Goal: Transaction & Acquisition: Purchase product/service

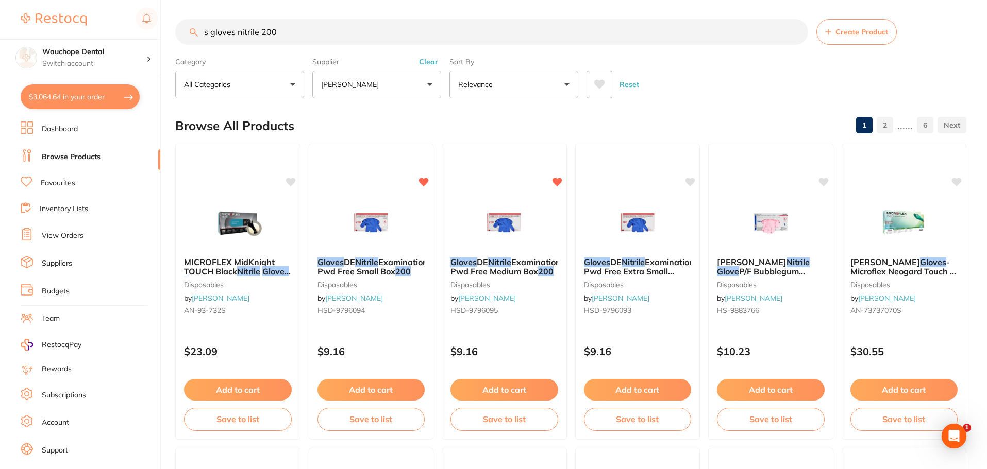
scroll to position [1651, 0]
click at [48, 186] on link "Favourites" at bounding box center [58, 183] width 35 height 10
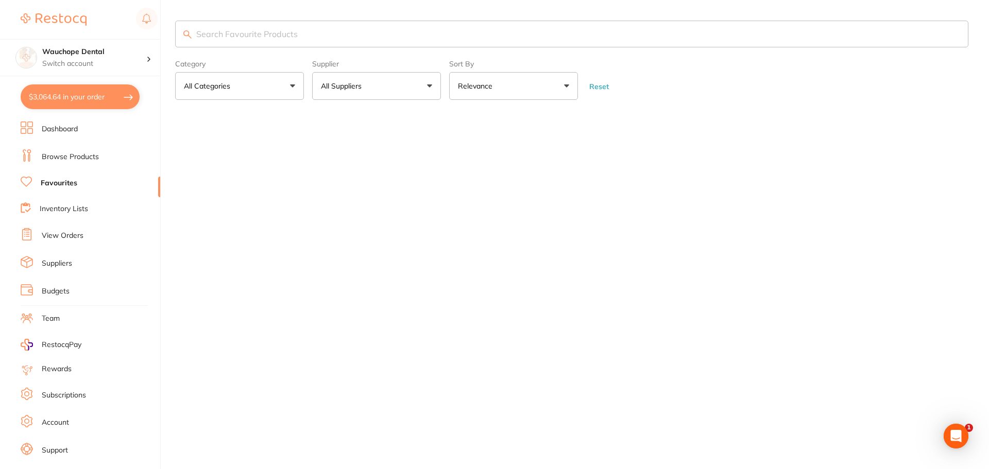
click at [360, 83] on p "All Suppliers" at bounding box center [343, 86] width 45 height 10
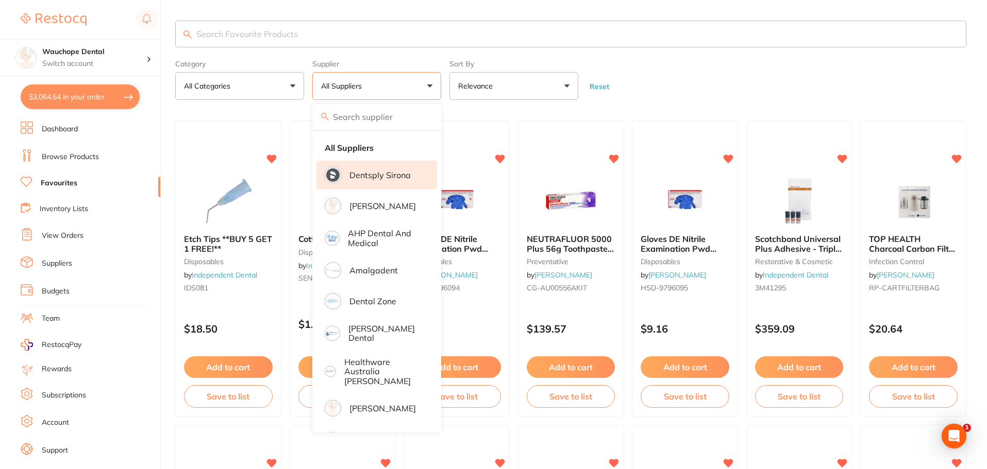
click at [374, 184] on li "Dentsply Sirona" at bounding box center [376, 175] width 121 height 29
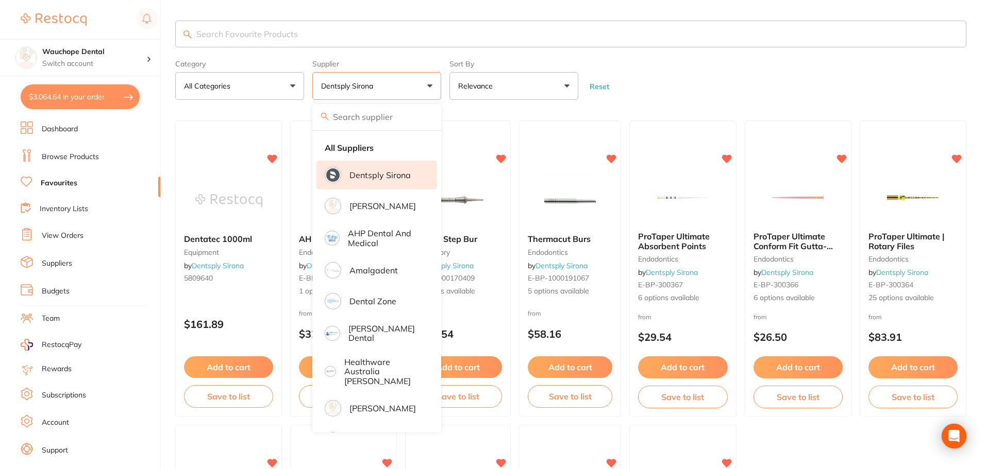
click at [310, 41] on input "search" at bounding box center [570, 34] width 791 height 27
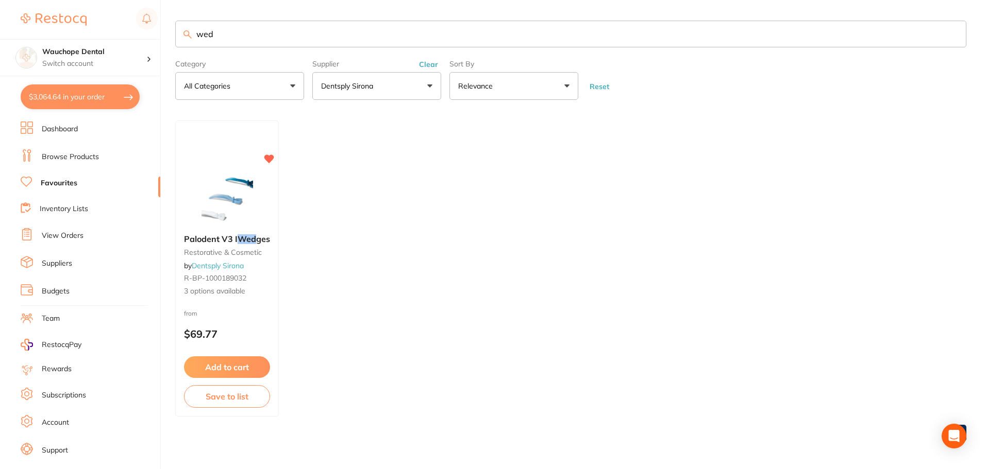
type input "wed"
click at [246, 178] on img at bounding box center [226, 200] width 67 height 52
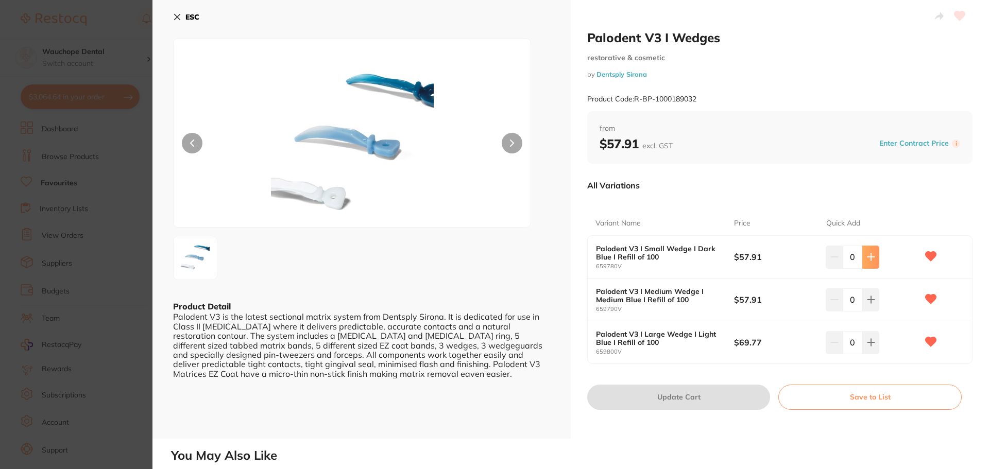
click at [864, 255] on button at bounding box center [871, 257] width 17 height 23
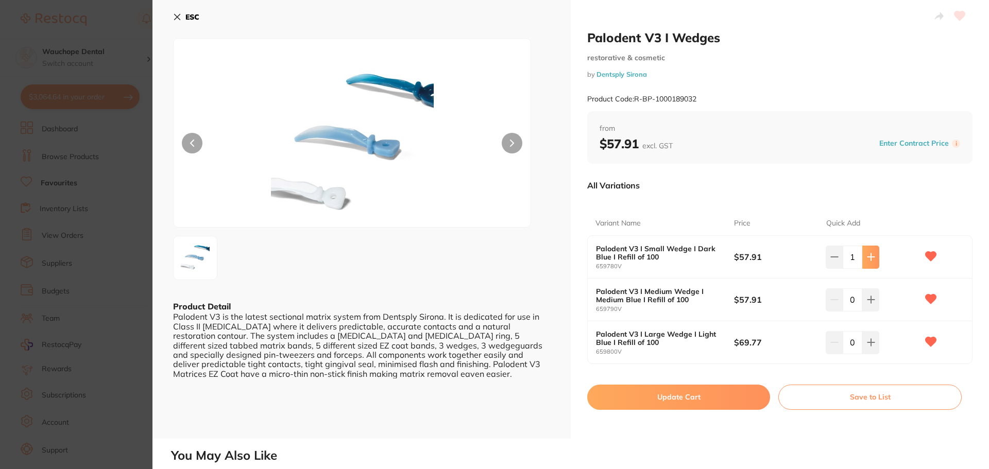
click at [867, 255] on icon at bounding box center [871, 257] width 8 height 8
type input "2"
click at [733, 388] on button "Update Cart" at bounding box center [678, 397] width 183 height 25
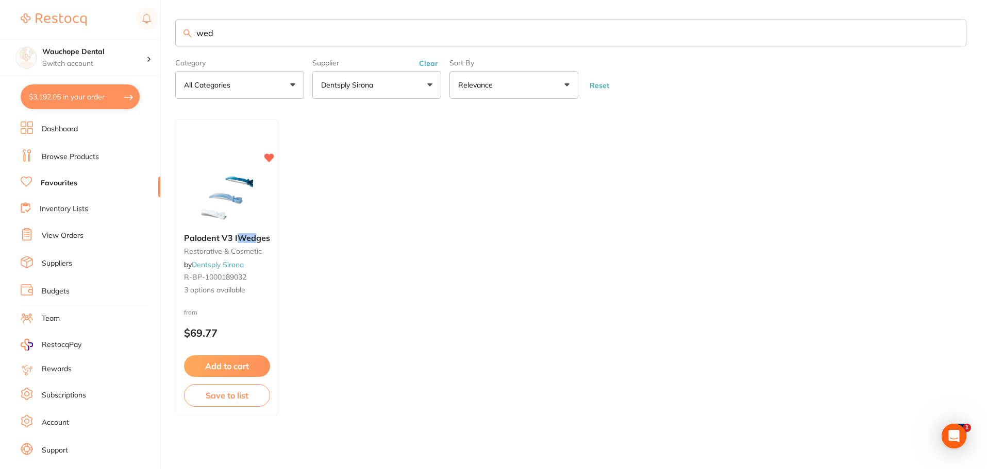
click at [251, 34] on input "wed" at bounding box center [570, 33] width 791 height 27
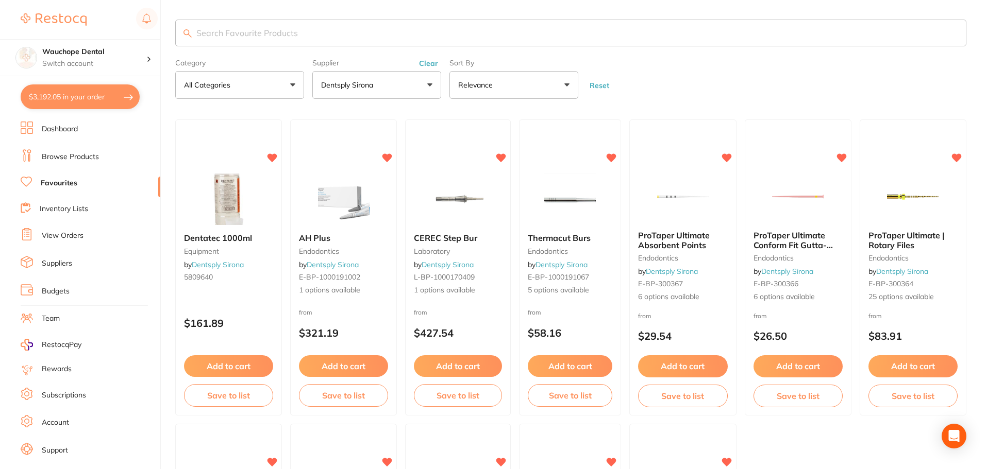
click at [340, 89] on p "Dentsply Sirona" at bounding box center [349, 85] width 56 height 10
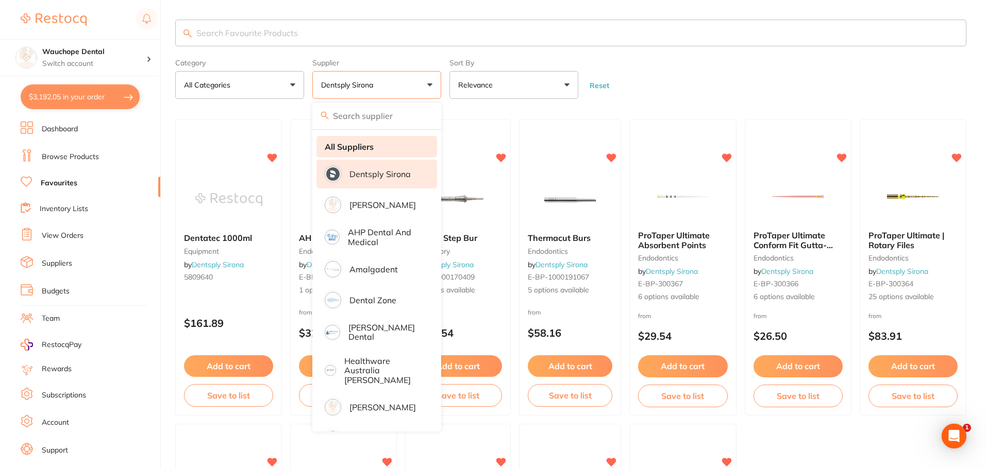
click at [349, 151] on strong "All Suppliers" at bounding box center [349, 146] width 49 height 9
click at [247, 35] on input "search" at bounding box center [570, 33] width 791 height 27
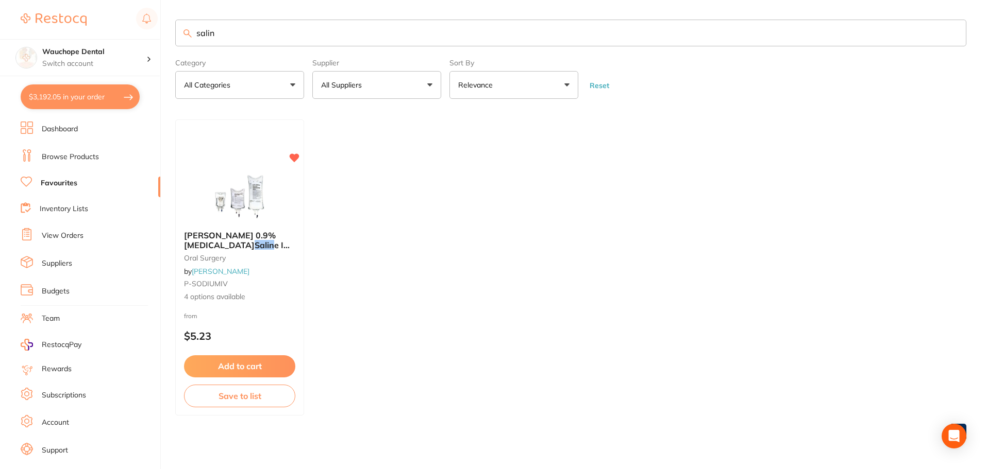
type input "salin"
click at [208, 205] on img at bounding box center [239, 197] width 67 height 52
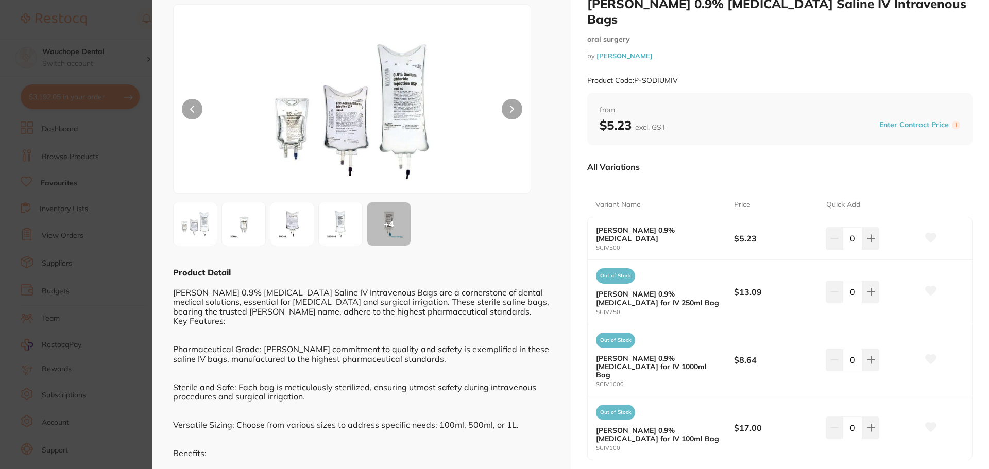
scroll to position [52, 0]
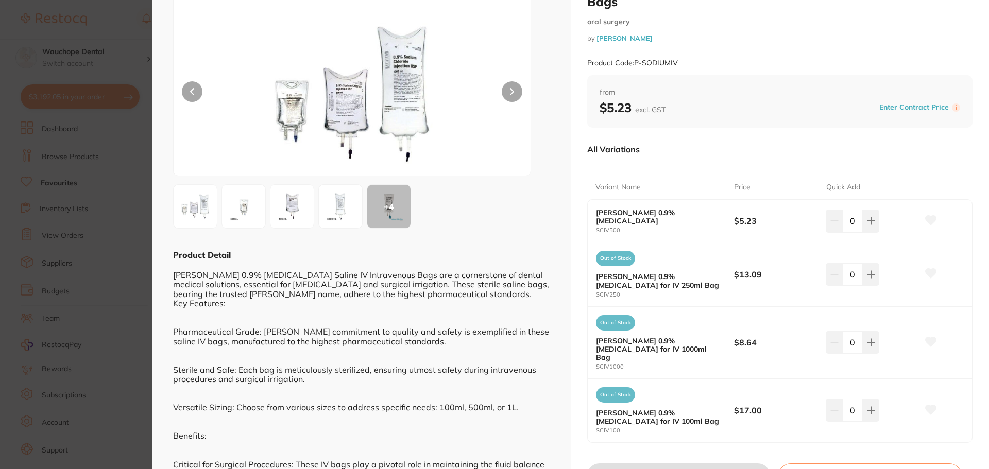
click at [130, 151] on section "Baxter 0.9% Sodium Chloride Saline IV Intravenous Bags oral surgery by Adam Den…" at bounding box center [494, 234] width 989 height 469
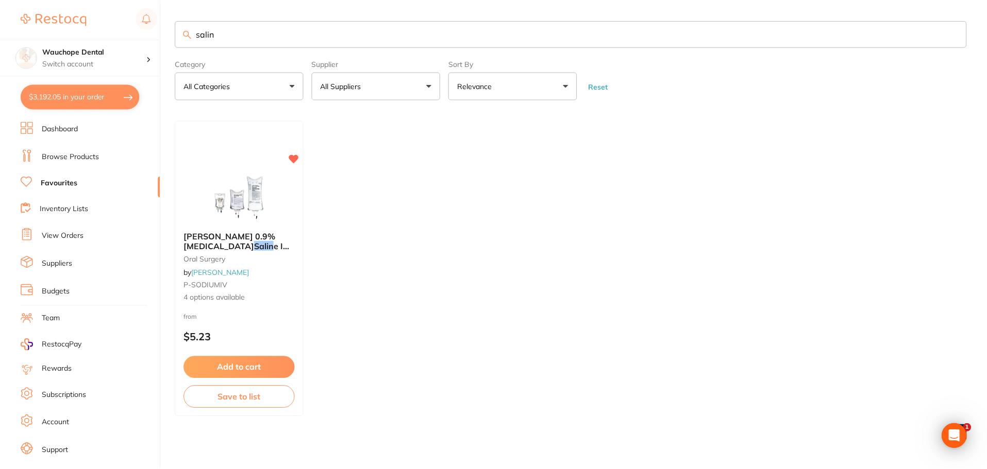
scroll to position [1, 0]
click at [78, 158] on link "Browse Products" at bounding box center [70, 157] width 57 height 10
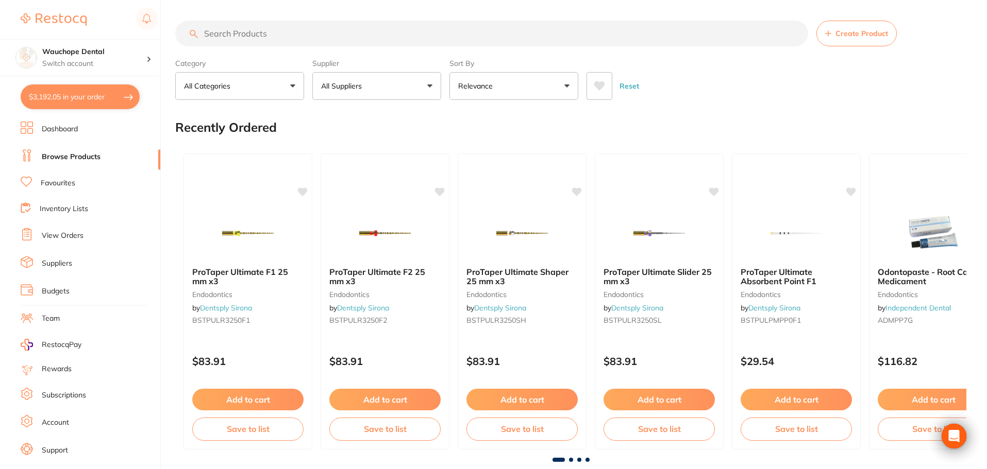
click at [242, 30] on input "search" at bounding box center [491, 34] width 633 height 26
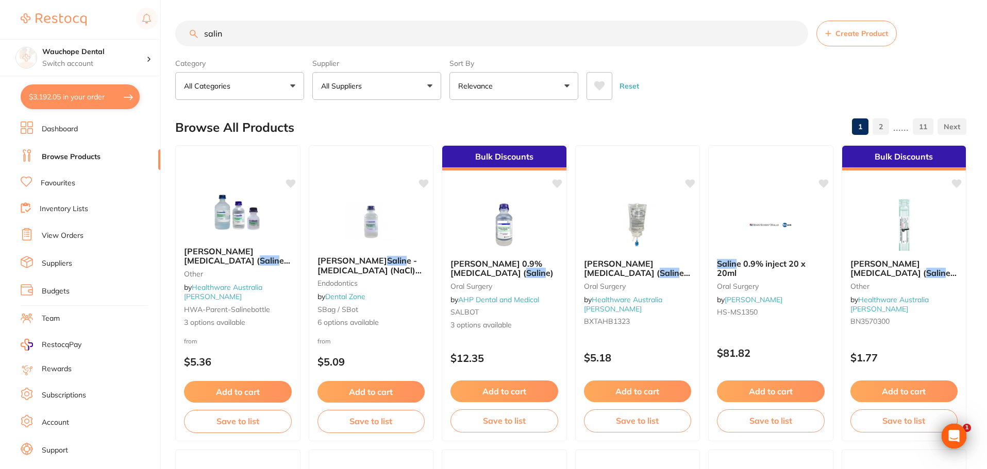
type input "salin"
click at [350, 94] on button "All Suppliers" at bounding box center [376, 86] width 129 height 28
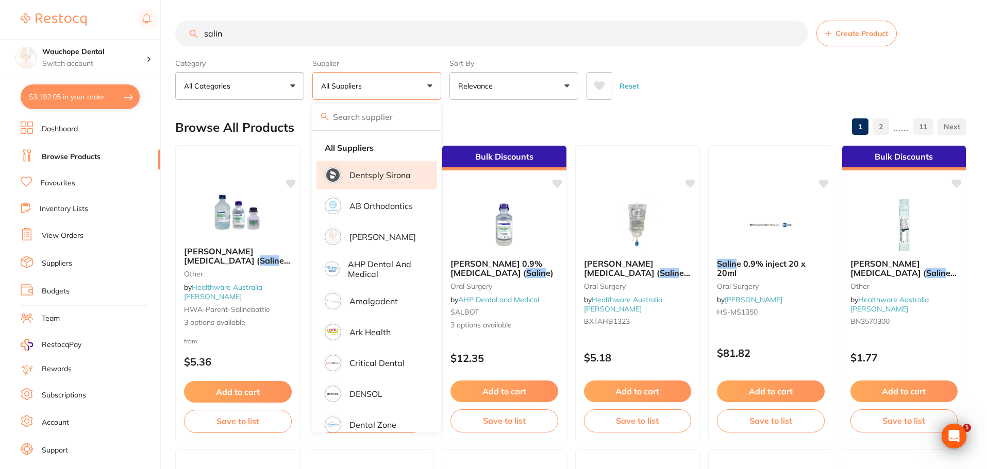
click at [370, 175] on p "Dentsply Sirona" at bounding box center [379, 175] width 61 height 9
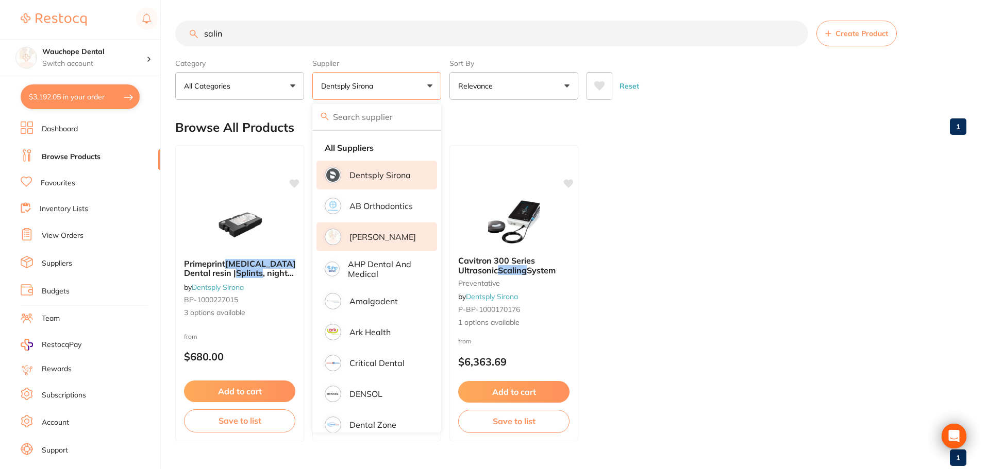
click at [377, 234] on p "[PERSON_NAME]" at bounding box center [382, 236] width 66 height 9
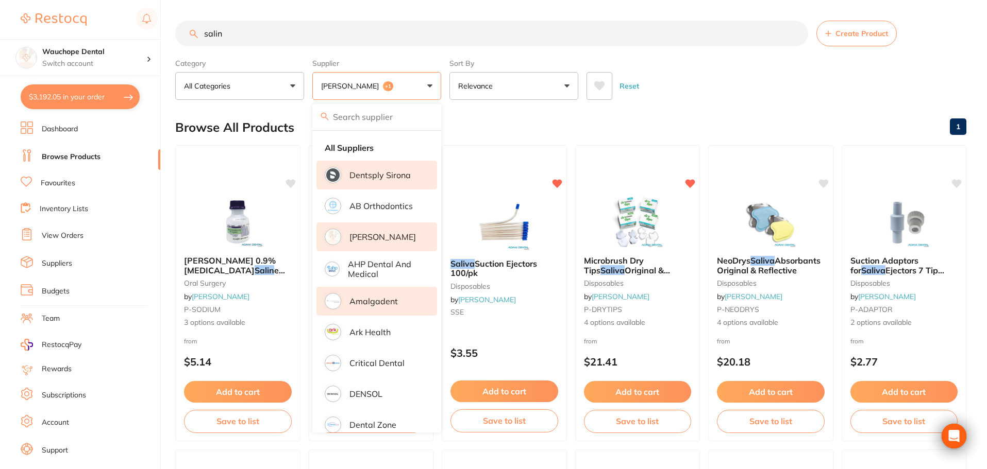
click at [387, 305] on p "Amalgadent" at bounding box center [373, 301] width 48 height 9
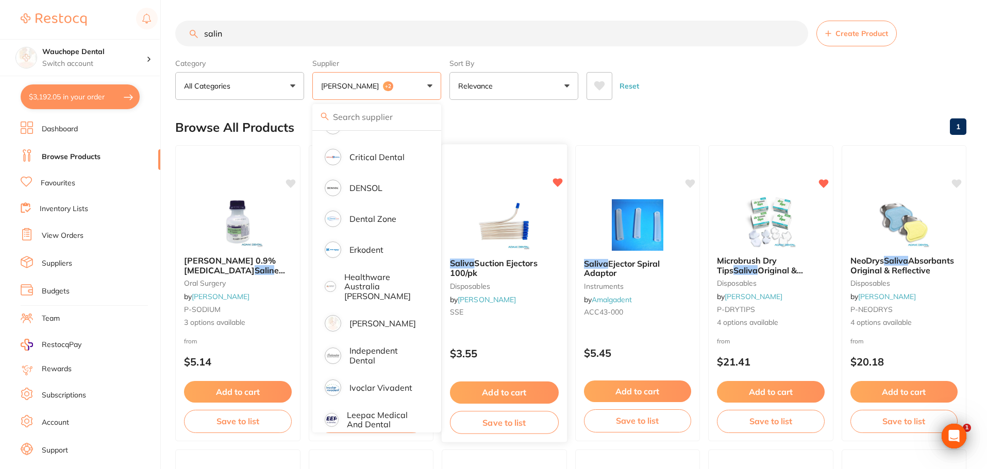
click at [517, 202] on img at bounding box center [503, 224] width 67 height 52
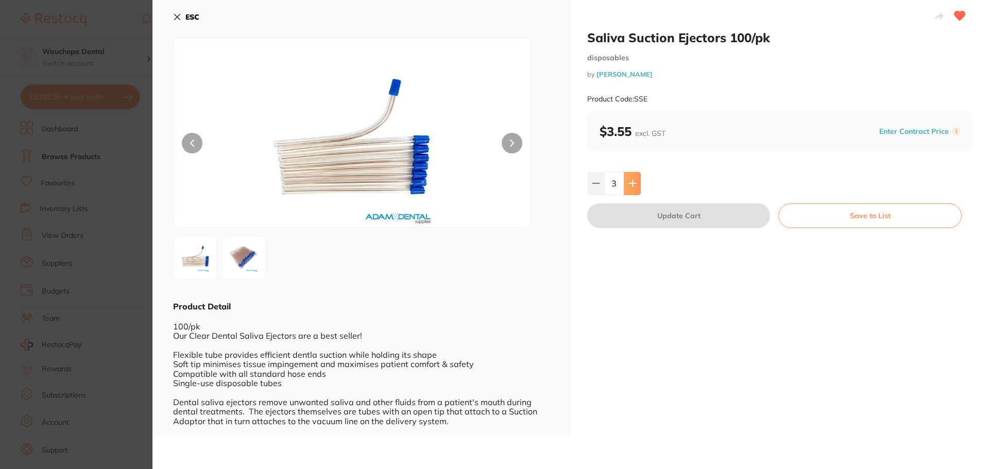
click at [636, 182] on button at bounding box center [632, 183] width 17 height 23
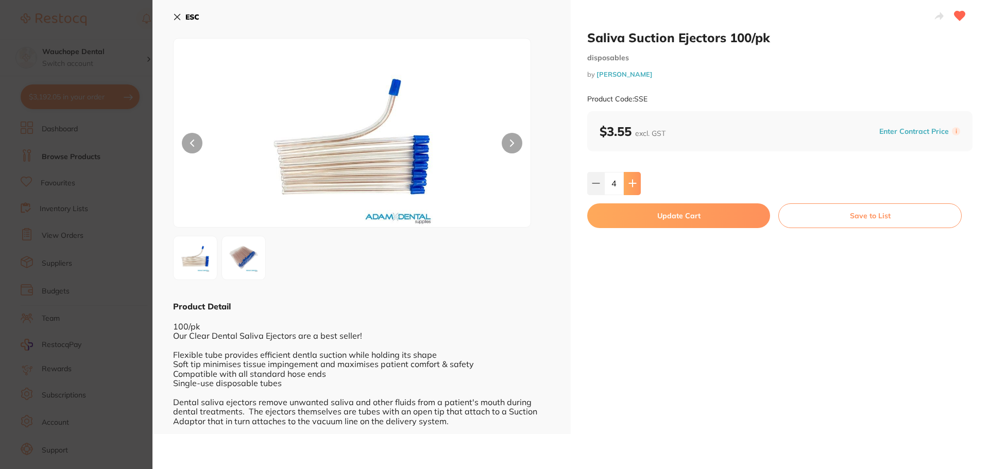
click at [636, 182] on button at bounding box center [632, 183] width 17 height 23
type input "6"
click at [627, 214] on button "Update Cart" at bounding box center [678, 216] width 183 height 25
type input "6"
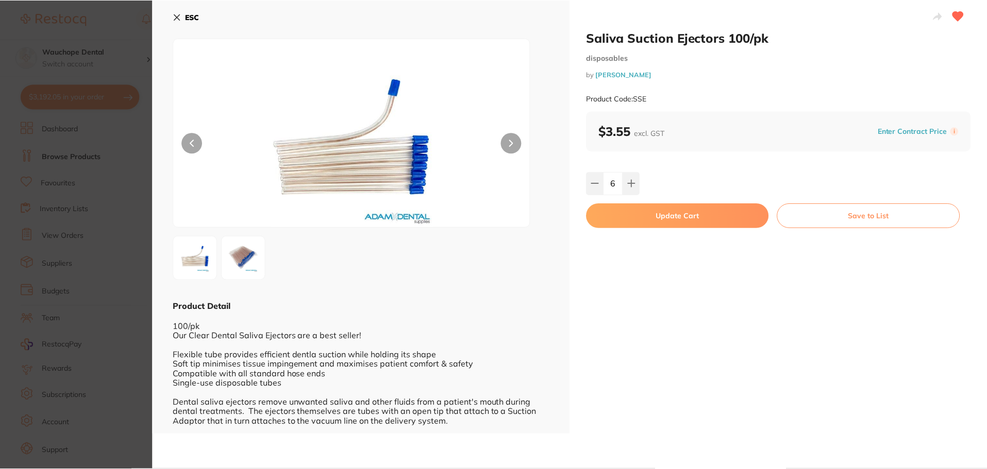
scroll to position [1, 0]
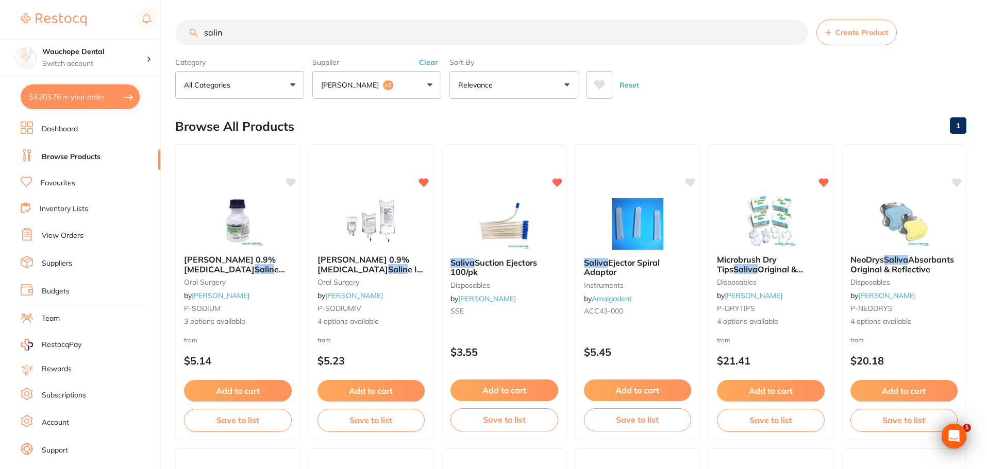
click at [235, 29] on input "salin" at bounding box center [491, 33] width 633 height 26
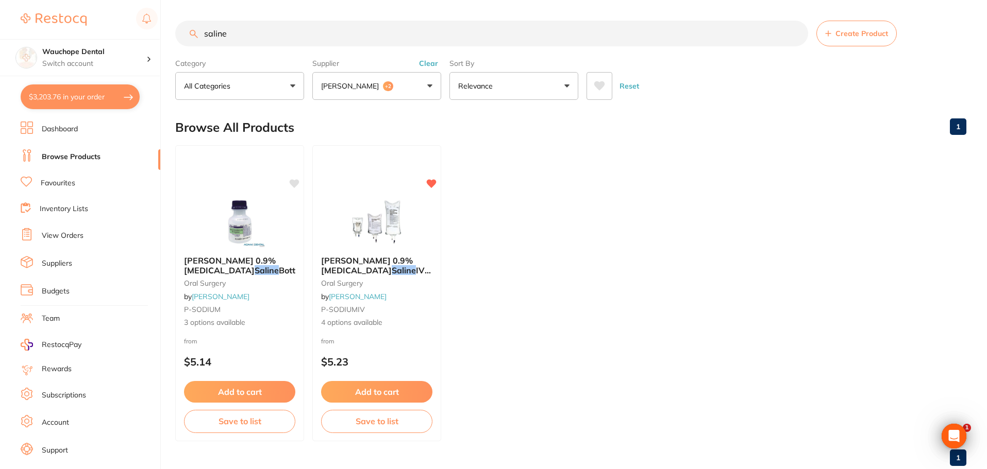
scroll to position [0, 0]
type input "saline"
click at [407, 80] on button "Adam Dental +2" at bounding box center [376, 86] width 129 height 28
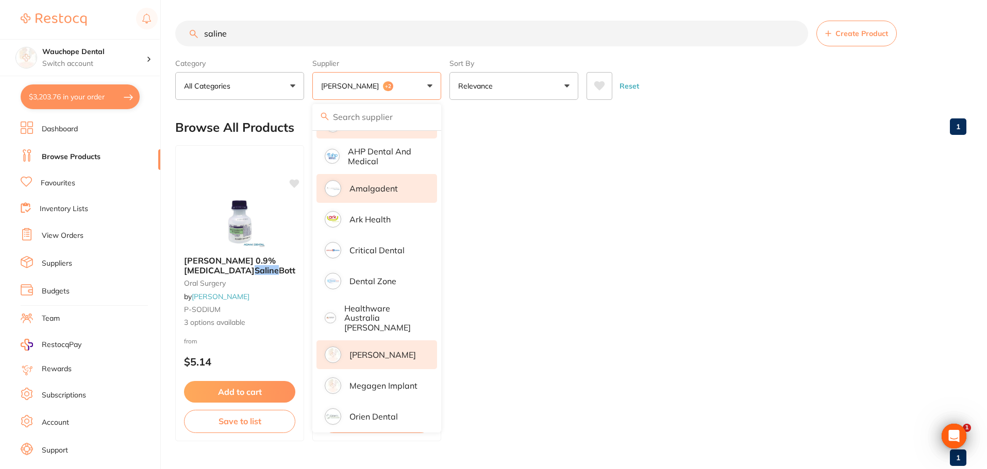
click at [381, 350] on p "[PERSON_NAME]" at bounding box center [382, 354] width 66 height 9
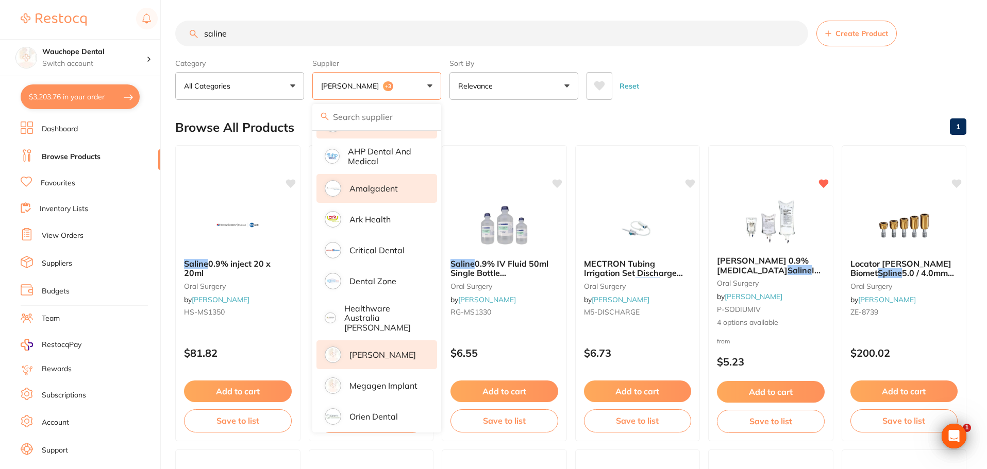
click at [519, 129] on div "Browse All Products 1" at bounding box center [570, 127] width 791 height 35
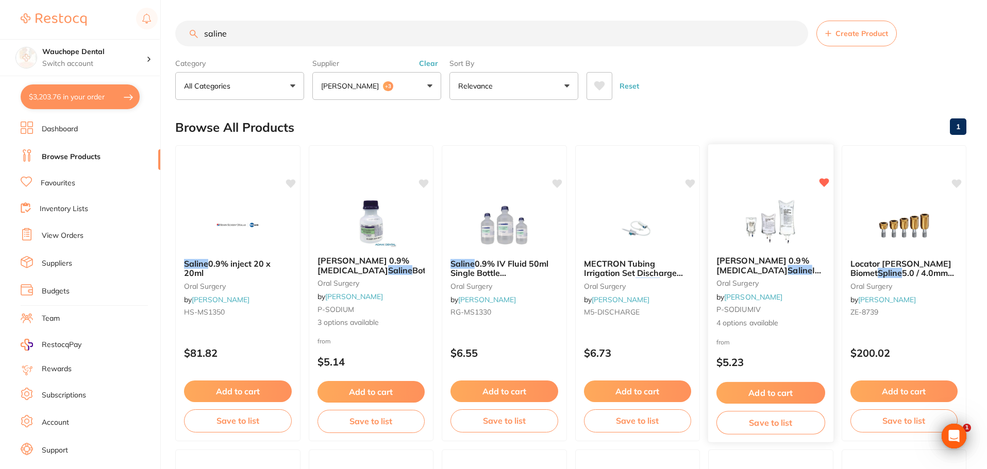
click at [741, 222] on img at bounding box center [770, 222] width 67 height 52
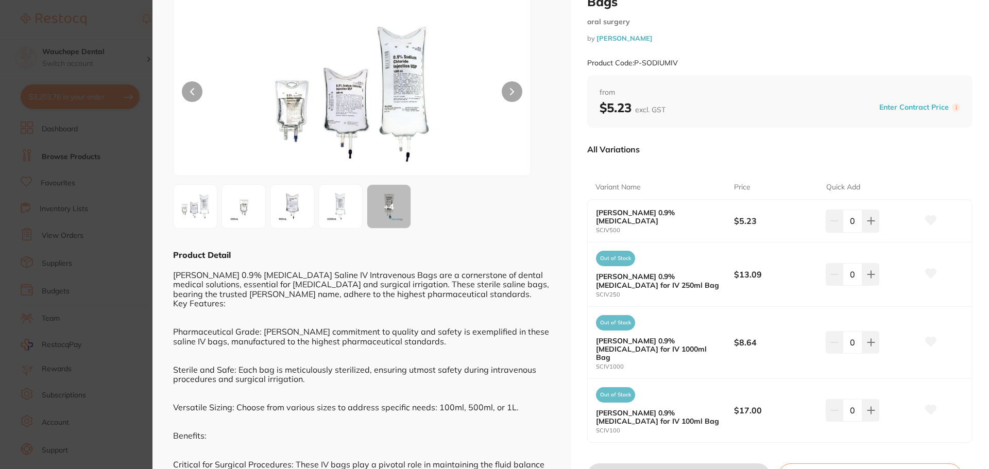
scroll to position [103, 0]
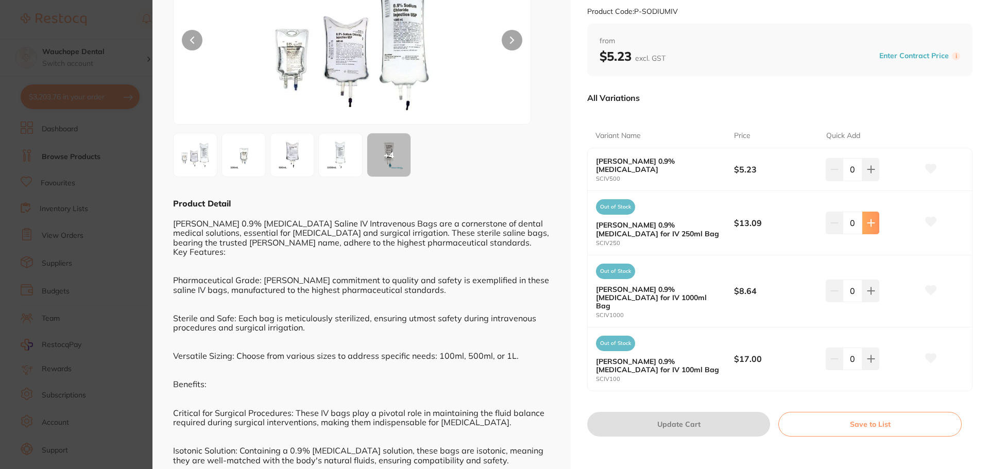
click at [873, 219] on icon at bounding box center [871, 223] width 8 height 8
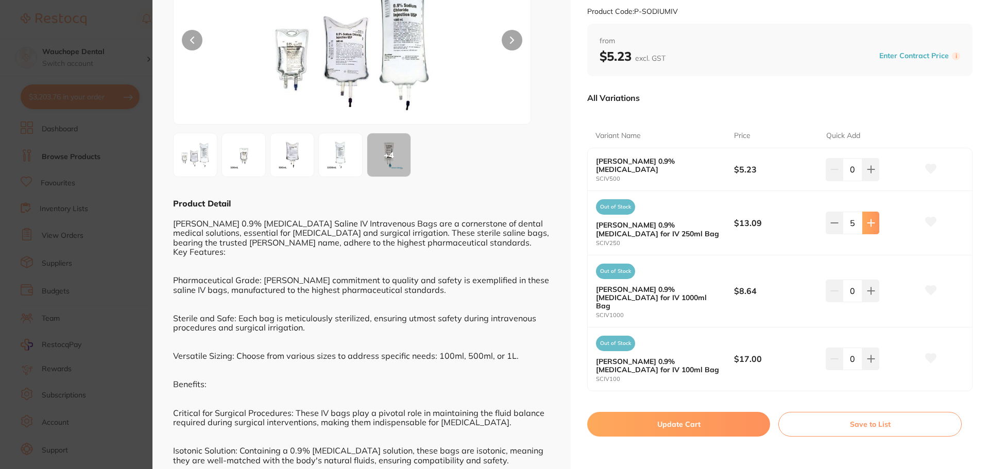
click at [873, 219] on icon at bounding box center [871, 223] width 8 height 8
type input "6"
click at [926, 217] on icon at bounding box center [931, 221] width 11 height 9
click at [667, 412] on button "Update Cart" at bounding box center [678, 424] width 183 height 25
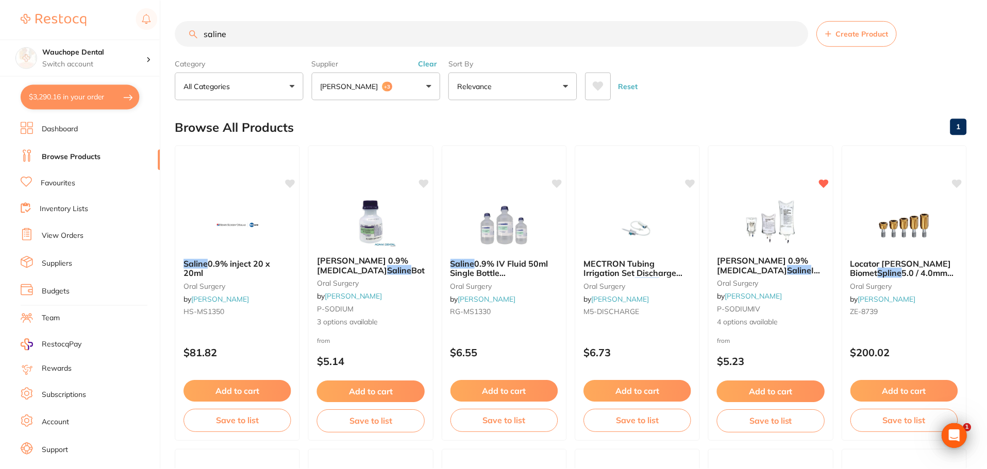
scroll to position [1, 0]
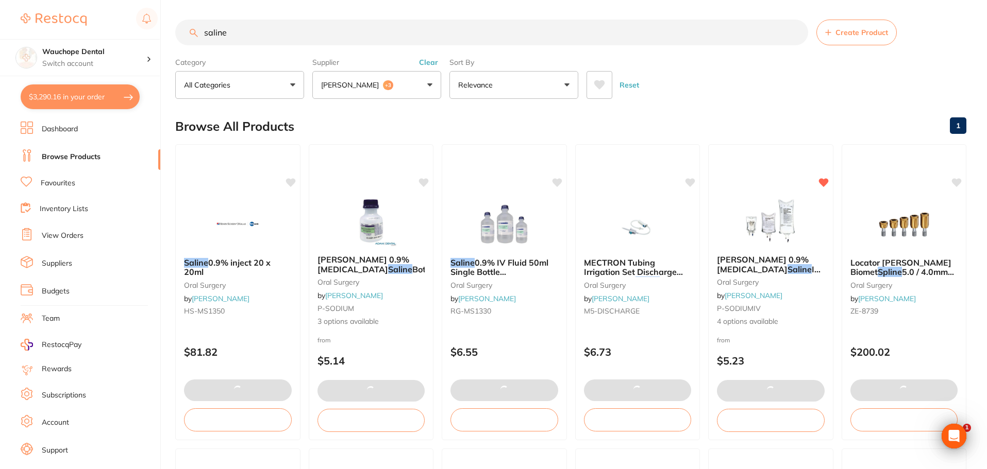
click at [344, 85] on p "[PERSON_NAME]" at bounding box center [352, 85] width 62 height 10
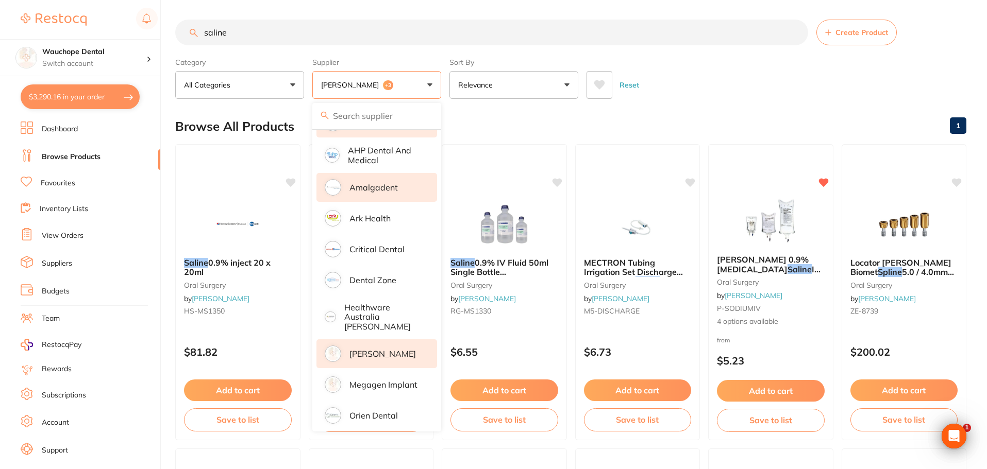
click at [346, 37] on input "saline" at bounding box center [491, 33] width 633 height 26
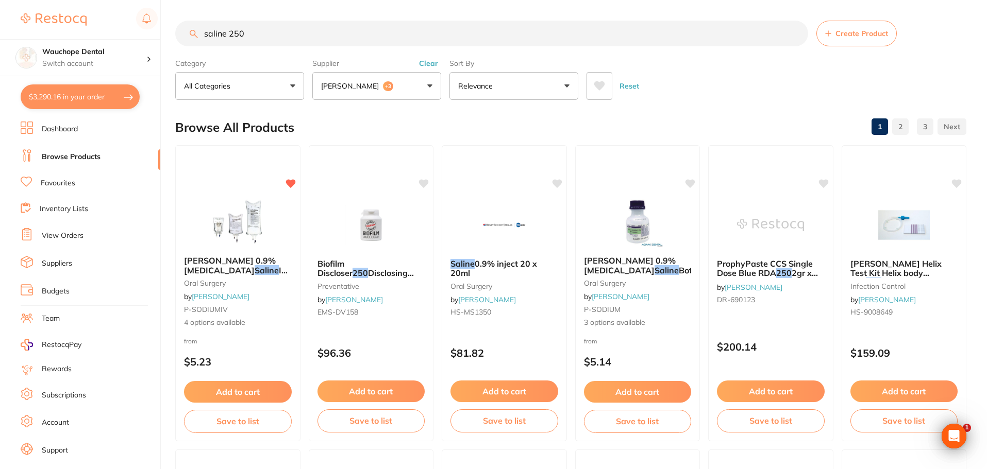
scroll to position [0, 0]
click at [227, 33] on input "saline 250" at bounding box center [491, 34] width 633 height 26
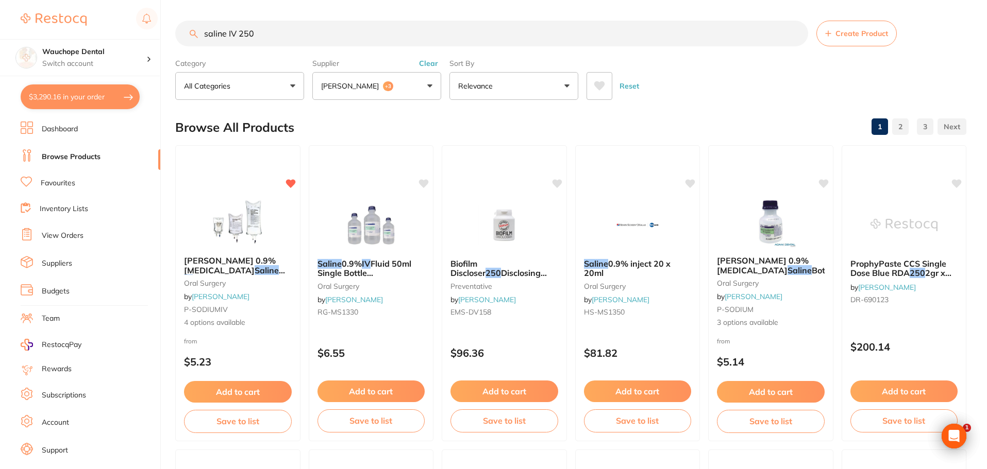
click at [371, 91] on button "Adam Dental +3" at bounding box center [376, 86] width 129 height 28
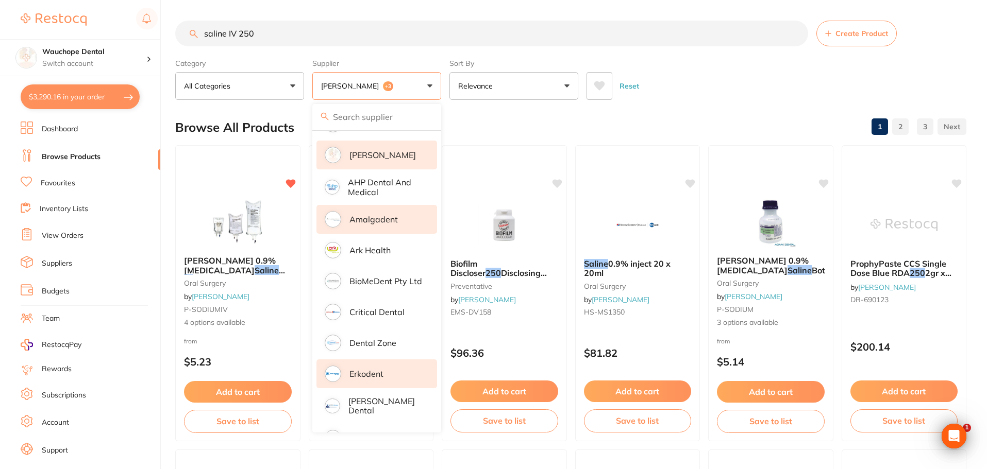
click at [398, 373] on li "Erkodent" at bounding box center [376, 374] width 121 height 29
click at [392, 405] on p "[PERSON_NAME] Dental" at bounding box center [385, 406] width 74 height 19
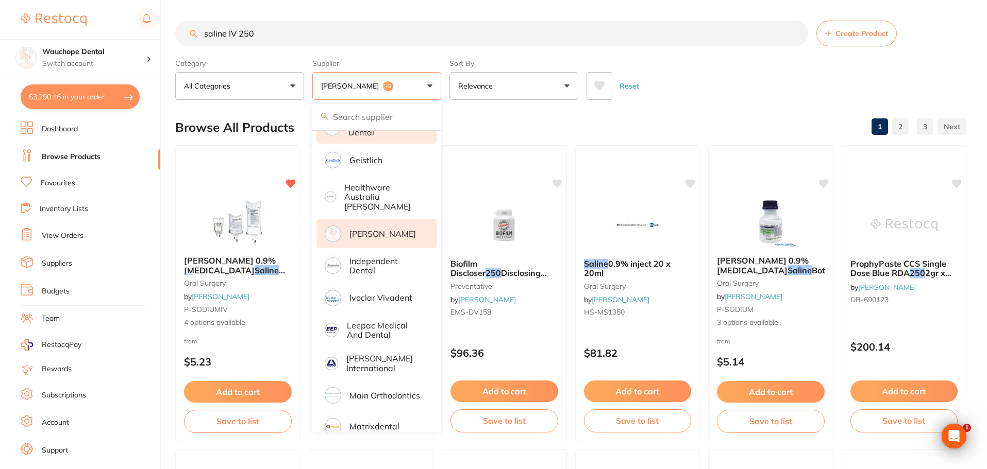
scroll to position [361, 0]
click at [394, 260] on p "Independent Dental" at bounding box center [385, 265] width 73 height 19
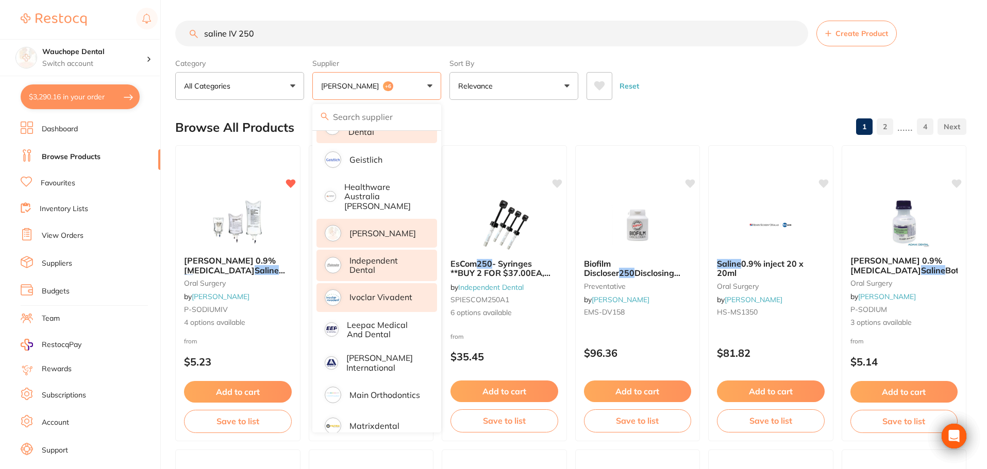
click at [398, 293] on p "Ivoclar Vivadent" at bounding box center [380, 297] width 63 height 9
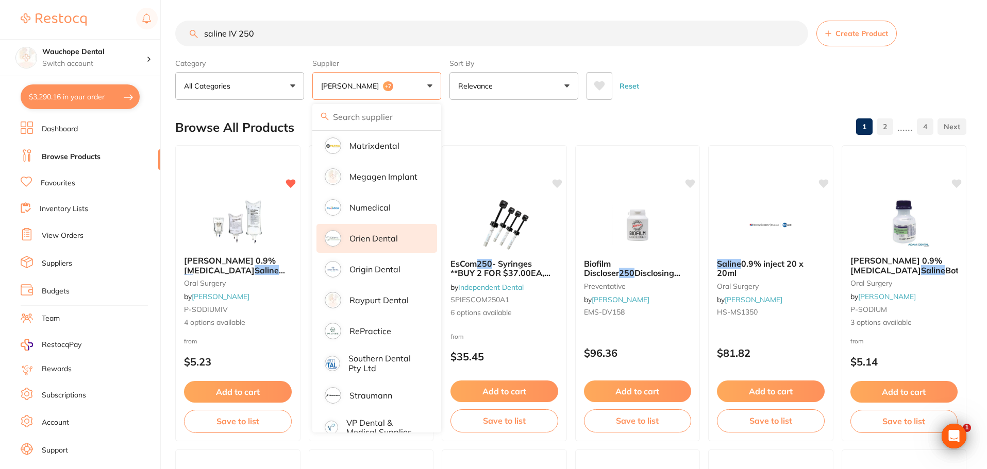
scroll to position [651, 0]
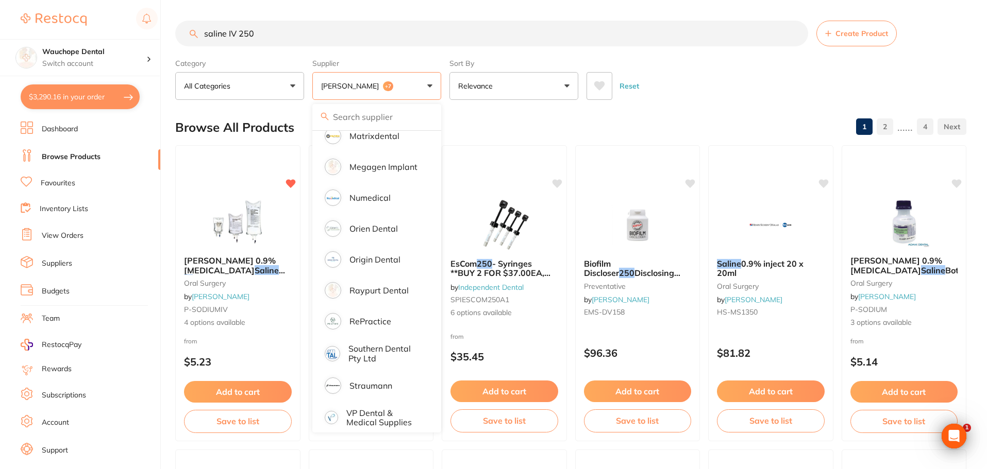
click at [509, 111] on div "Browse All Products 1 2 ...... 4" at bounding box center [570, 127] width 791 height 35
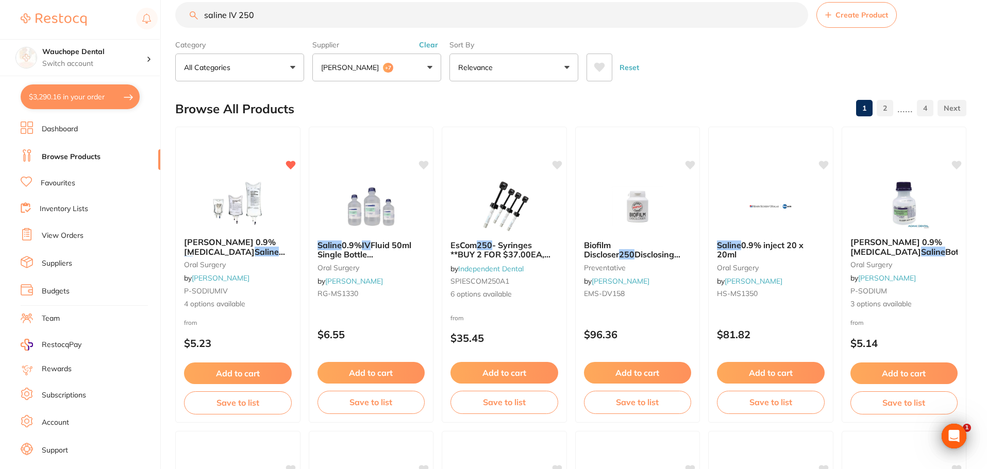
scroll to position [0, 0]
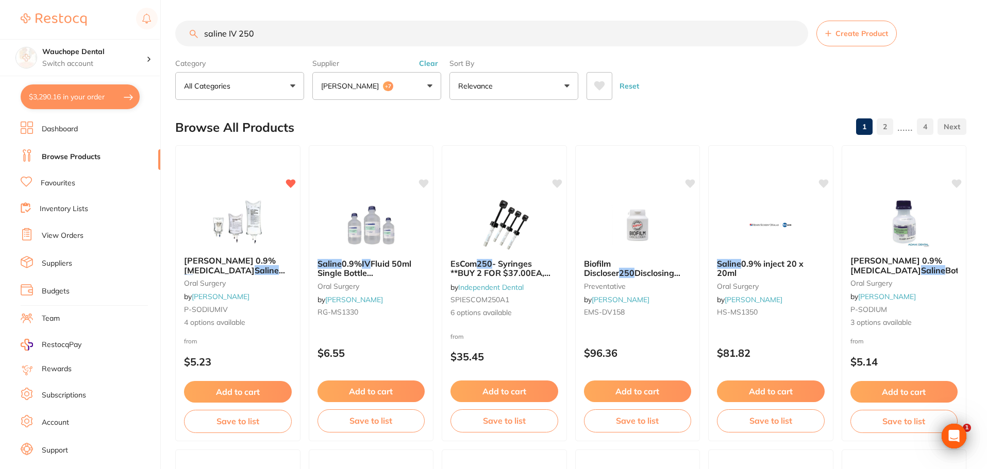
drag, startPoint x: 252, startPoint y: 35, endPoint x: 236, endPoint y: 34, distance: 16.0
click at [236, 34] on input "saline IV 250" at bounding box center [491, 34] width 633 height 26
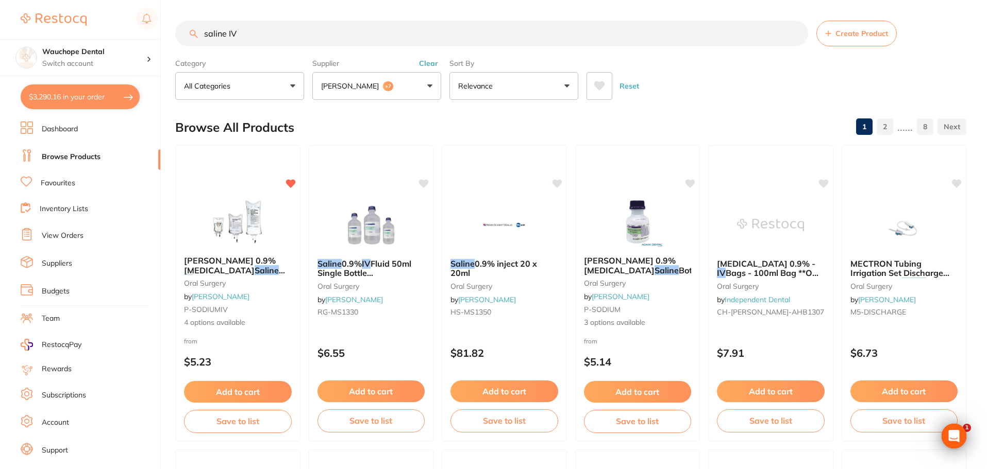
type input "saline IV"
click at [400, 83] on button "Adam Dental +7" at bounding box center [376, 86] width 129 height 28
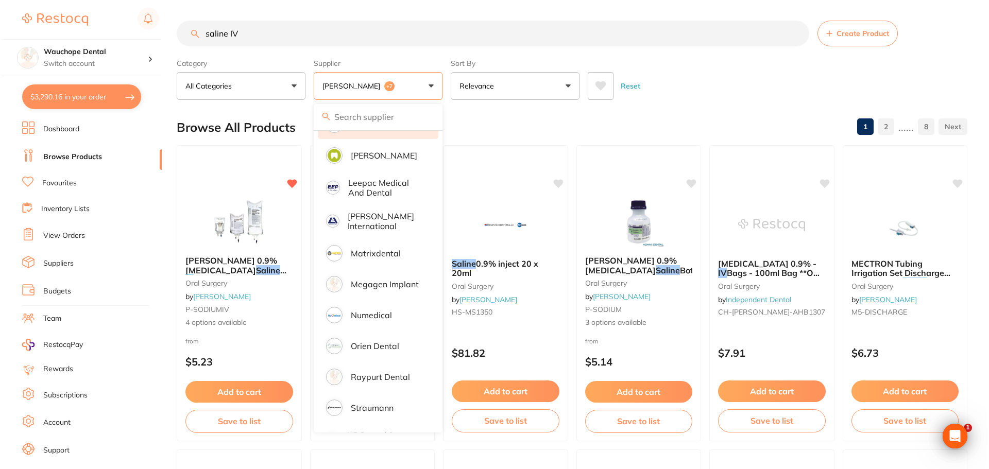
scroll to position [558, 0]
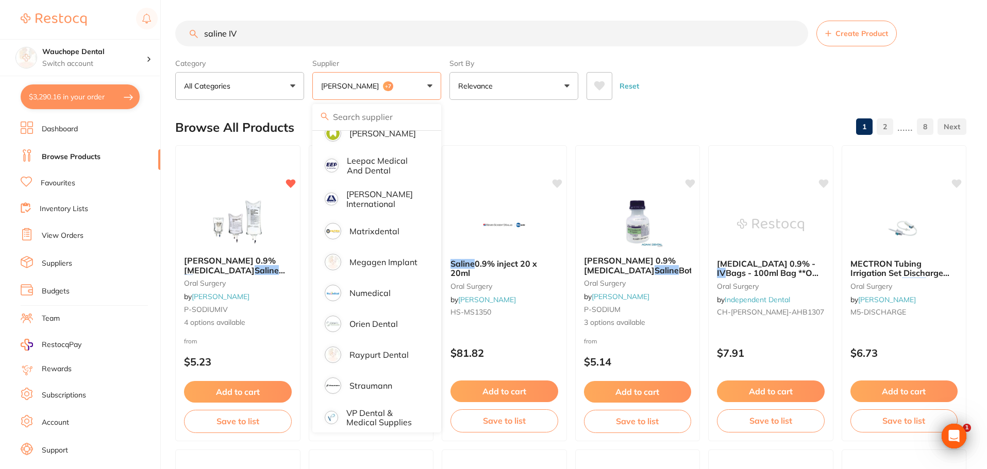
click at [531, 132] on div "Browse All Products 1 2 ...... 8" at bounding box center [570, 127] width 791 height 35
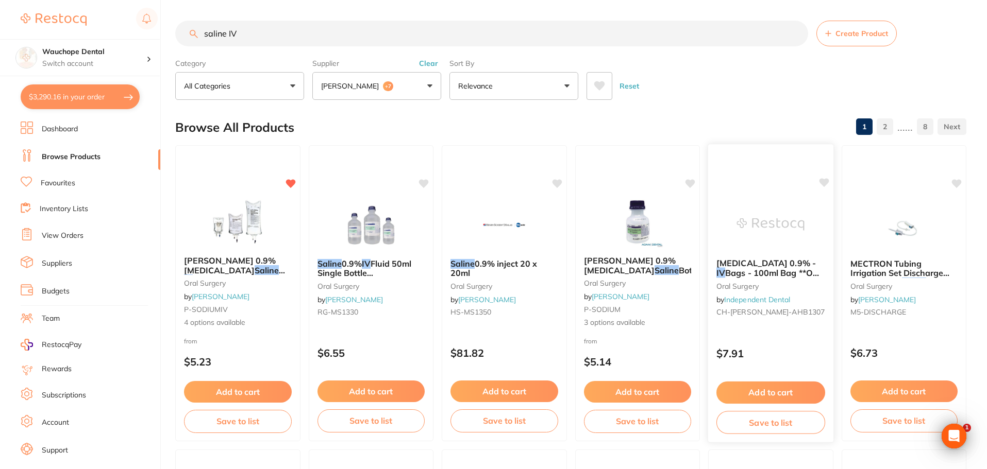
click at [776, 217] on img at bounding box center [770, 224] width 67 height 52
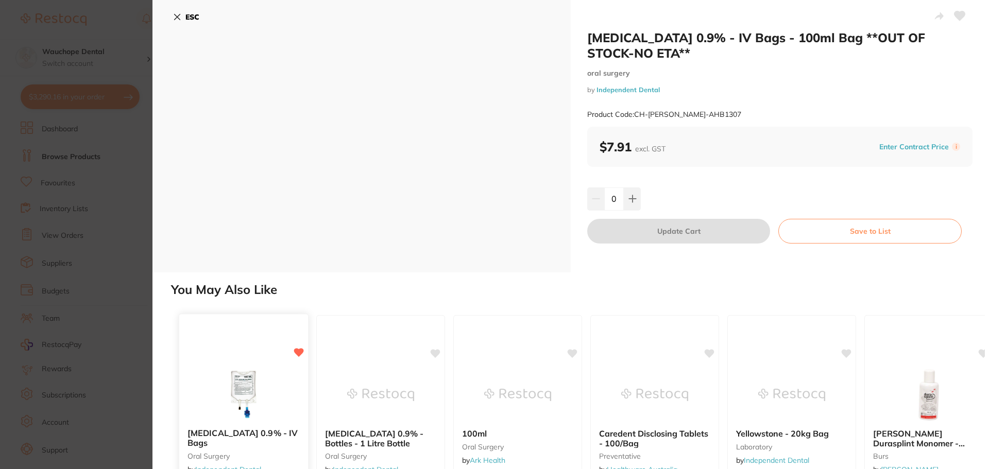
scroll to position [103, 0]
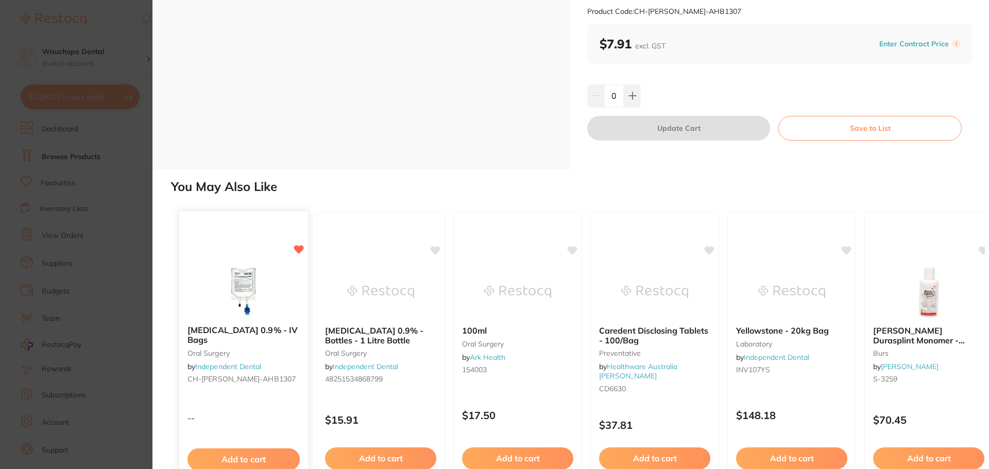
click at [230, 294] on img at bounding box center [243, 291] width 67 height 52
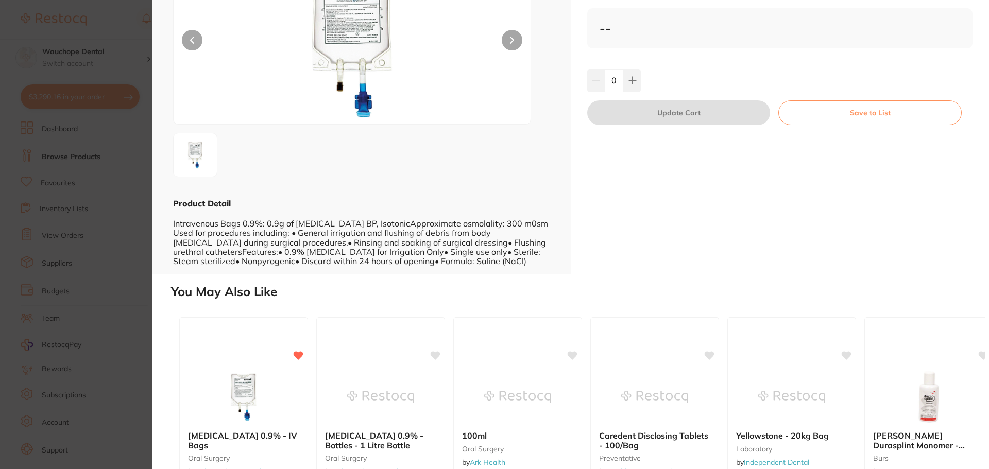
click at [104, 278] on section "Sodium Chloride 0.9% - IV Bags oral surgery by Independent Dental Product Code:…" at bounding box center [494, 234] width 989 height 469
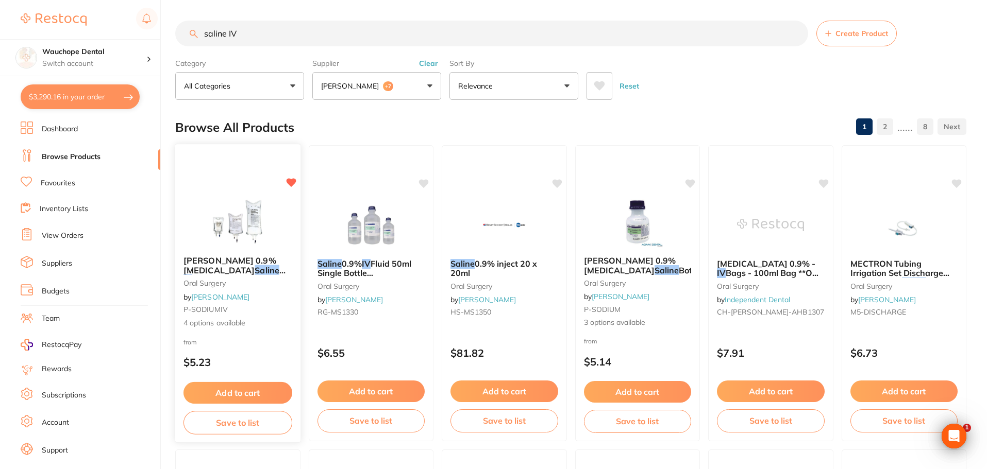
click at [254, 183] on div "Baxter 0.9% Sodium Chloride Saline IV Intravenous Bags oral surgery by Adam Den…" at bounding box center [238, 293] width 126 height 299
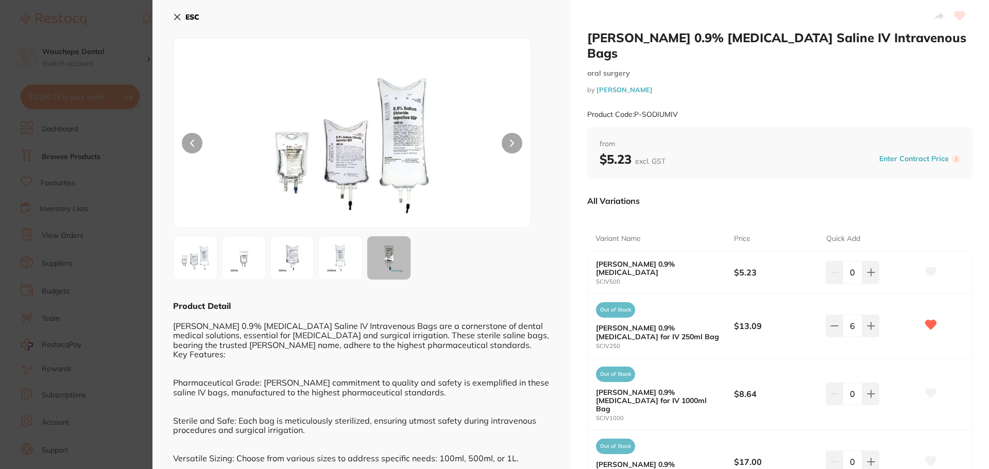
click at [79, 119] on section "Baxter 0.9% Sodium Chloride Saline IV Intravenous Bags oral surgery by Adam Den…" at bounding box center [494, 234] width 989 height 469
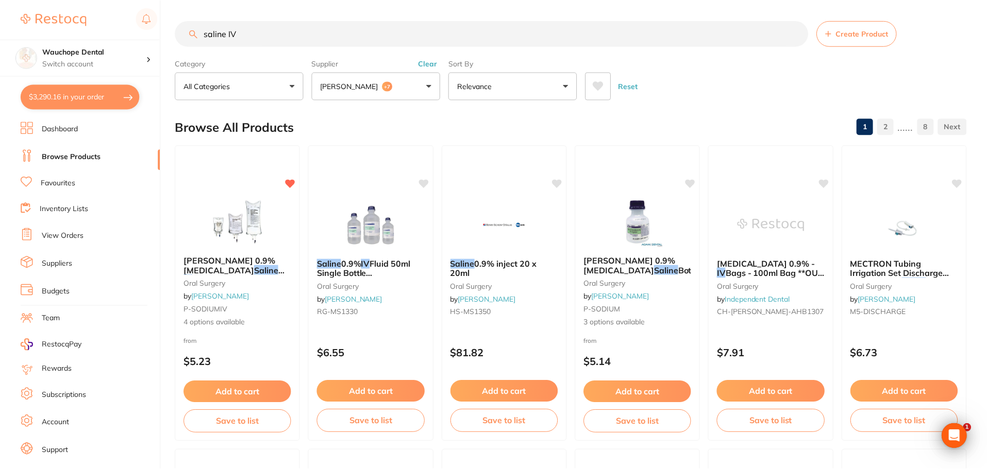
scroll to position [1, 0]
click at [266, 25] on input "saline IV" at bounding box center [491, 33] width 633 height 26
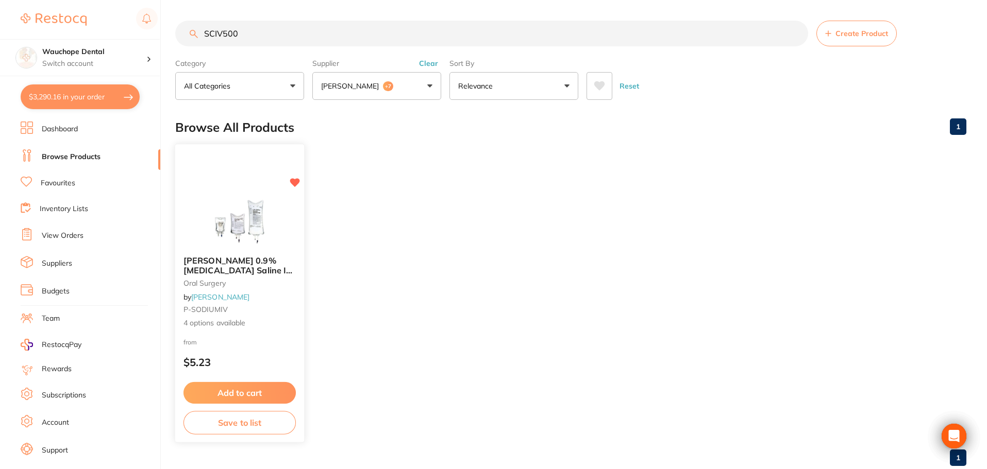
type input "SCIV500"
click at [280, 201] on div at bounding box center [239, 222] width 129 height 52
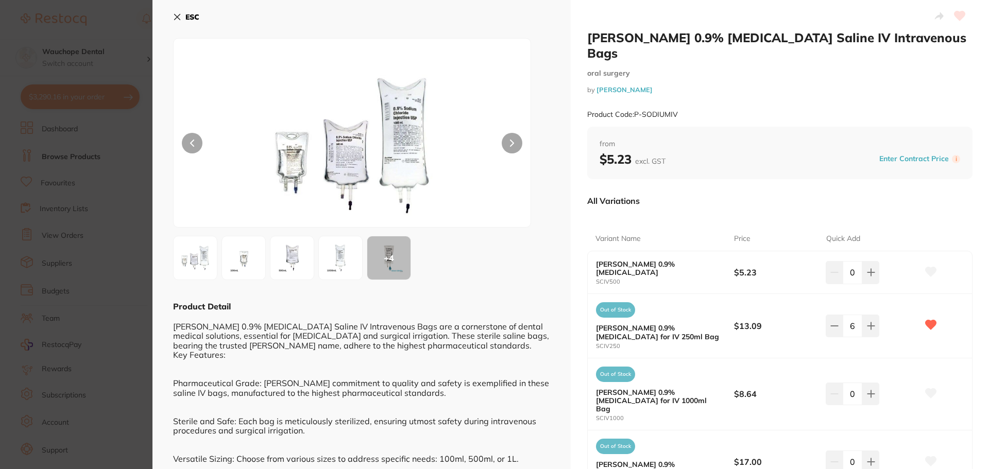
click at [237, 209] on div at bounding box center [352, 133] width 358 height 190
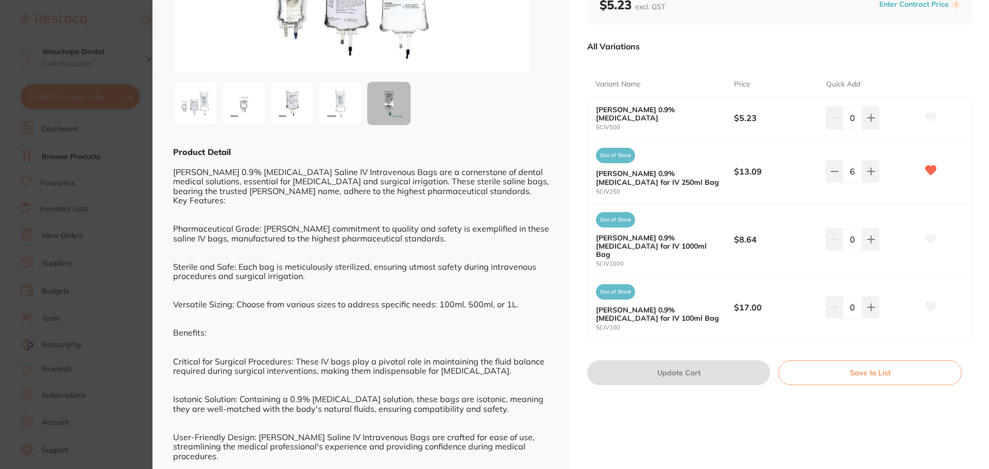
scroll to position [103, 0]
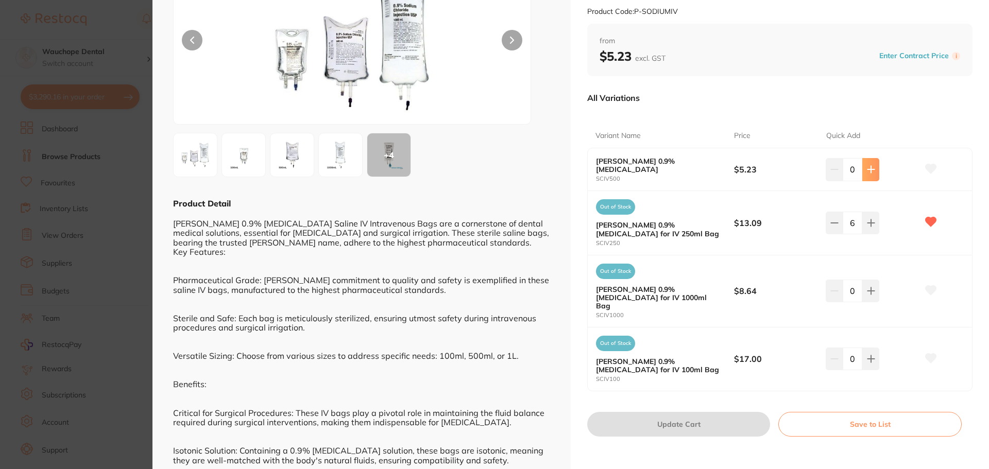
click at [867, 160] on button at bounding box center [871, 169] width 17 height 23
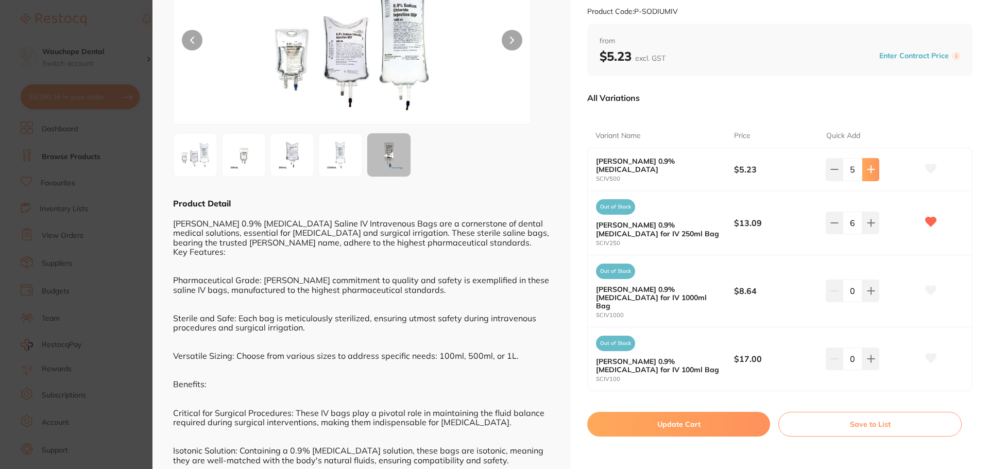
click at [867, 160] on button at bounding box center [871, 169] width 17 height 23
type input "6"
click at [831, 219] on icon at bounding box center [835, 223] width 8 height 8
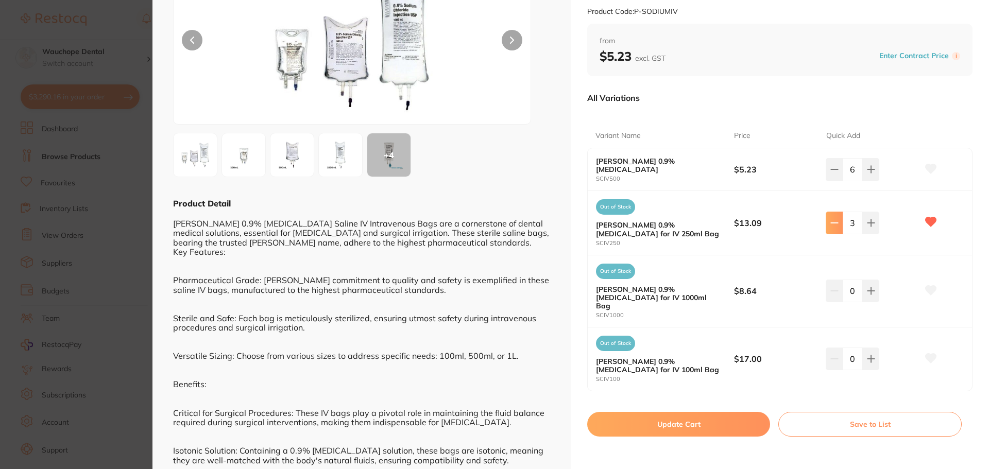
click at [831, 219] on icon at bounding box center [835, 223] width 8 height 8
type input "0"
click at [726, 412] on button "Update Cart" at bounding box center [678, 424] width 183 height 25
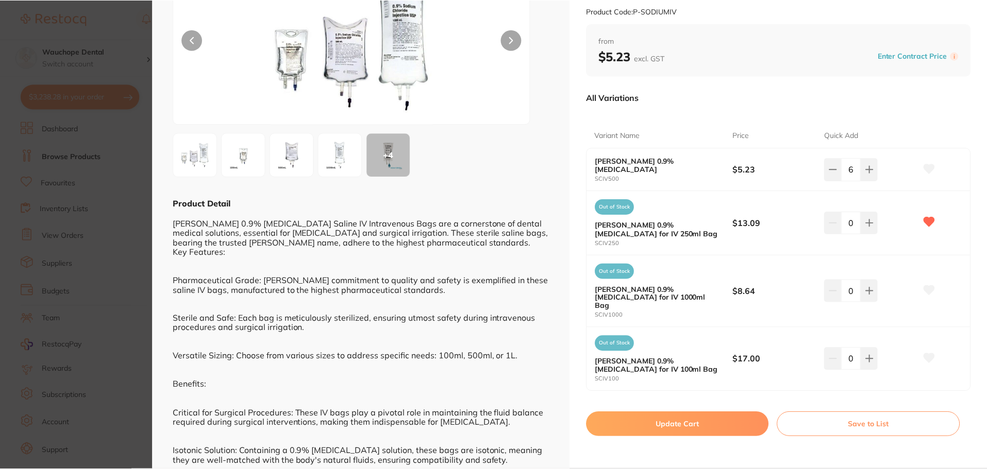
scroll to position [1, 0]
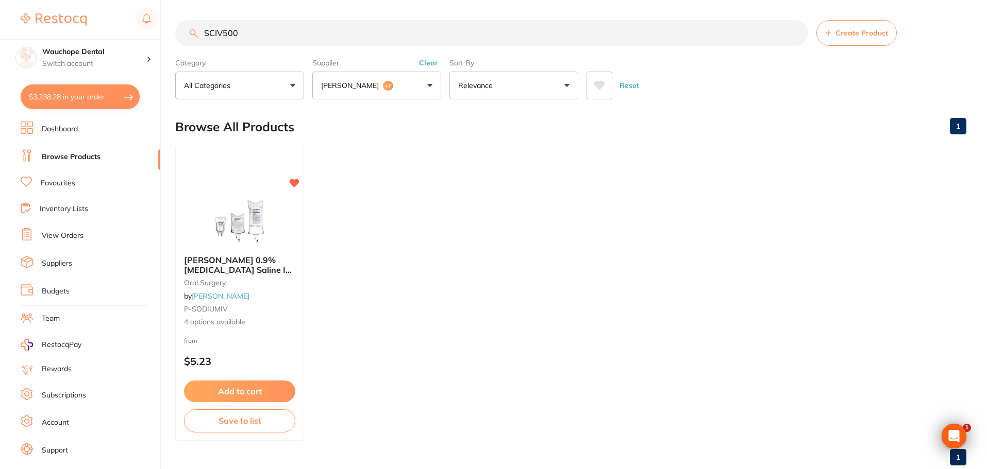
click at [64, 179] on link "Favourites" at bounding box center [58, 183] width 35 height 10
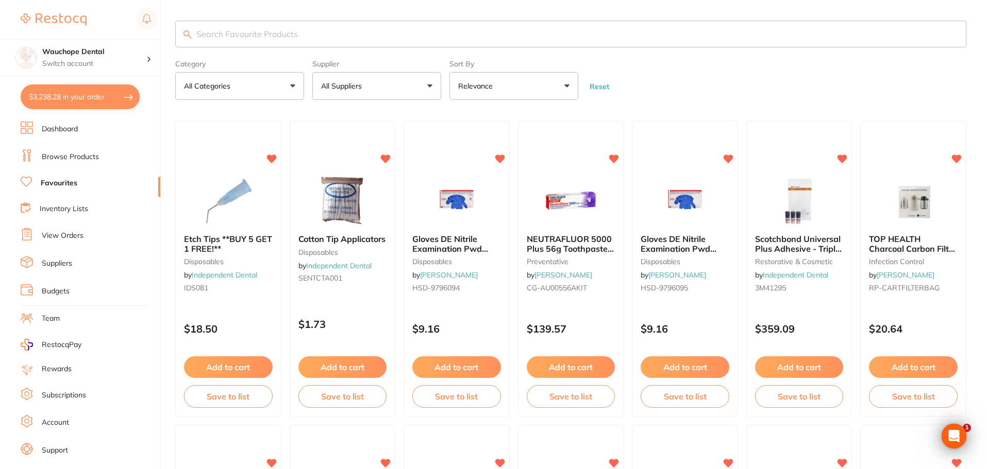
click at [245, 31] on input "search" at bounding box center [570, 34] width 791 height 27
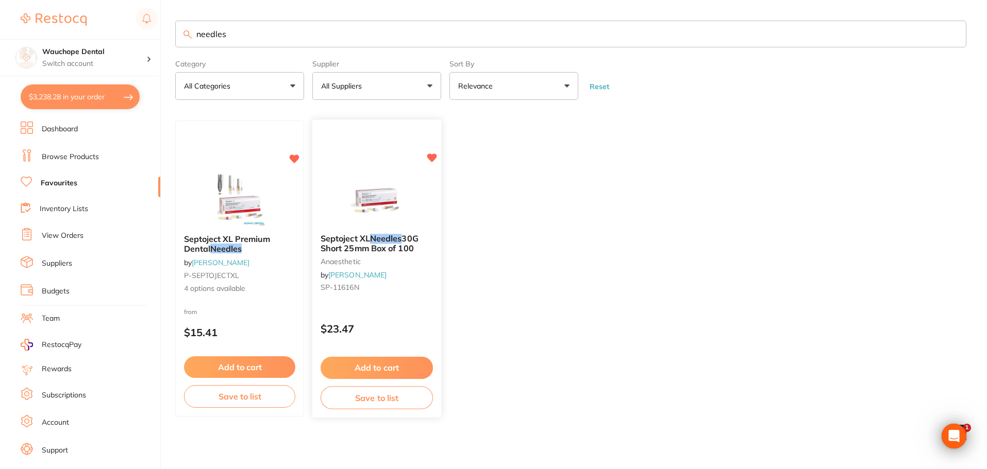
type input "needles"
click at [388, 199] on img at bounding box center [376, 200] width 67 height 52
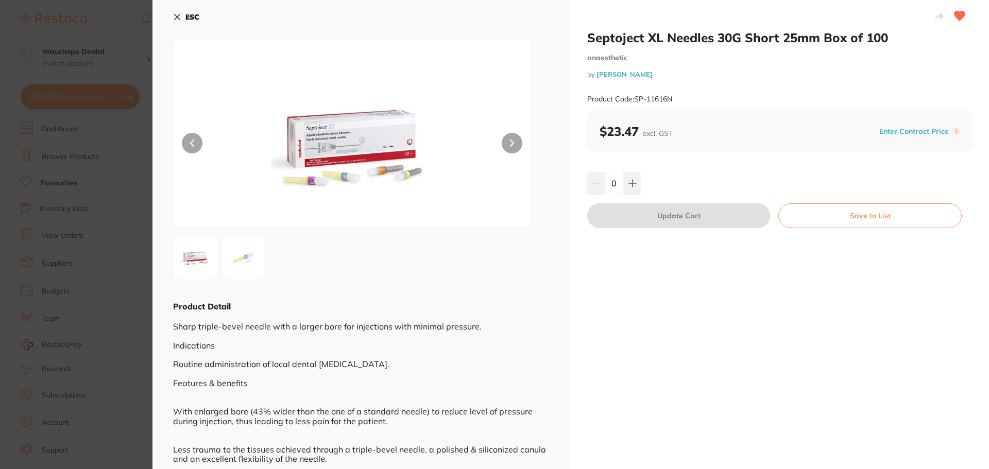
click at [176, 21] on icon at bounding box center [177, 17] width 8 height 8
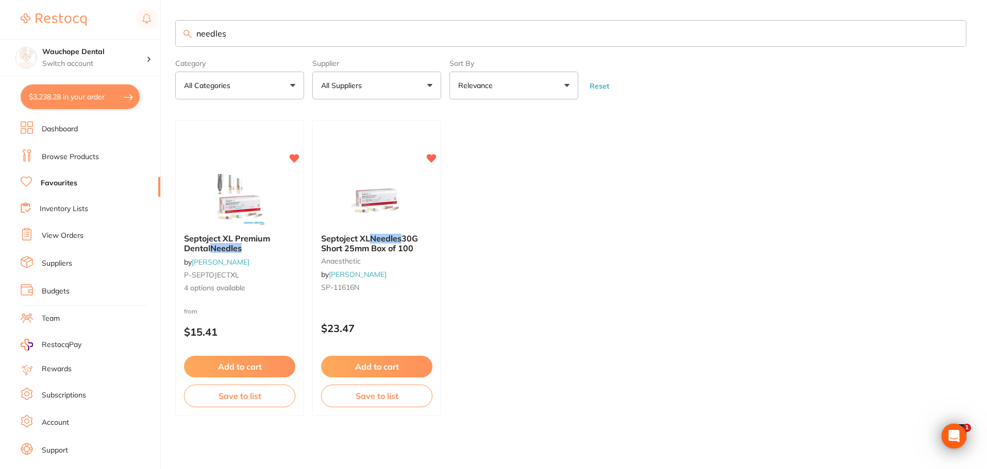
click at [390, 182] on img at bounding box center [376, 200] width 67 height 52
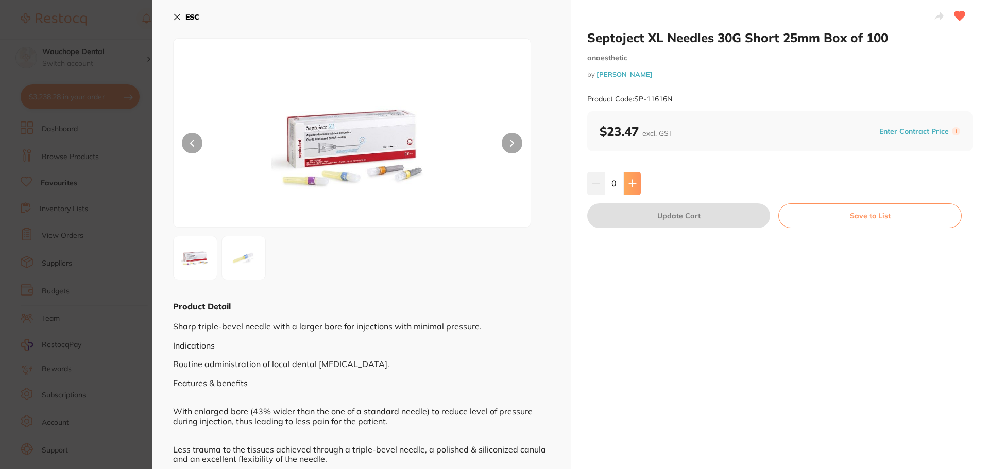
click at [632, 178] on button at bounding box center [632, 183] width 17 height 23
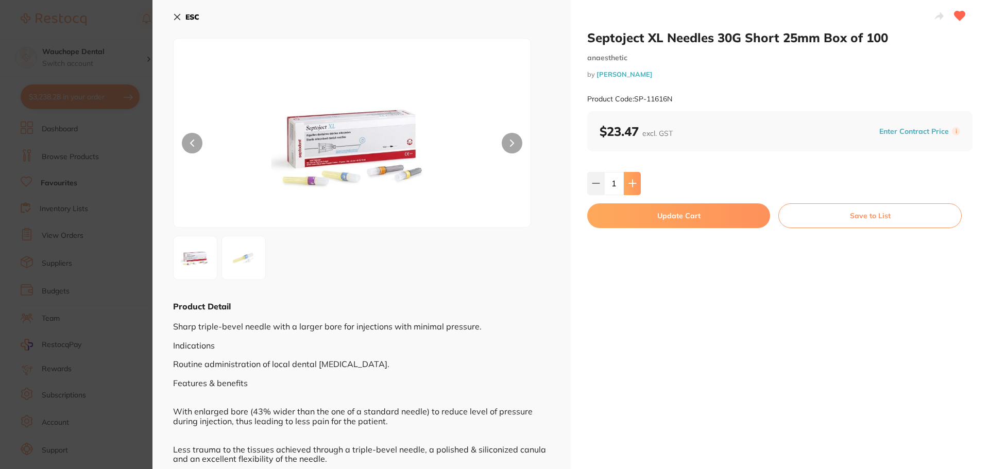
click at [632, 178] on button at bounding box center [632, 183] width 17 height 23
type input "2"
click at [656, 215] on button "Update Cart" at bounding box center [678, 216] width 183 height 25
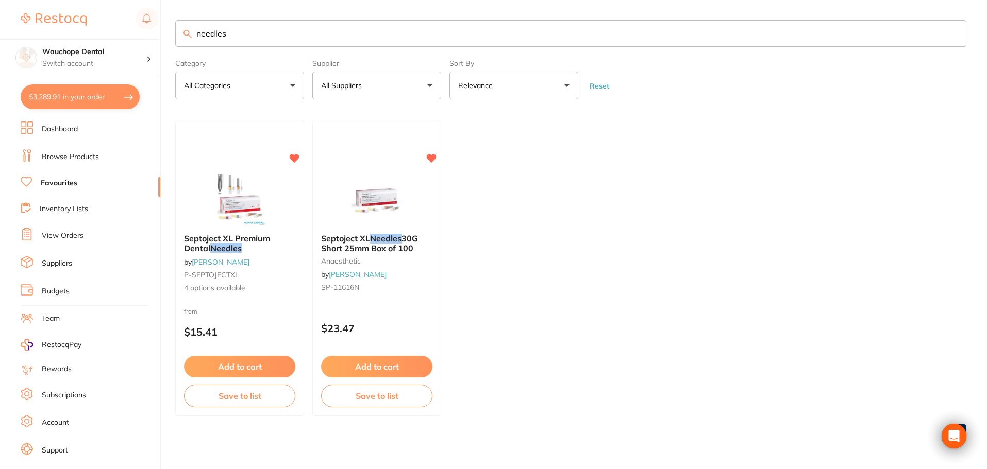
click at [98, 156] on li "Browse Products" at bounding box center [91, 156] width 140 height 15
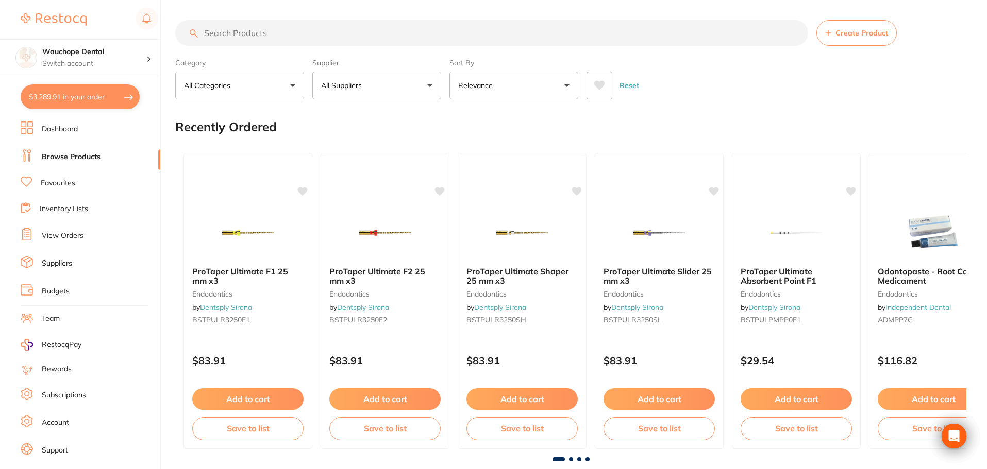
click at [351, 80] on button "All Suppliers" at bounding box center [376, 86] width 129 height 28
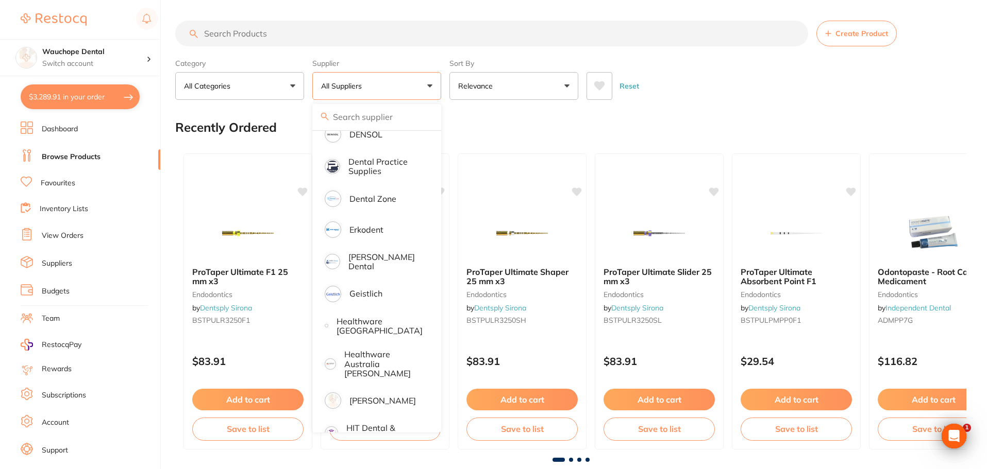
scroll to position [309, 0]
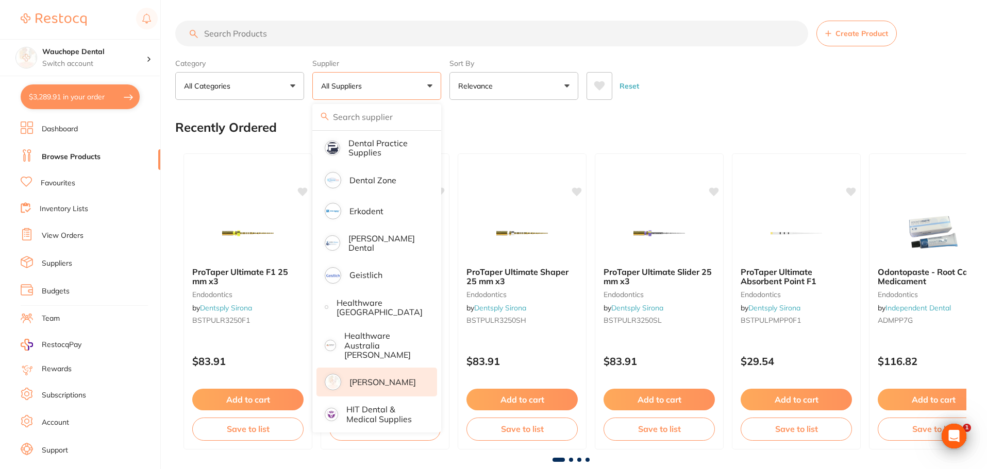
click at [389, 378] on p "[PERSON_NAME]" at bounding box center [382, 382] width 66 height 9
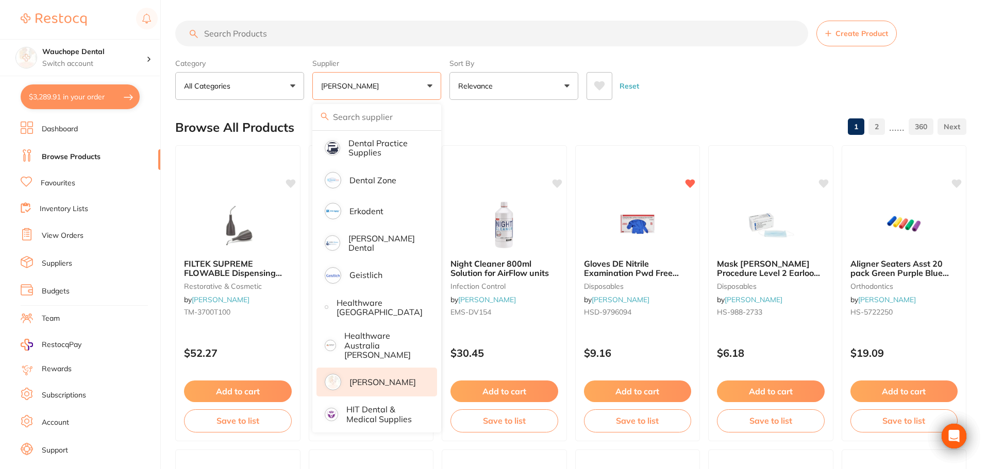
click at [264, 29] on input "search" at bounding box center [491, 34] width 633 height 26
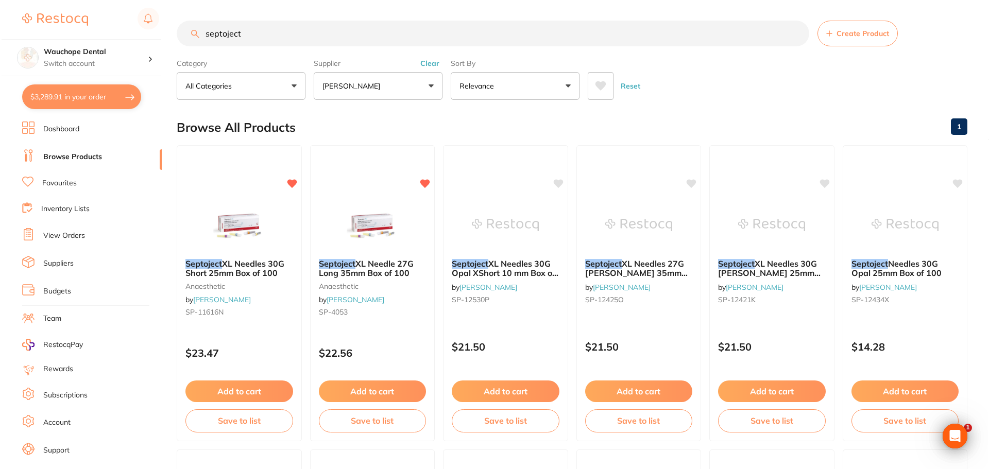
scroll to position [0, 0]
type input "septoject"
click at [362, 208] on img at bounding box center [370, 224] width 67 height 52
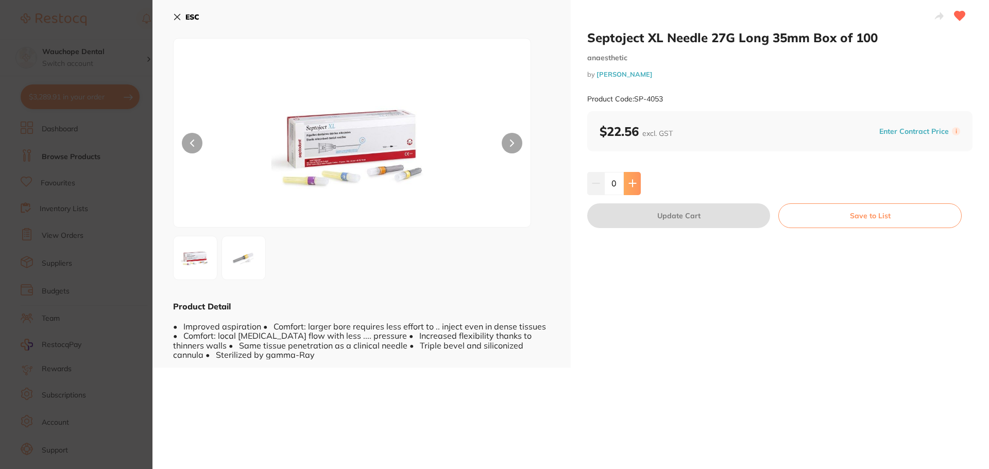
click at [632, 184] on icon at bounding box center [632, 183] width 7 height 7
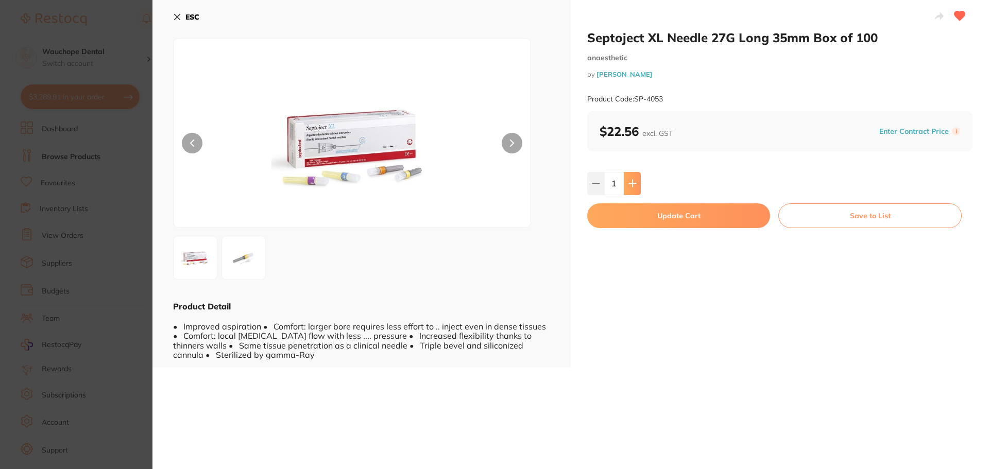
click at [632, 184] on icon at bounding box center [632, 183] width 7 height 7
click at [634, 191] on button at bounding box center [632, 183] width 17 height 23
type input "3"
click at [634, 217] on button "Update Cart" at bounding box center [678, 216] width 183 height 25
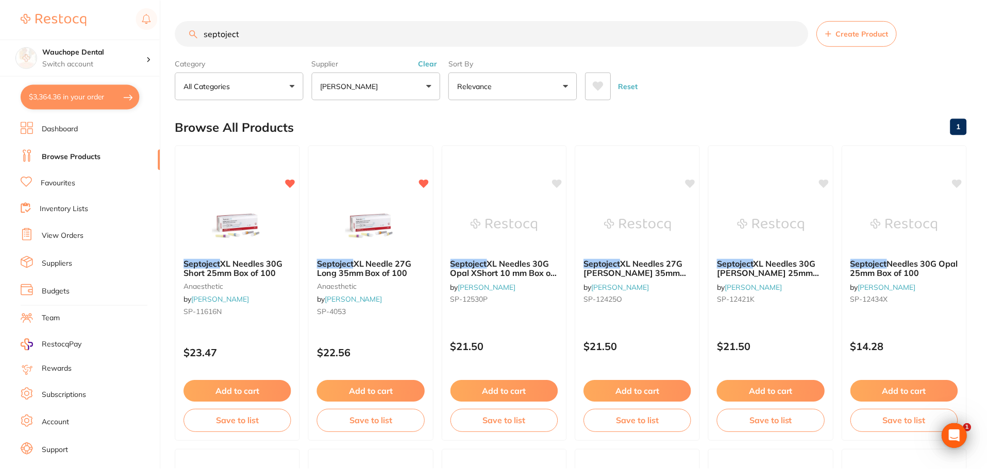
scroll to position [1, 0]
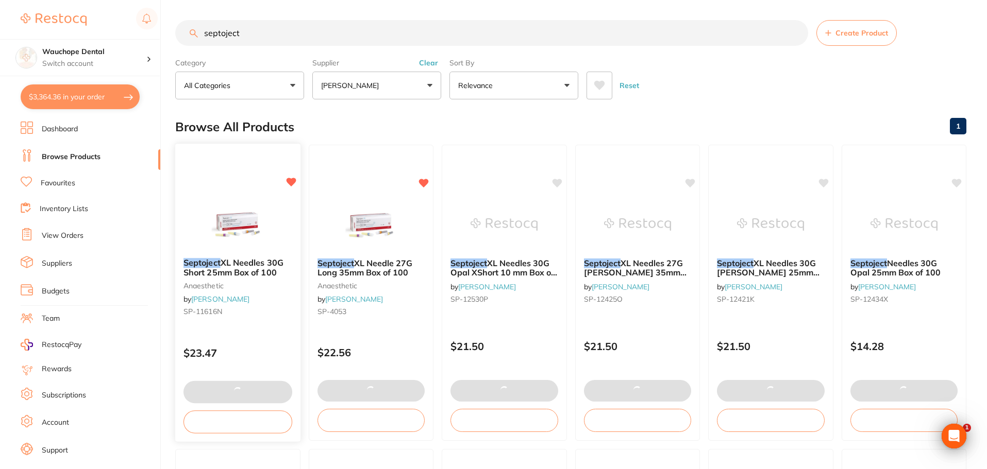
click at [226, 210] on img at bounding box center [237, 224] width 67 height 52
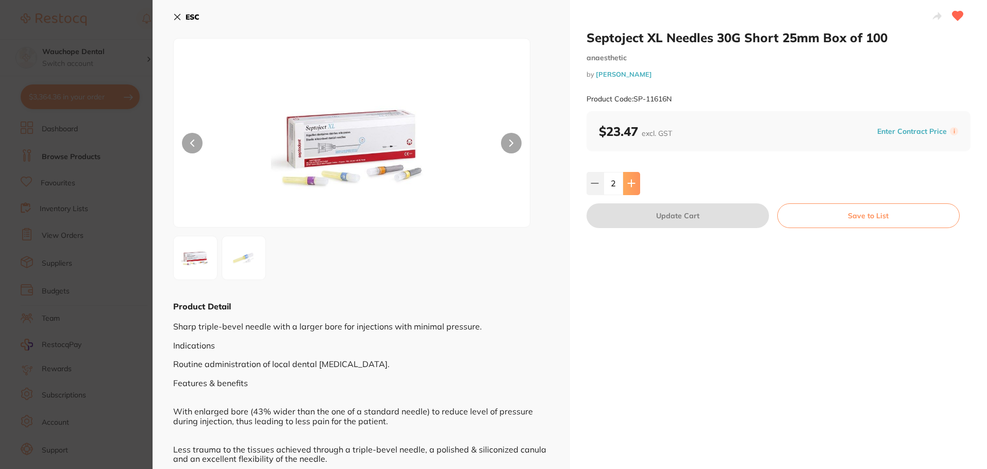
click at [634, 179] on button at bounding box center [631, 183] width 17 height 23
type input "3"
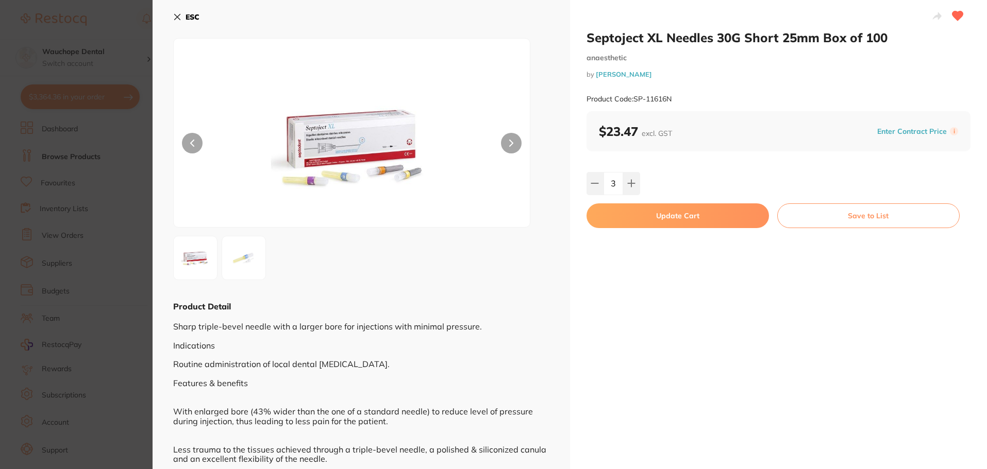
click at [645, 223] on button "Update Cart" at bounding box center [677, 216] width 182 height 25
type input "3"
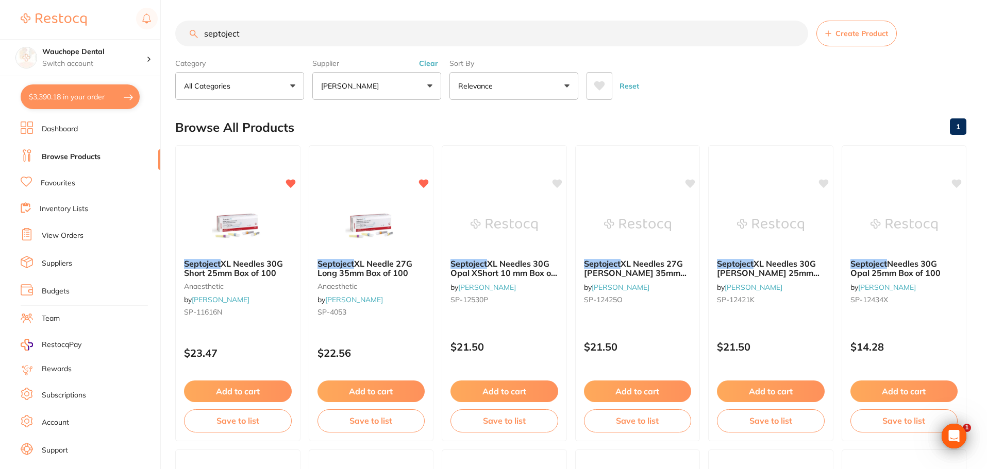
click at [72, 178] on link "Favourites" at bounding box center [58, 183] width 35 height 10
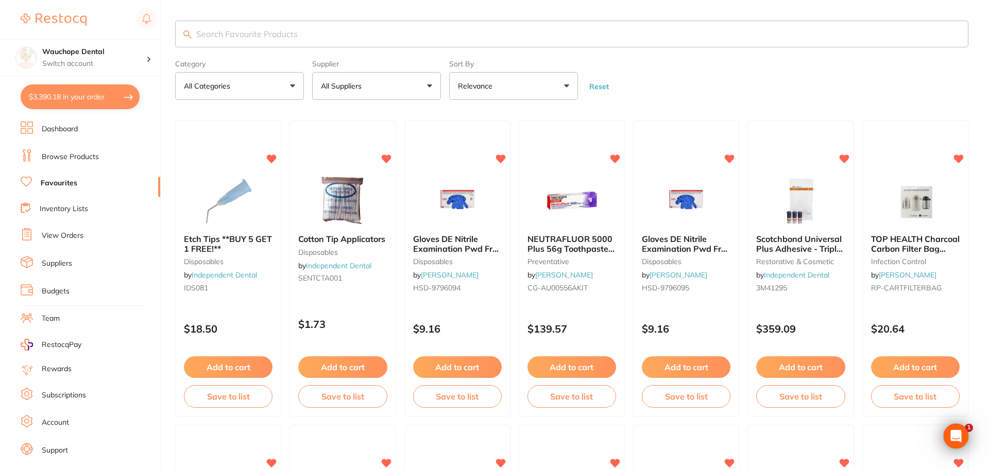
click at [236, 31] on input "search" at bounding box center [571, 34] width 793 height 27
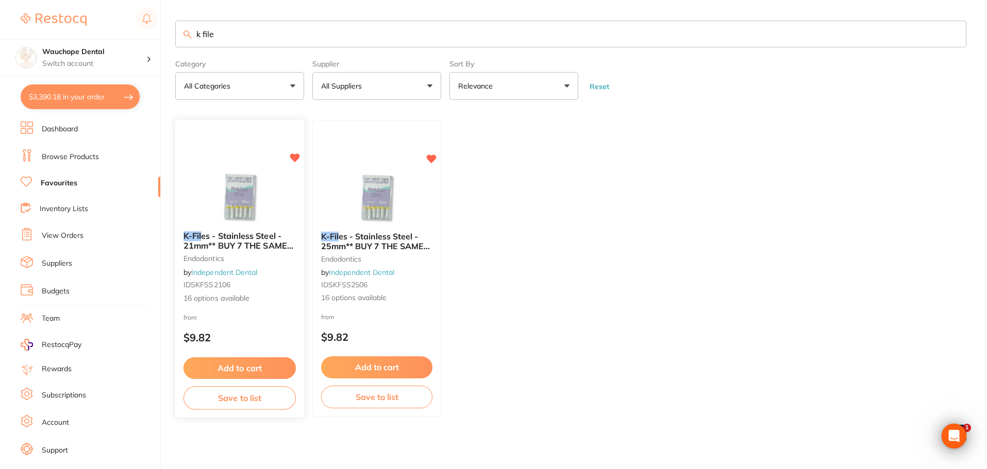
click at [244, 166] on div "K-Fil es - Stainless Steel - 21mm** BUY 7 THE SAME GET 3 FREE!** endodontics by…" at bounding box center [240, 269] width 130 height 299
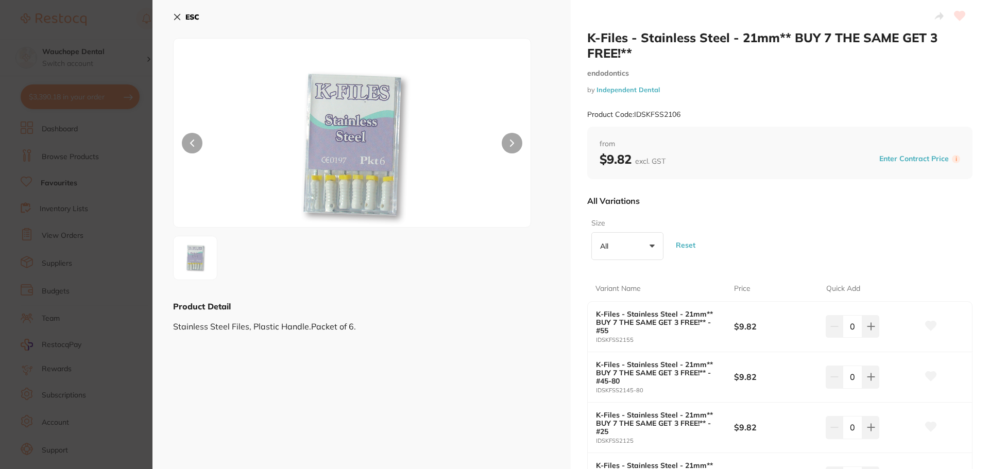
click at [115, 151] on section "K-Files - Stainless Steel - 21mm** BUY 7 THE SAME GET 3 FREE!** endodontics by …" at bounding box center [494, 234] width 989 height 469
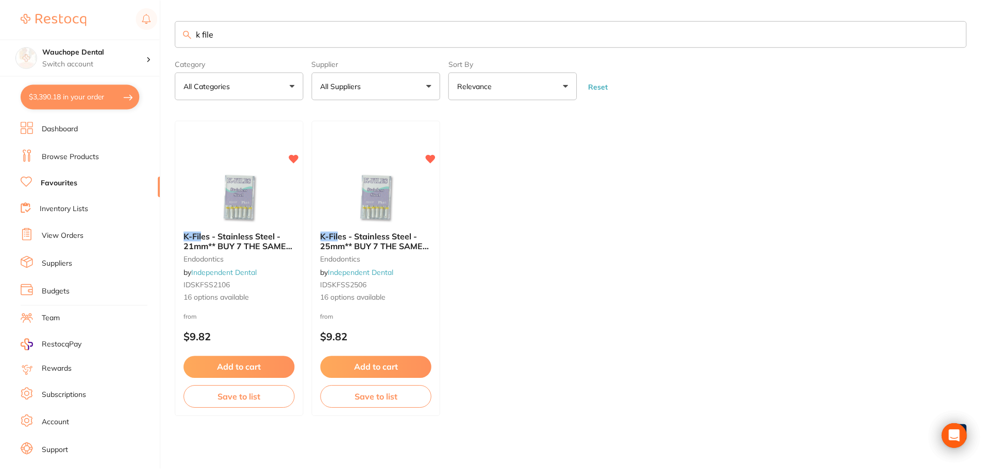
scroll to position [1, 0]
click at [371, 199] on img at bounding box center [376, 197] width 67 height 52
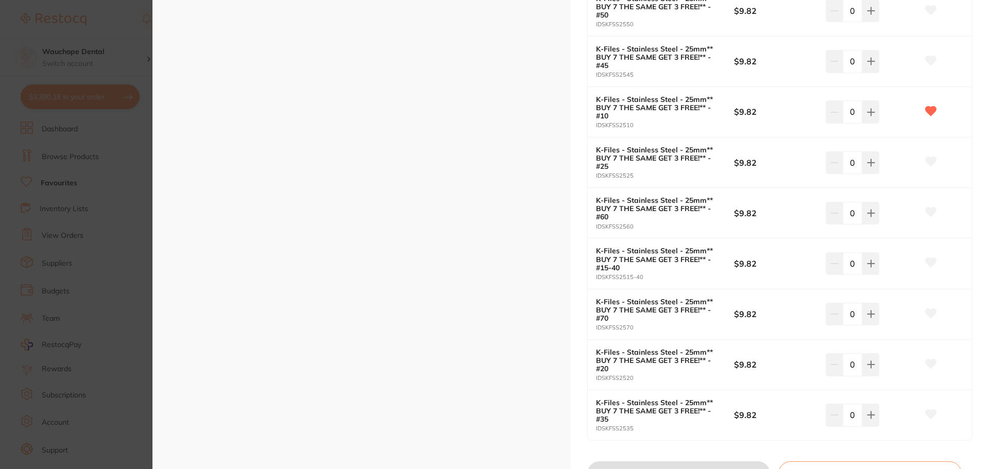
scroll to position [721, 0]
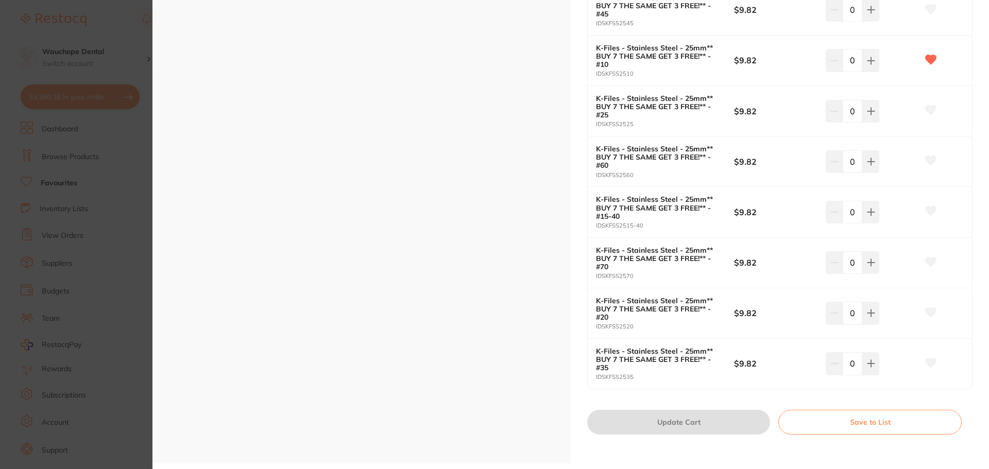
click at [111, 240] on section "K-Files - Stainless Steel - 25mm** BUY 7 THE SAME GET 3 FREE!** endodontics by …" at bounding box center [494, 234] width 989 height 469
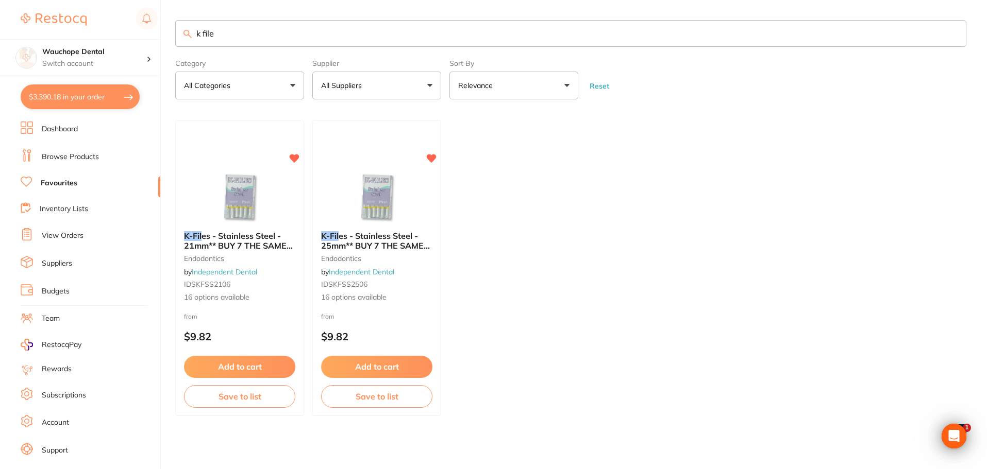
click at [242, 30] on input "k file" at bounding box center [570, 33] width 791 height 27
type input "k"
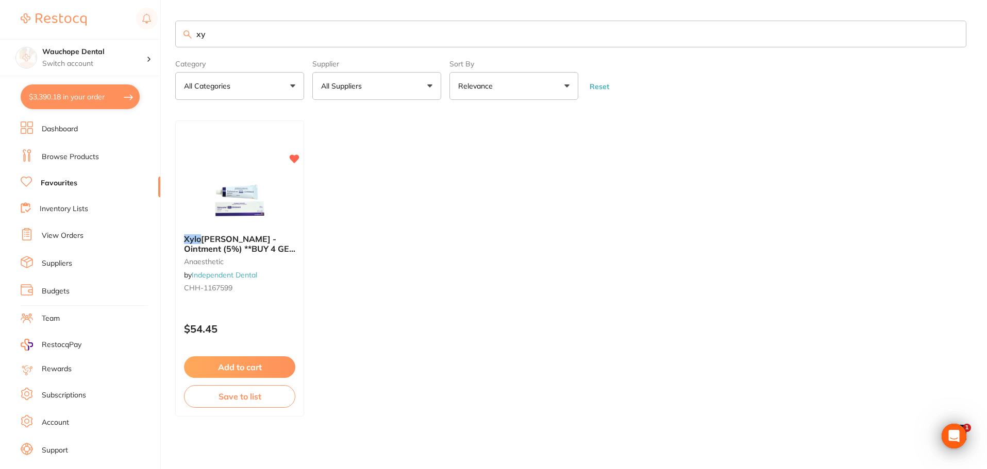
type input "xy"
click at [230, 202] on img at bounding box center [239, 201] width 67 height 52
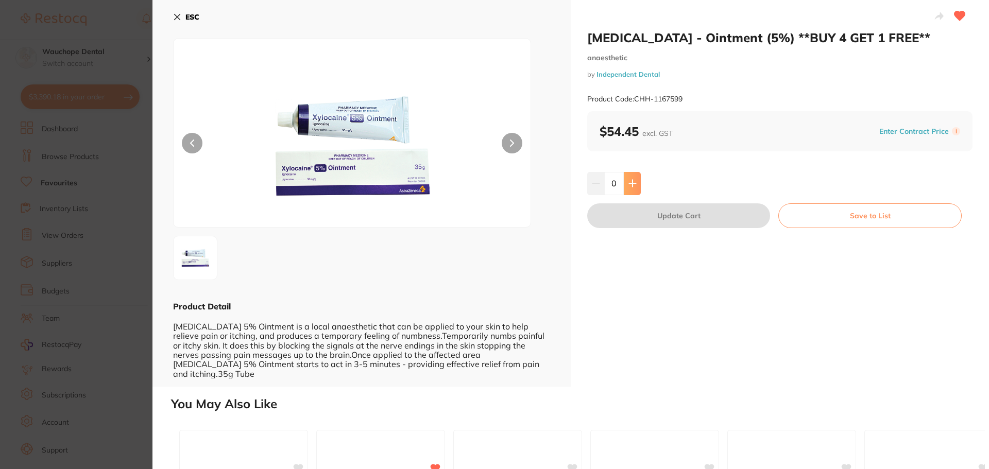
click at [626, 184] on button at bounding box center [632, 183] width 17 height 23
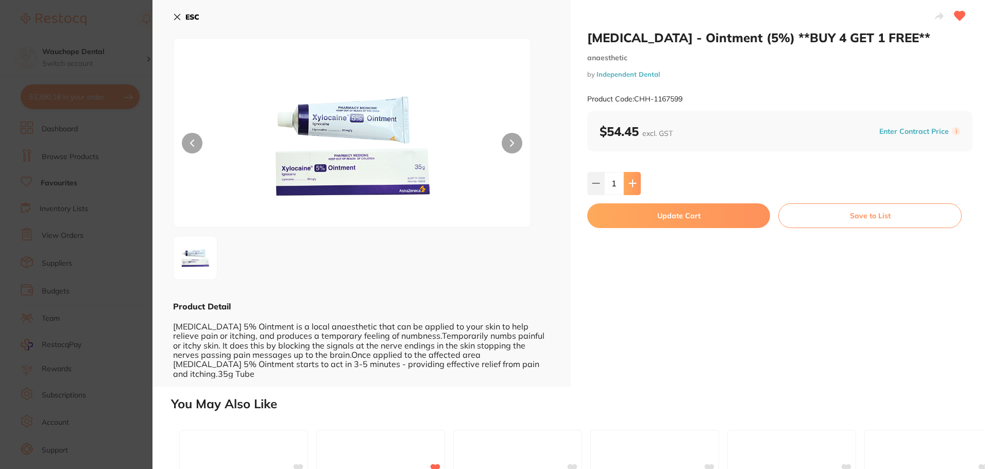
click at [626, 184] on button at bounding box center [632, 183] width 17 height 23
type input "3"
click at [639, 219] on button "Update Cart" at bounding box center [678, 216] width 183 height 25
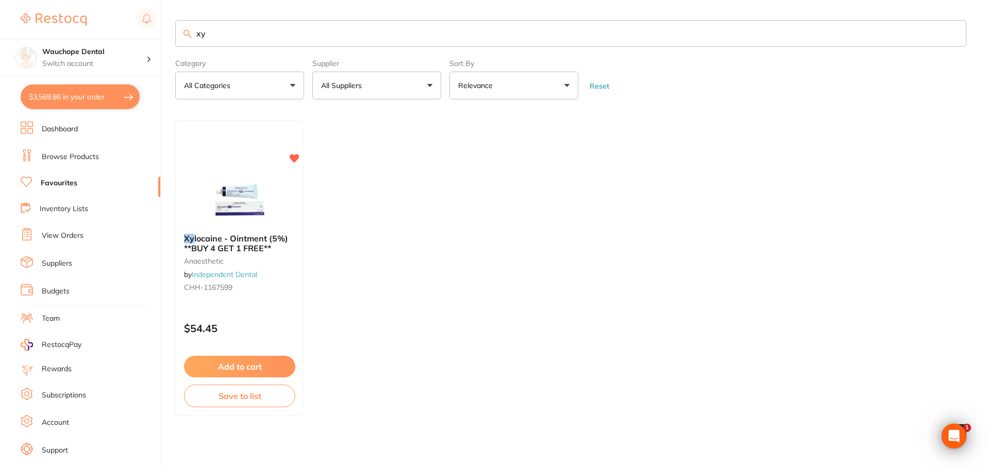
click at [217, 36] on input "xy" at bounding box center [570, 33] width 791 height 27
type input "bond"
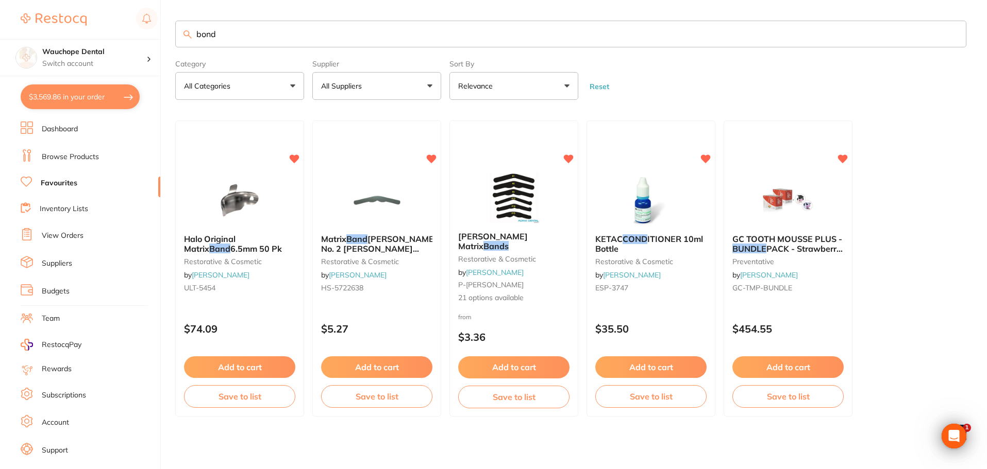
click at [254, 28] on input "bond" at bounding box center [570, 34] width 791 height 27
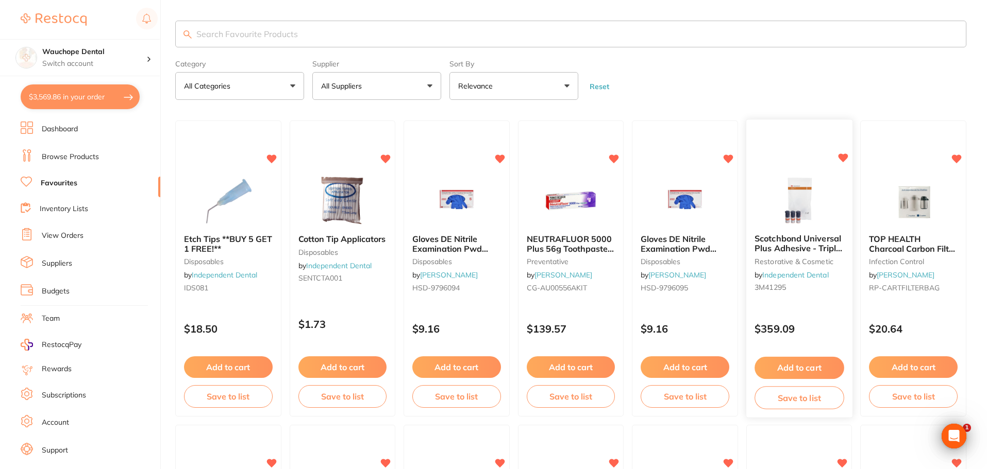
click at [801, 184] on img at bounding box center [798, 200] width 67 height 52
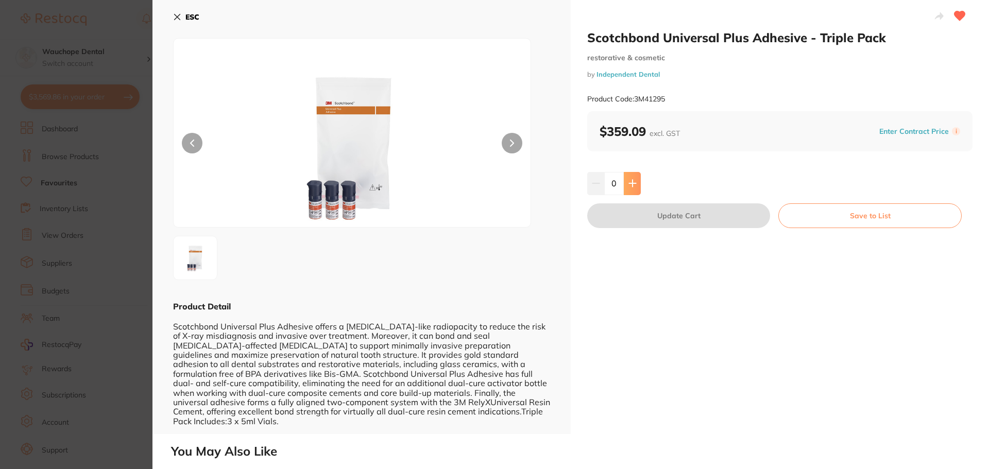
click at [635, 176] on button at bounding box center [632, 183] width 17 height 23
type input "1"
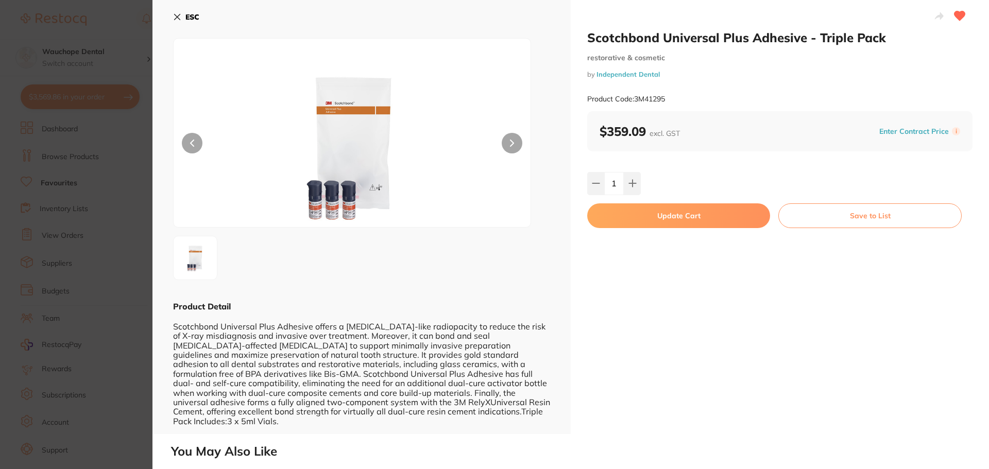
click at [662, 224] on button "Update Cart" at bounding box center [678, 216] width 183 height 25
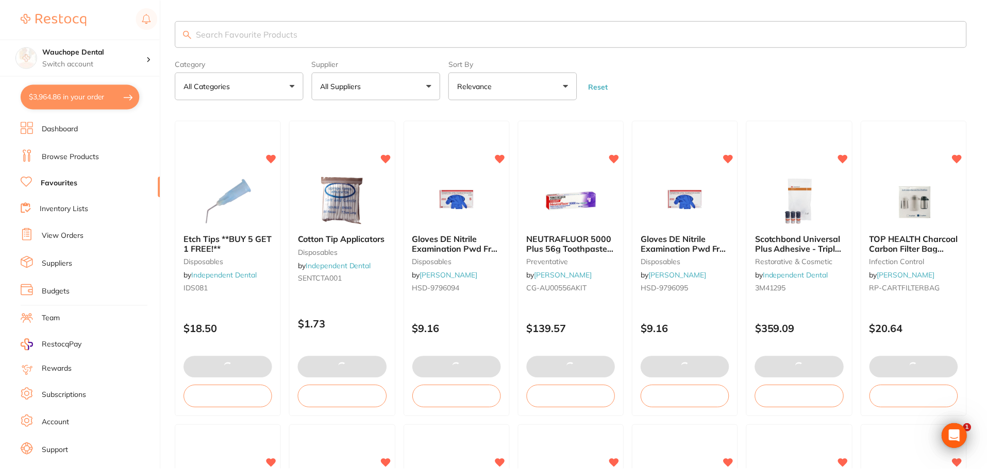
scroll to position [1, 0]
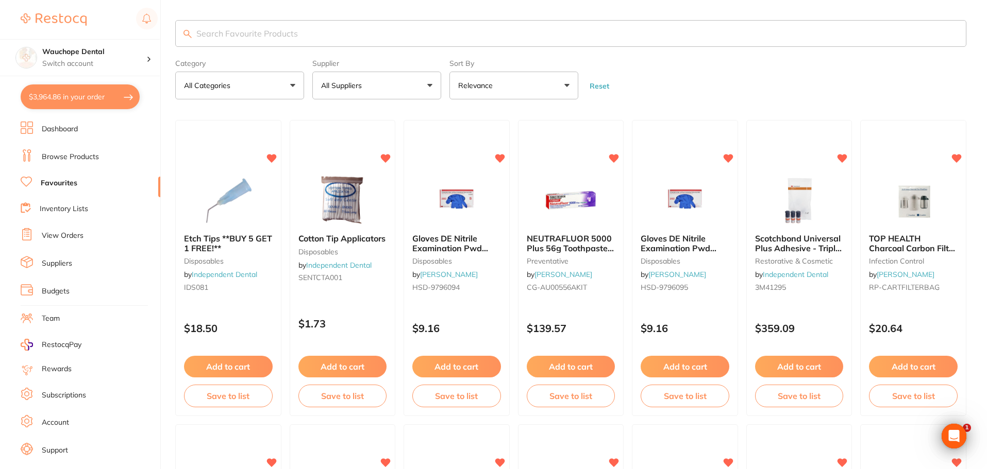
click at [80, 148] on ul "Dashboard Browse Products Favourites Inventory Lists View Orders Suppliers Budg…" at bounding box center [91, 300] width 140 height 356
click at [80, 152] on link "Browse Products" at bounding box center [70, 157] width 57 height 10
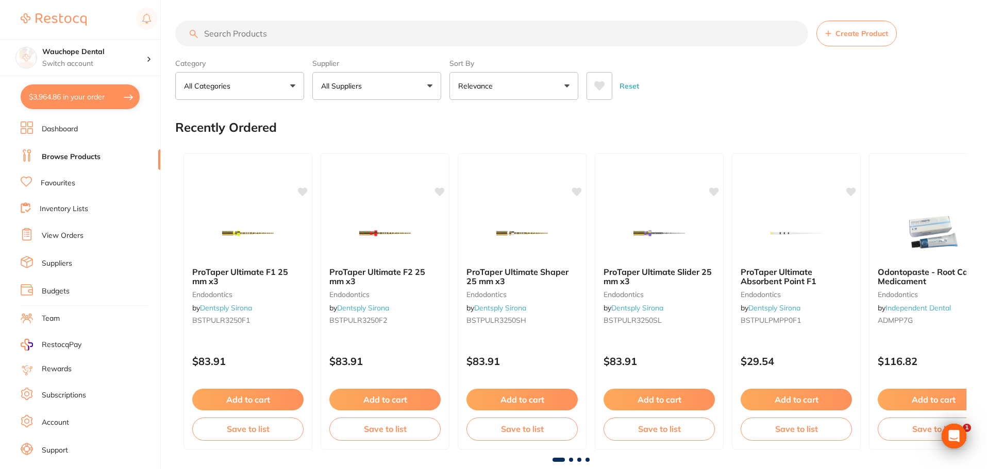
click at [242, 37] on input "search" at bounding box center [491, 34] width 633 height 26
type input "scotchbond"
click at [397, 89] on button "All Suppliers" at bounding box center [376, 86] width 129 height 28
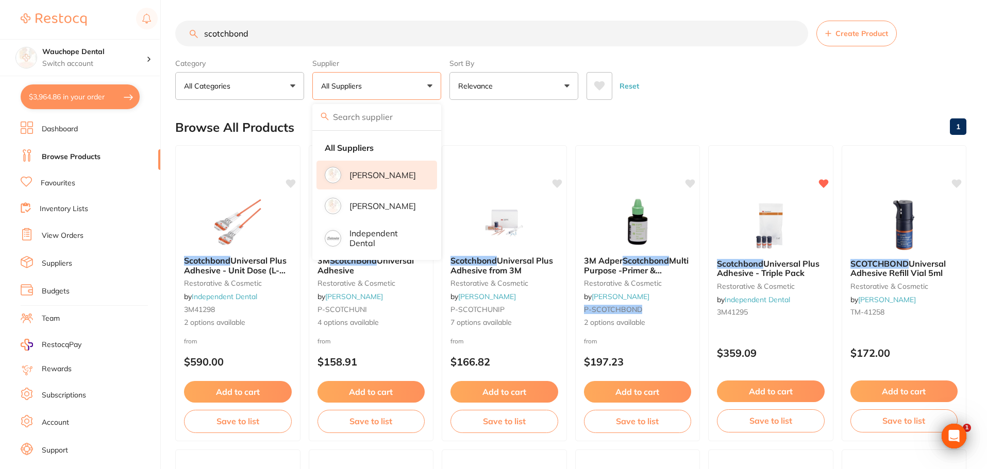
click at [380, 176] on p "[PERSON_NAME]" at bounding box center [382, 175] width 66 height 9
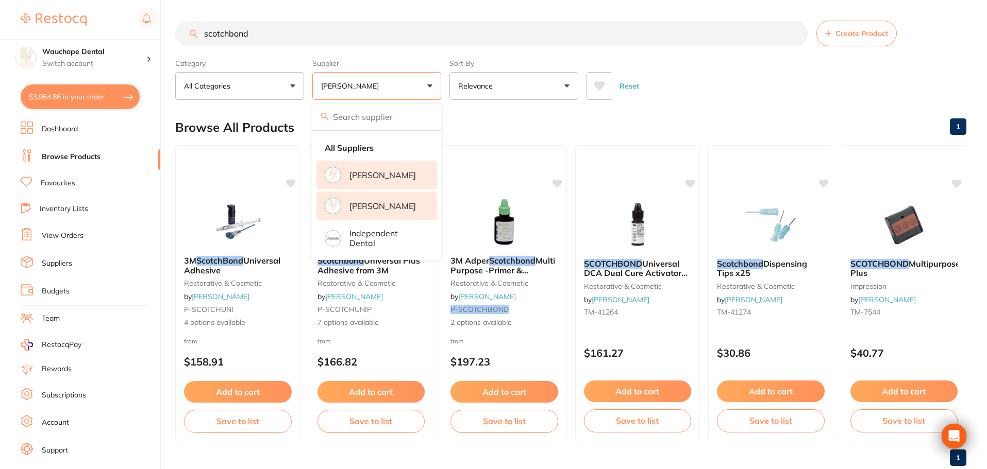
click at [380, 206] on p "[PERSON_NAME]" at bounding box center [382, 205] width 66 height 9
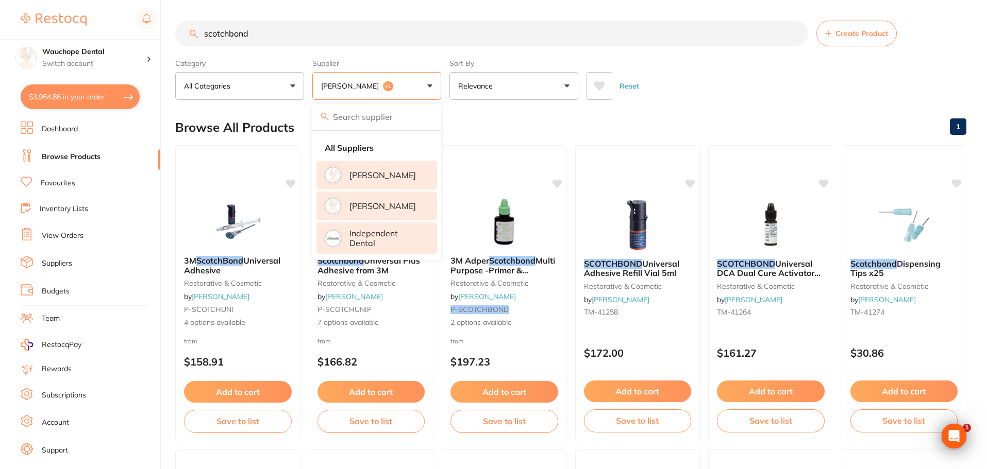
click at [383, 242] on p "Independent Dental" at bounding box center [385, 238] width 73 height 19
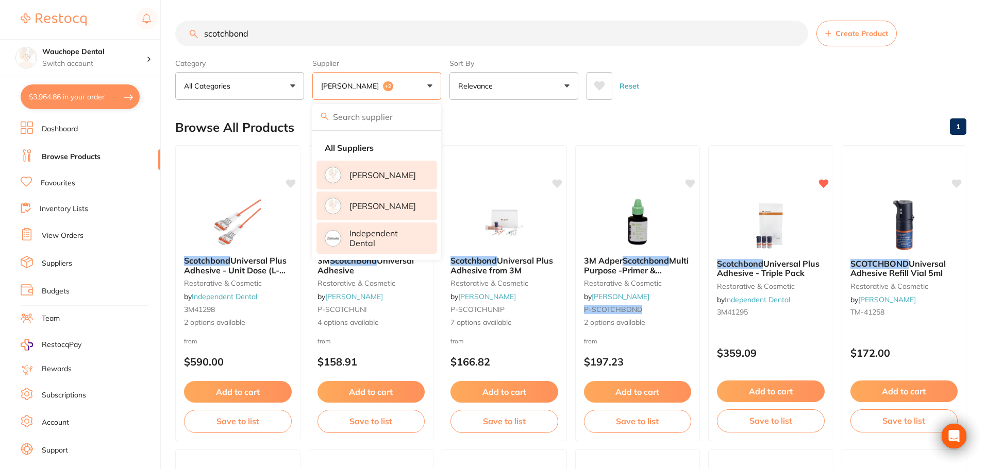
click at [483, 123] on div "Browse All Products 1" at bounding box center [570, 127] width 791 height 35
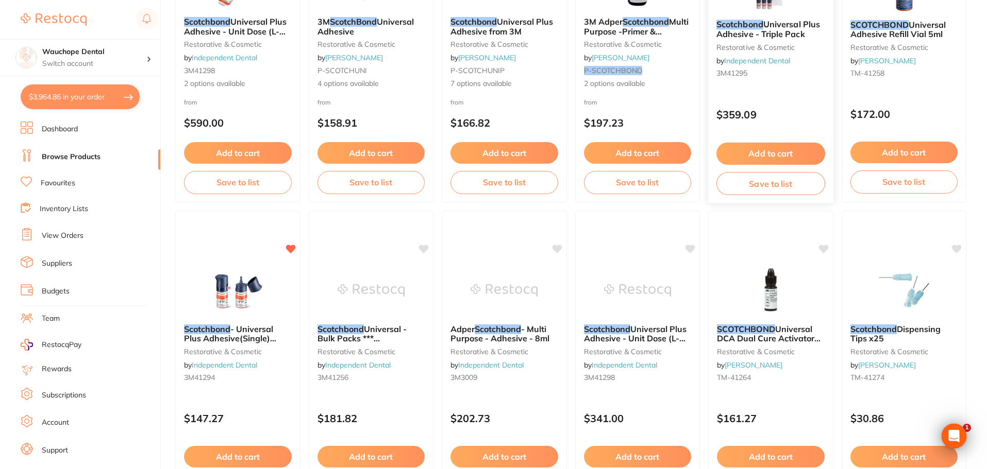
scroll to position [258, 0]
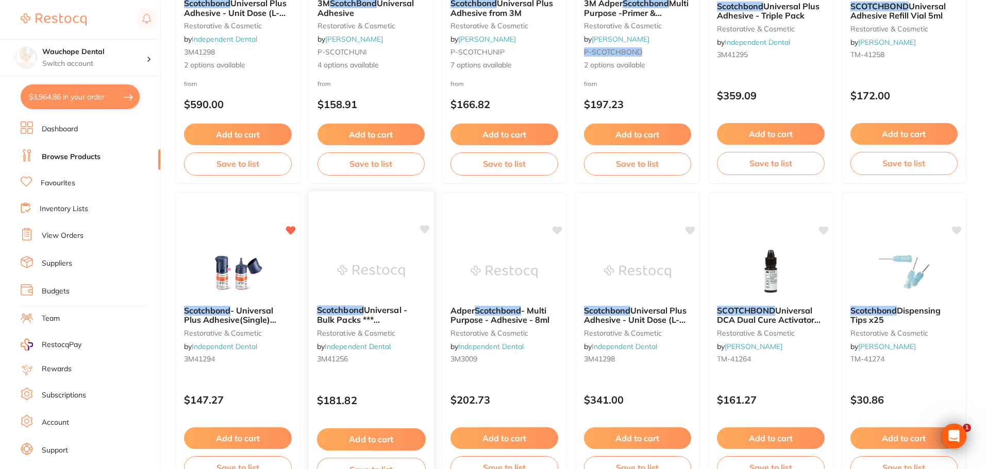
click at [359, 272] on img at bounding box center [370, 271] width 67 height 52
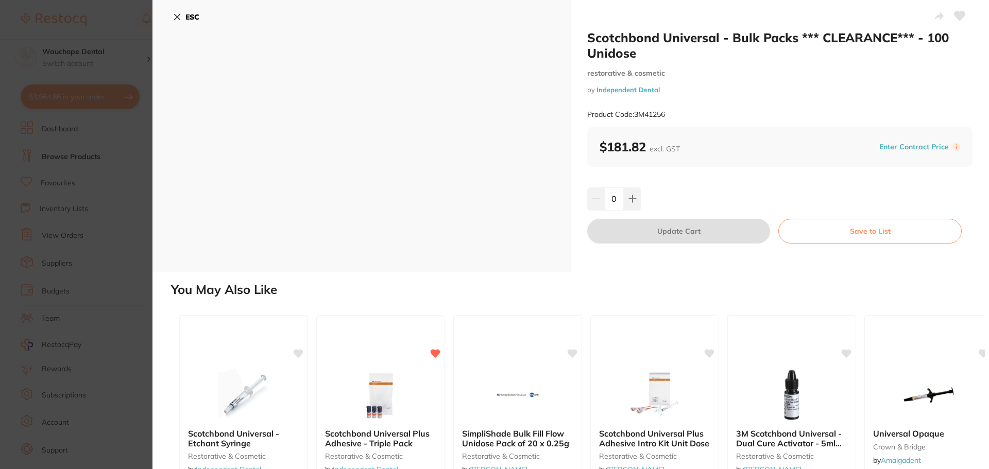
click at [63, 154] on section "Scotchbond Universal - Bulk Packs *** CLEARANCE*** - 100 Unidose restorative & …" at bounding box center [494, 234] width 989 height 469
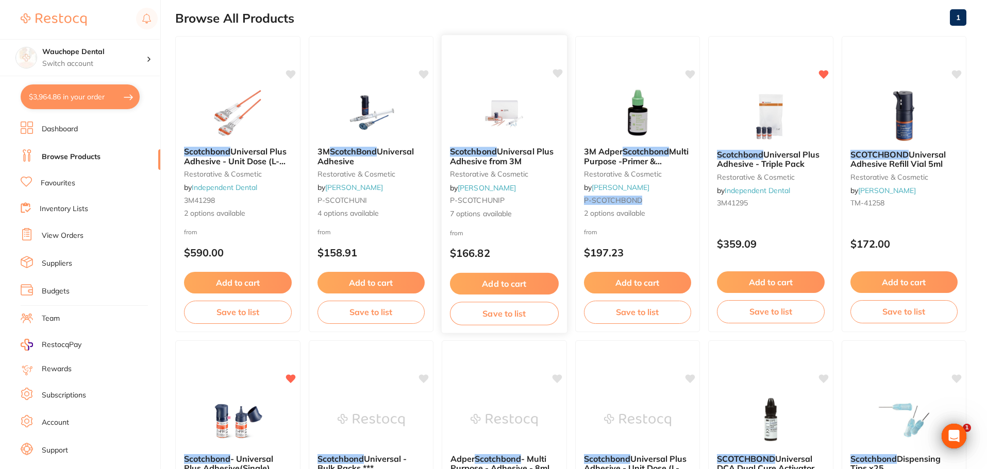
scroll to position [103, 0]
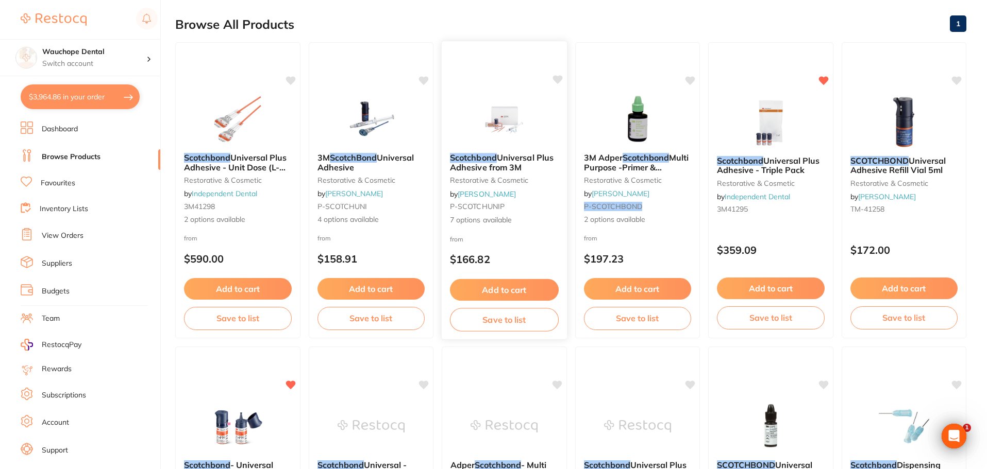
click at [504, 142] on img at bounding box center [503, 119] width 67 height 52
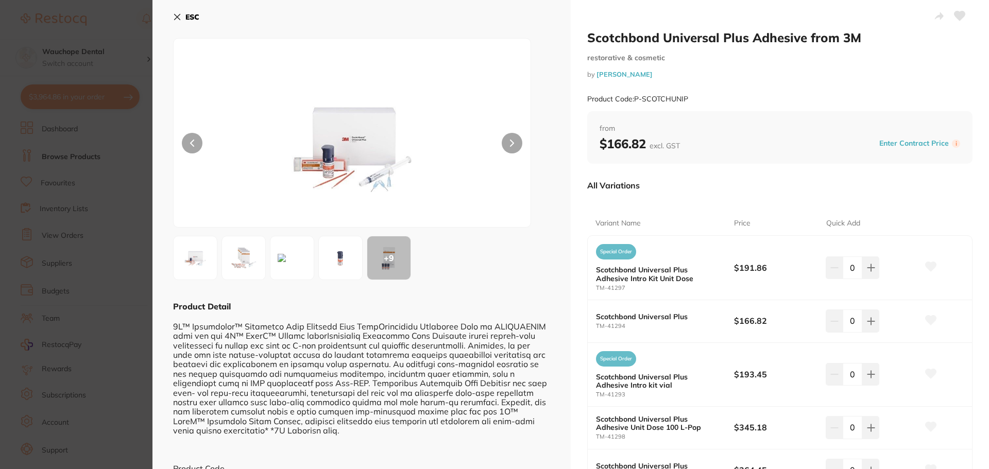
scroll to position [52, 0]
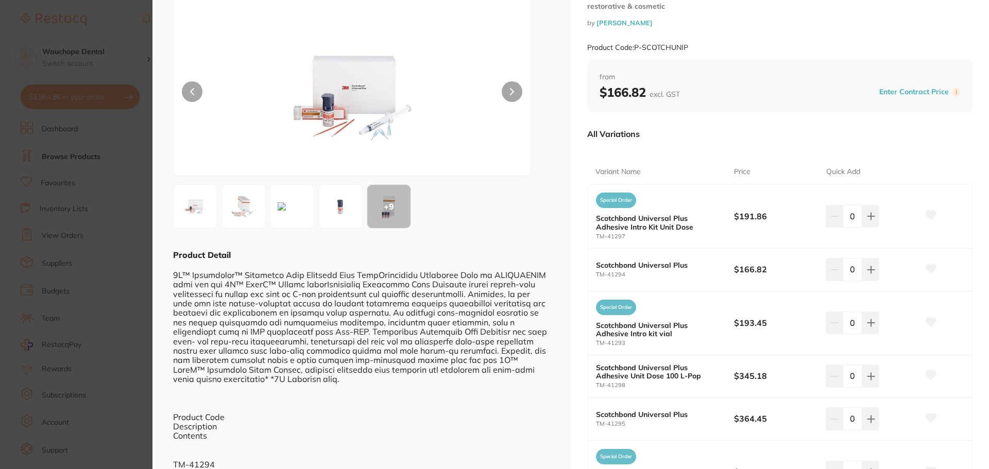
click at [392, 213] on div "+ 9" at bounding box center [388, 206] width 43 height 43
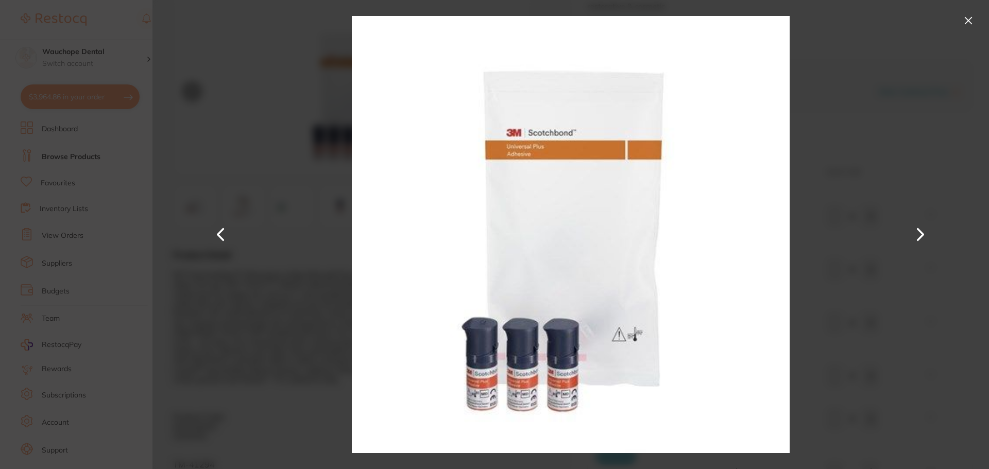
click at [965, 16] on button at bounding box center [968, 20] width 16 height 16
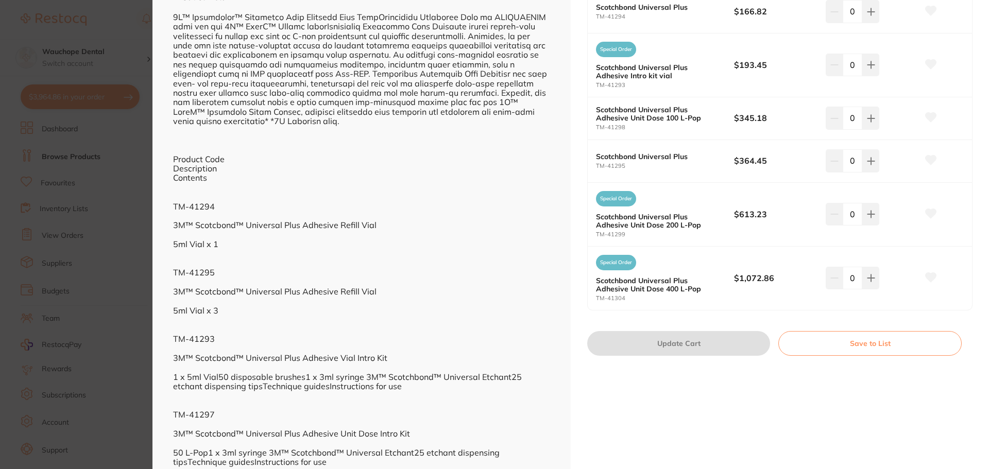
scroll to position [309, 0]
click at [867, 161] on icon at bounding box center [871, 162] width 8 height 8
type input "1"
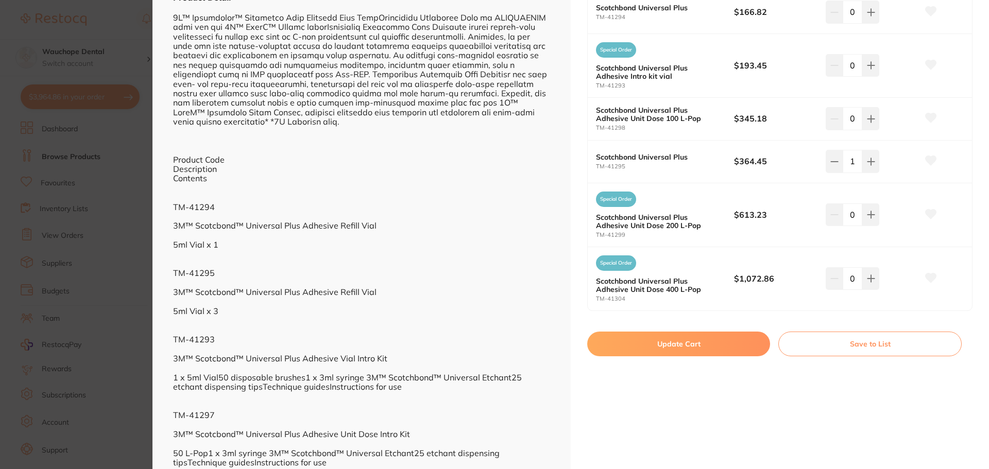
click at [930, 164] on icon at bounding box center [931, 160] width 11 height 9
click at [719, 344] on button "Update Cart" at bounding box center [678, 344] width 183 height 25
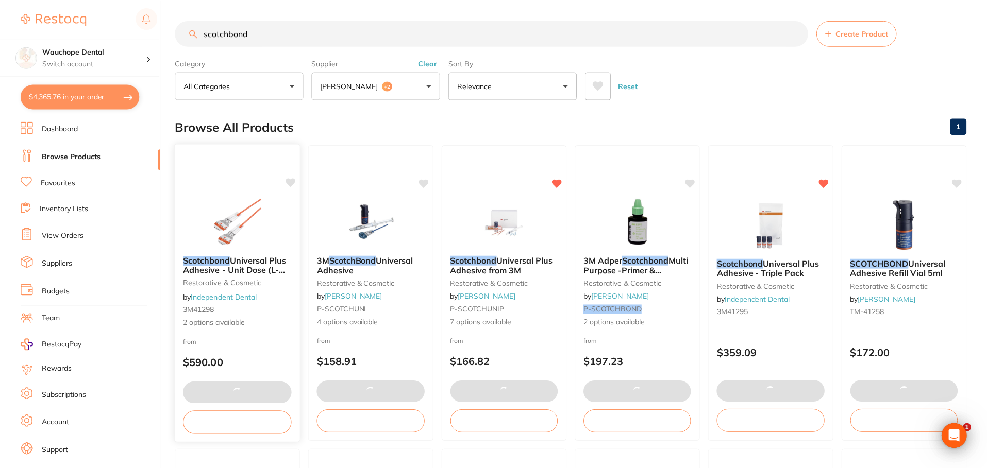
scroll to position [103, 0]
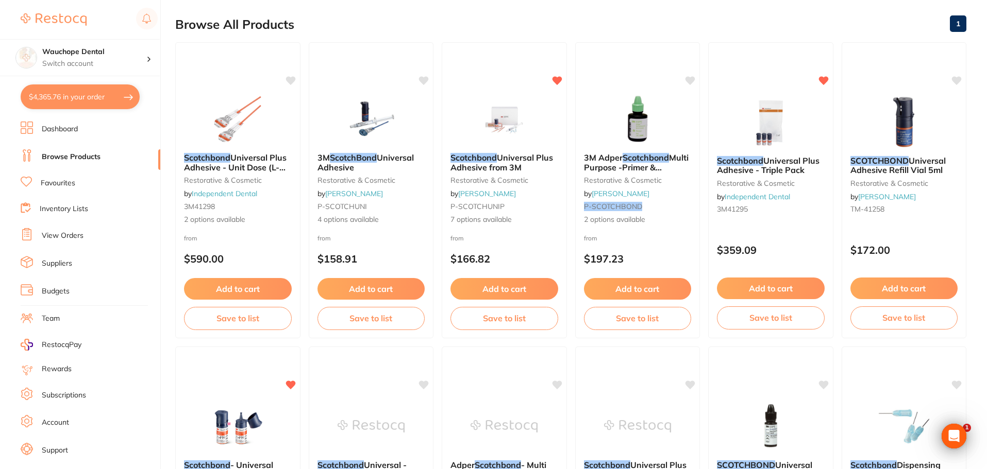
drag, startPoint x: 79, startPoint y: 93, endPoint x: 500, endPoint y: 216, distance: 438.7
click at [79, 93] on button "$4,365.76 in your order" at bounding box center [80, 97] width 119 height 25
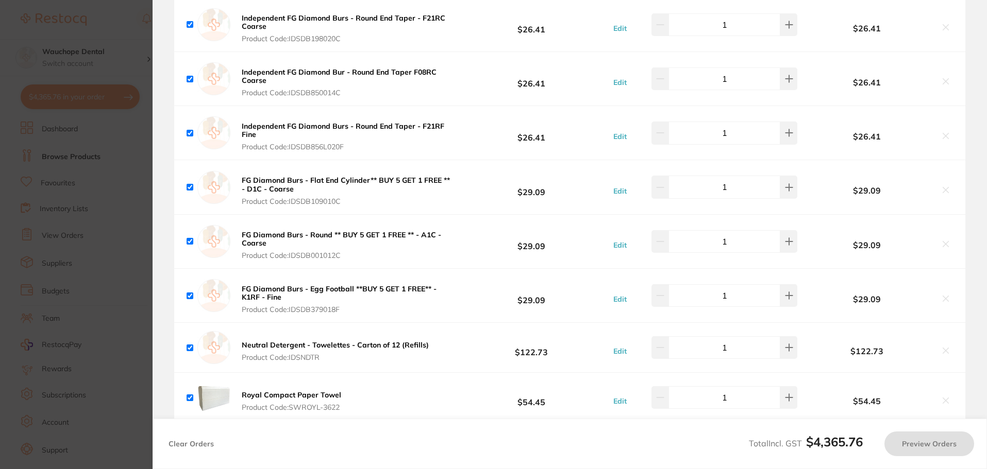
checkbox input "true"
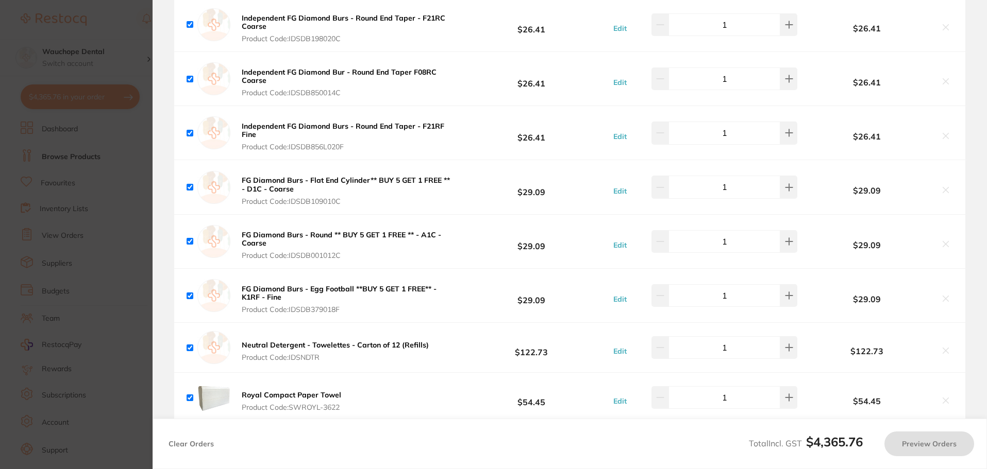
checkbox input "true"
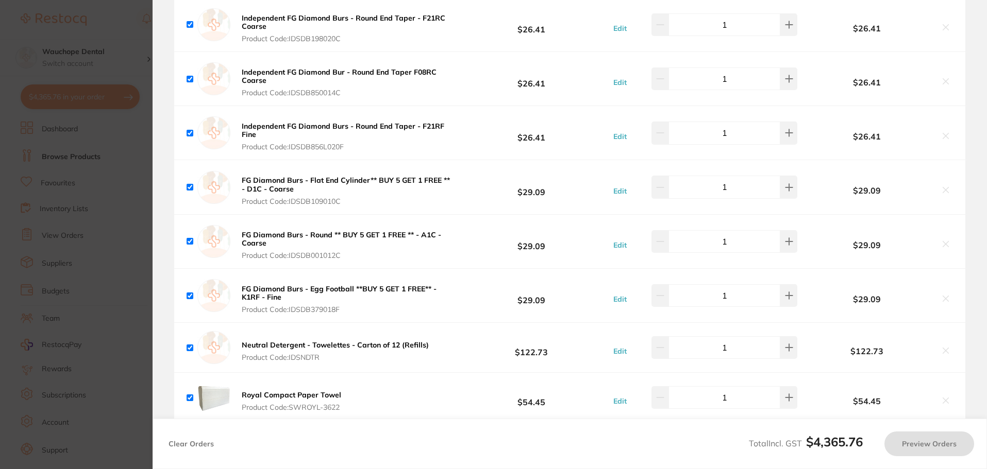
checkbox input "true"
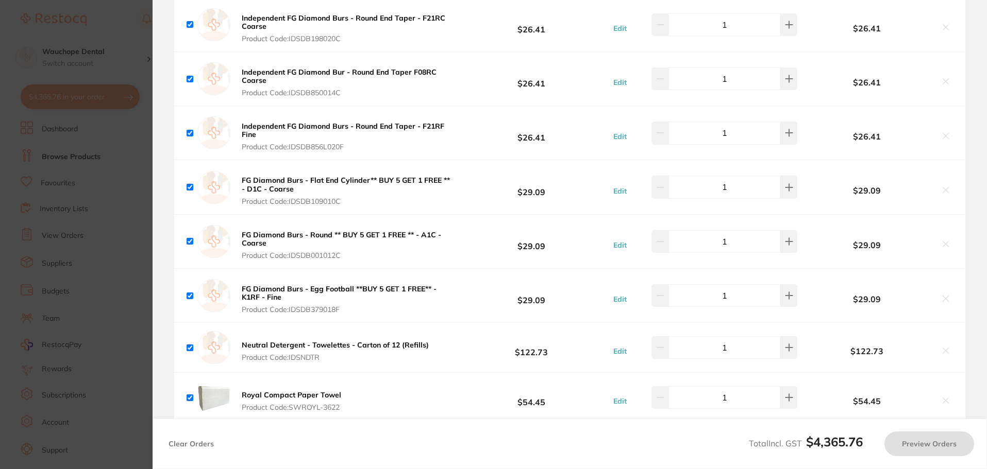
checkbox input "true"
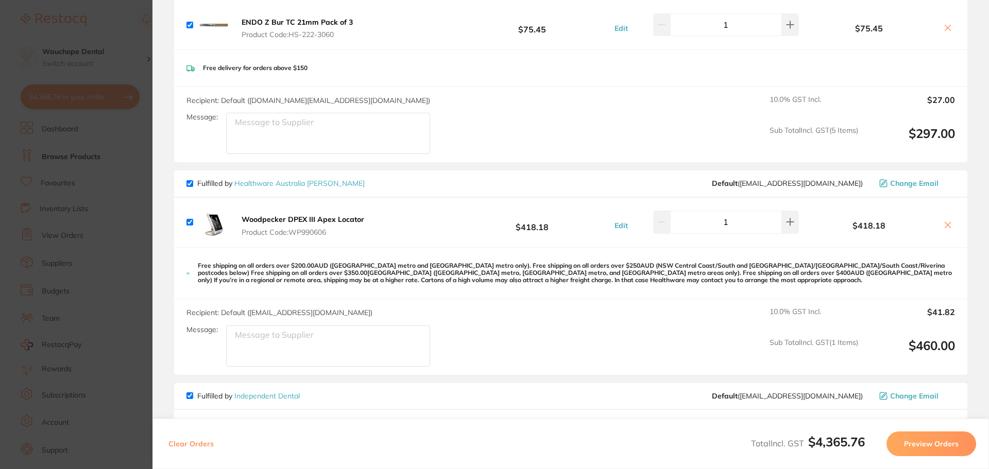
scroll to position [1085, 0]
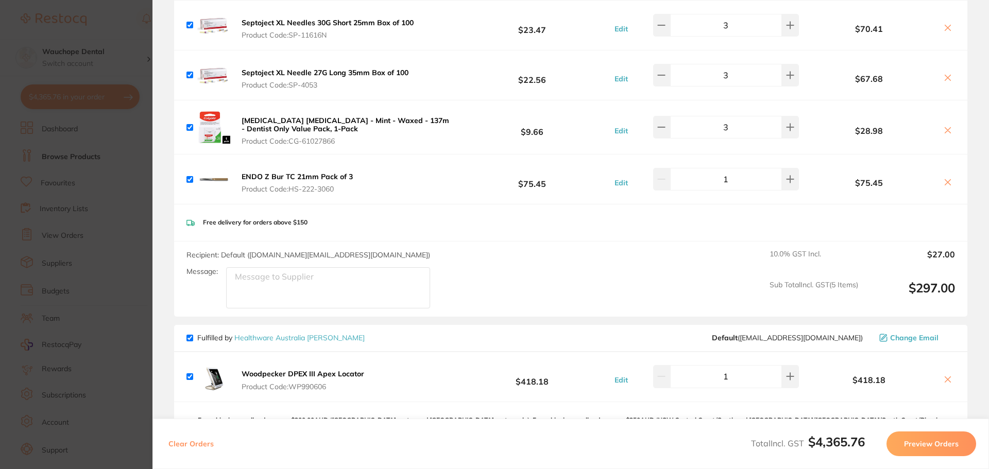
click at [948, 377] on icon at bounding box center [948, 380] width 8 height 8
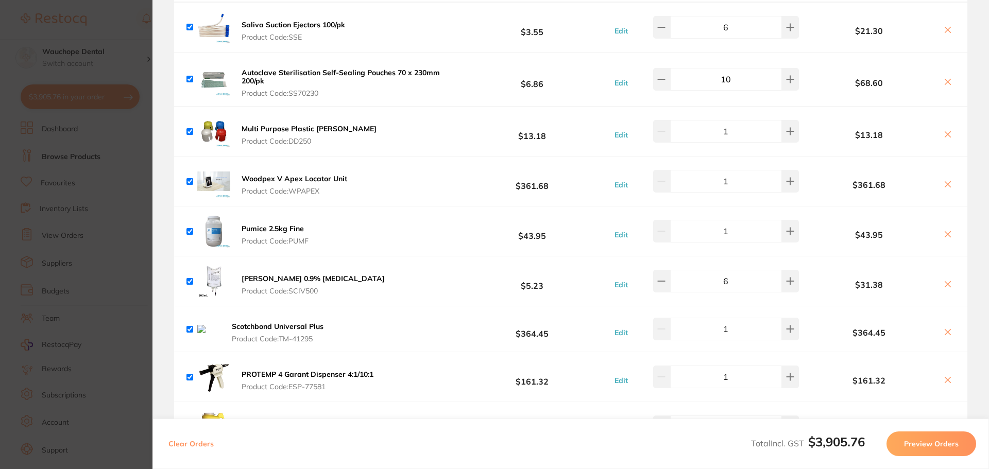
scroll to position [2270, 0]
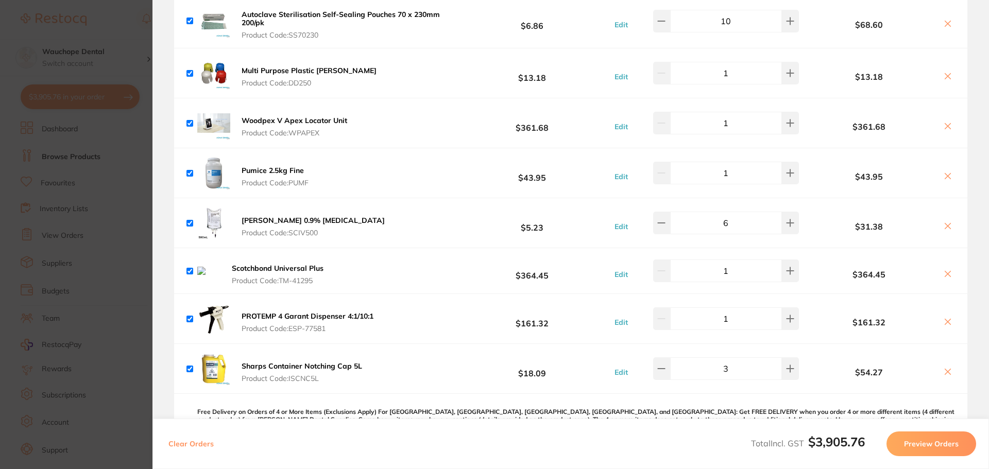
click at [945, 271] on icon at bounding box center [948, 274] width 8 height 8
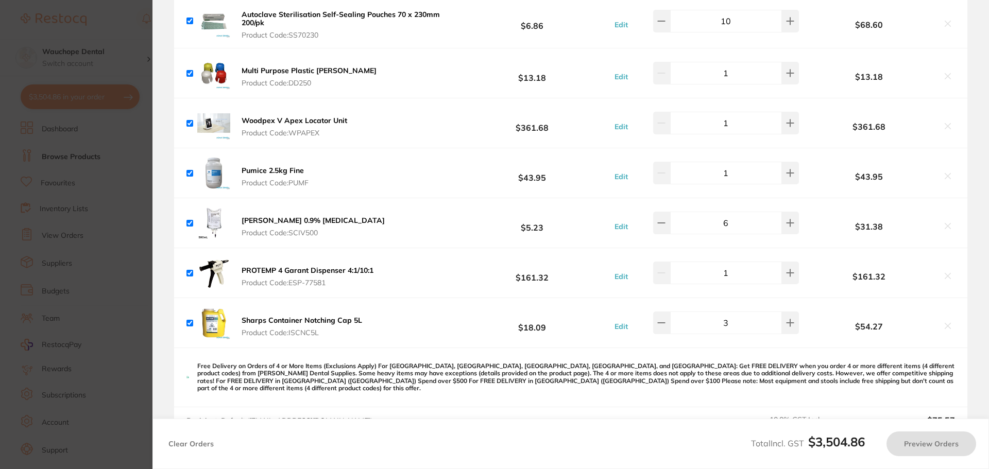
checkbox input "true"
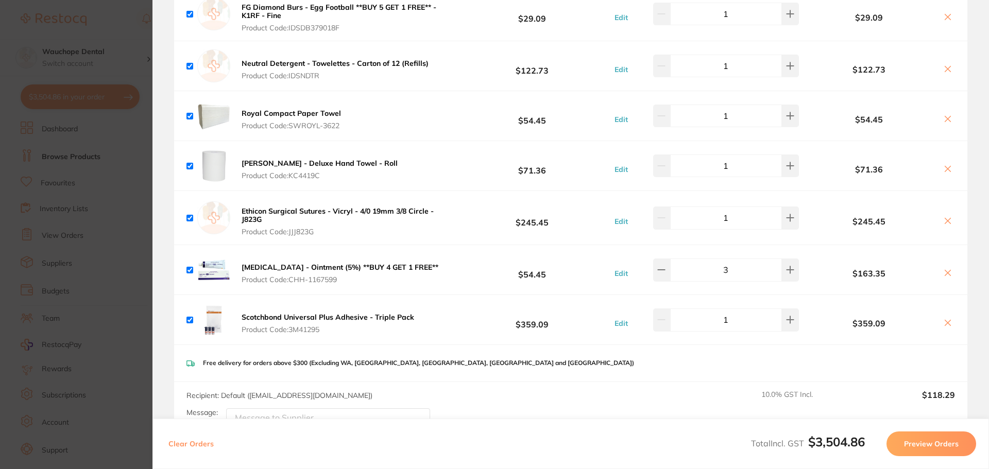
scroll to position [1703, 0]
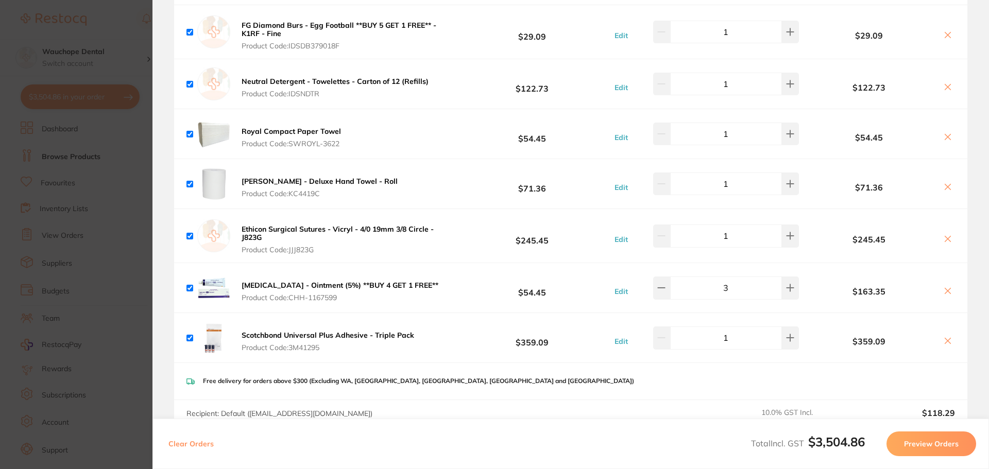
click at [89, 192] on section "Update RRP Set your pre negotiated price for this item. Item Agreed RRP (excl. …" at bounding box center [494, 234] width 989 height 469
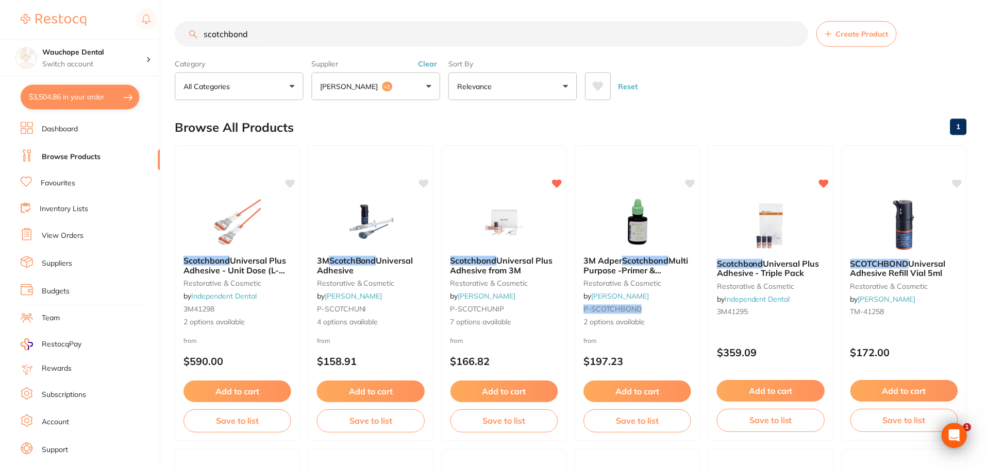
scroll to position [103, 0]
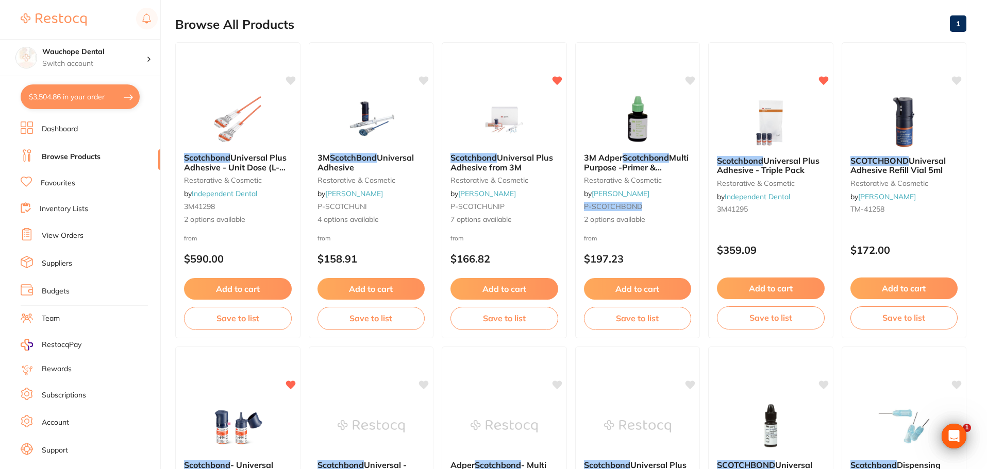
click at [61, 291] on link "Budgets" at bounding box center [56, 291] width 28 height 10
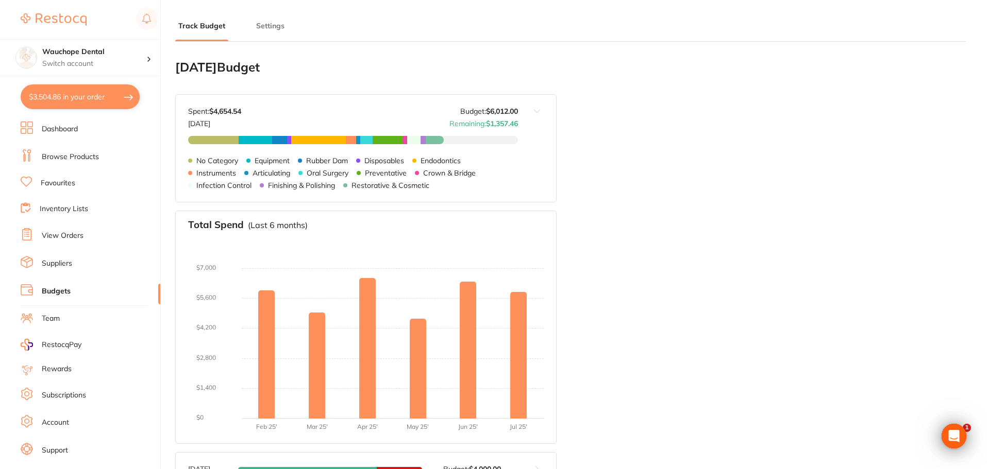
click at [65, 91] on button "$3,504.86 in your order" at bounding box center [80, 97] width 119 height 25
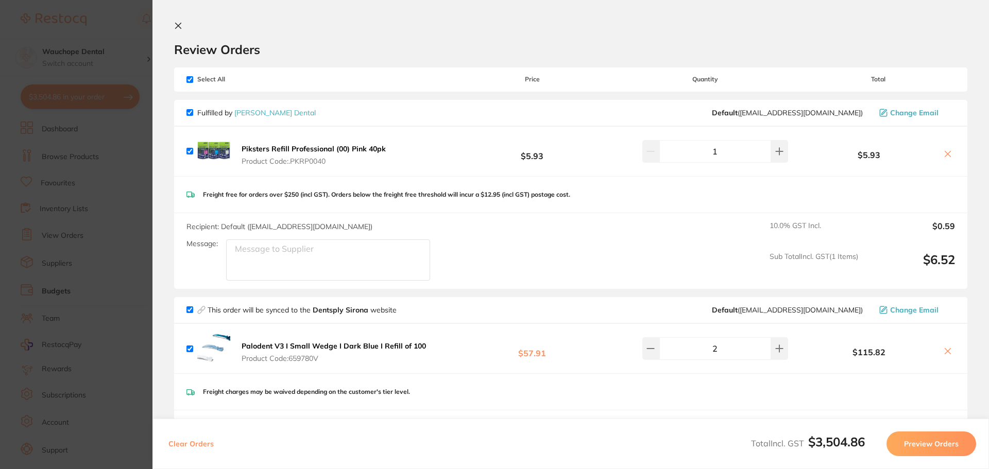
drag, startPoint x: 188, startPoint y: 112, endPoint x: 263, endPoint y: 236, distance: 145.2
click at [188, 112] on input "checkbox" at bounding box center [190, 112] width 7 height 7
checkbox input "false"
click at [189, 311] on input "checkbox" at bounding box center [190, 310] width 7 height 7
checkbox input "false"
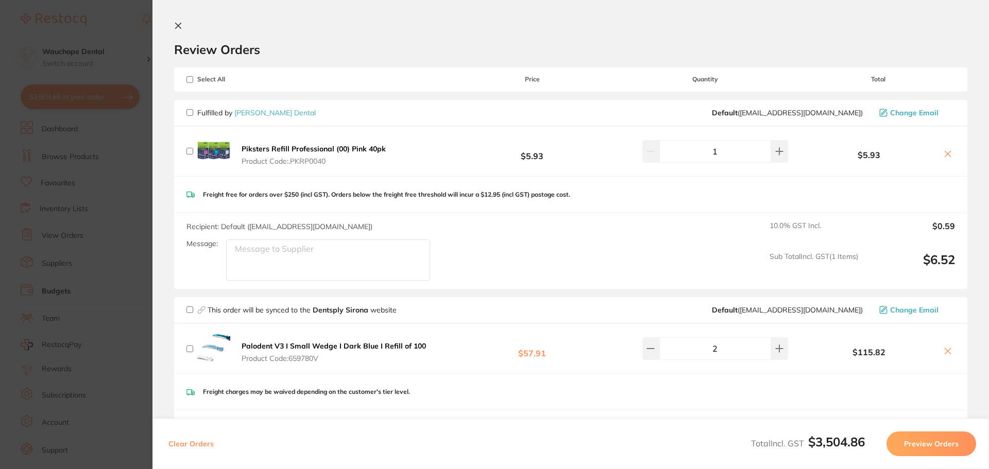
checkbox input "false"
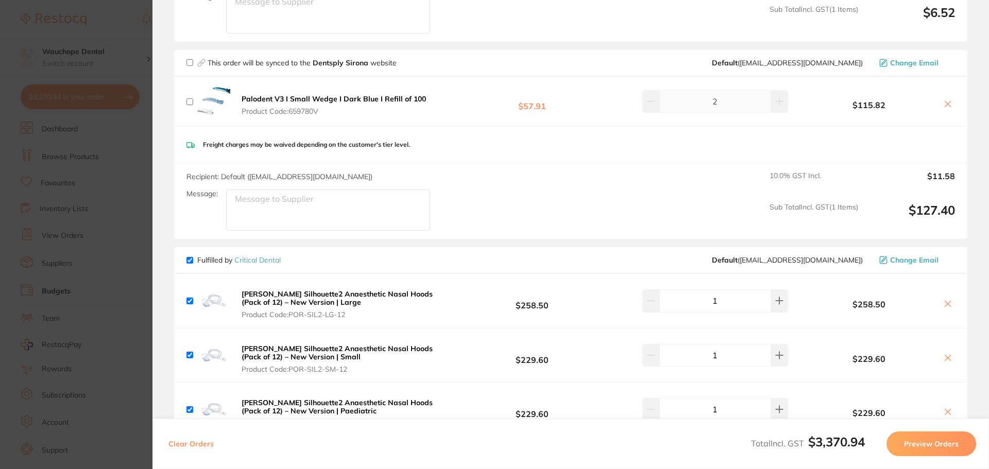
scroll to position [258, 0]
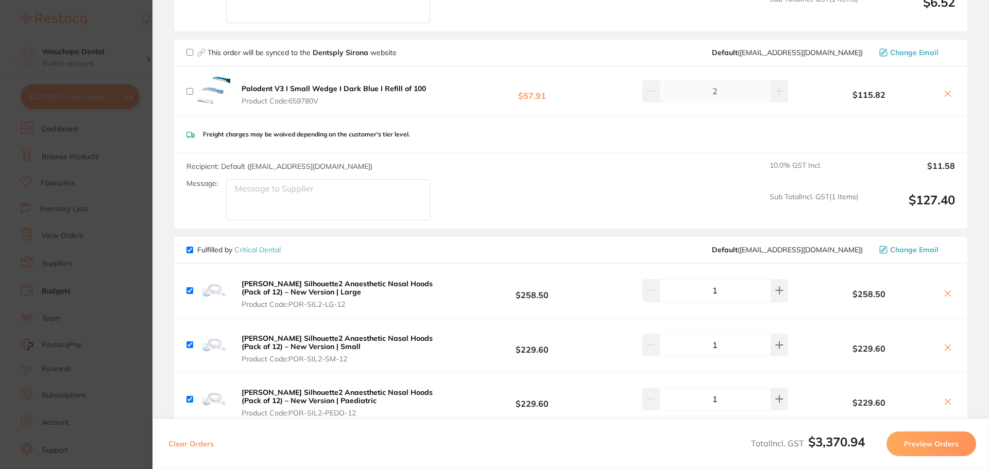
click at [189, 251] on input "checkbox" at bounding box center [190, 250] width 7 height 7
checkbox input "false"
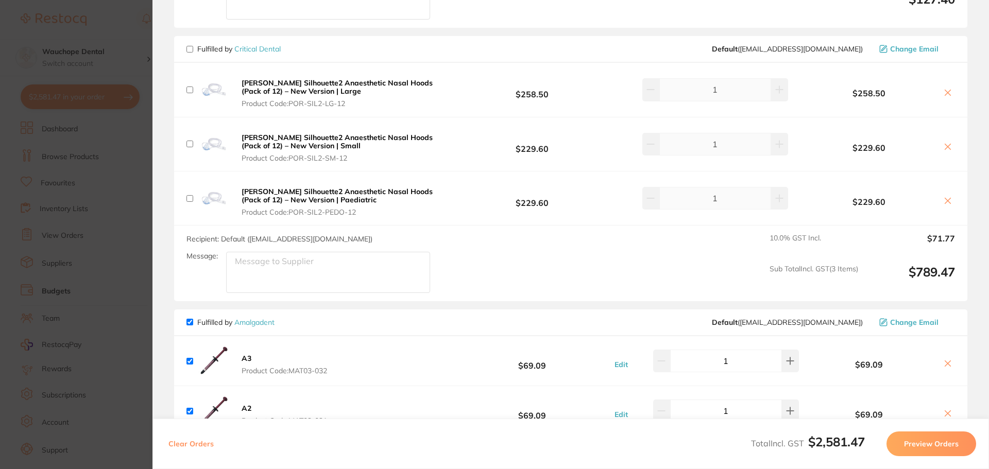
scroll to position [515, 0]
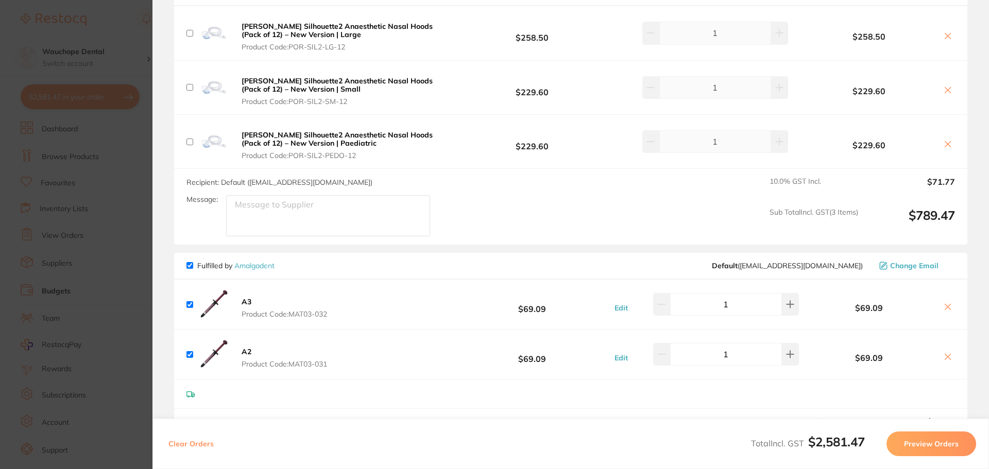
click at [190, 266] on input "checkbox" at bounding box center [190, 265] width 7 height 7
checkbox input "false"
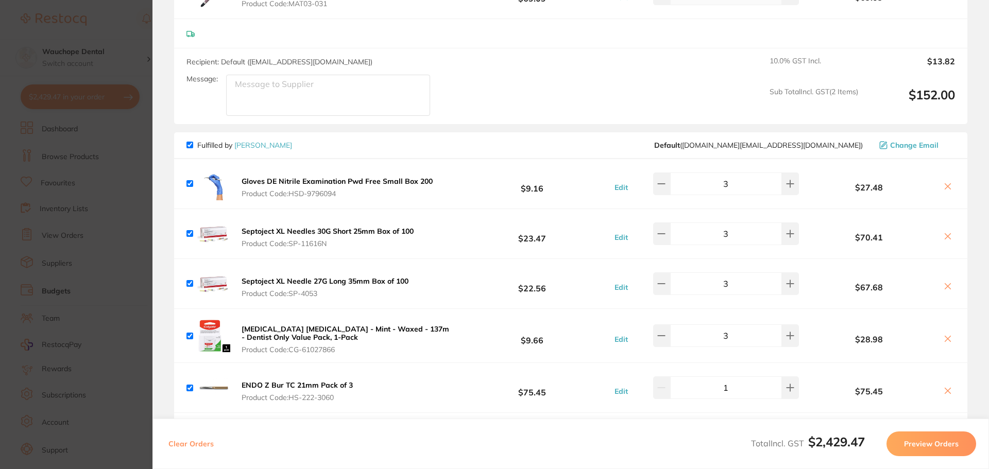
scroll to position [927, 0]
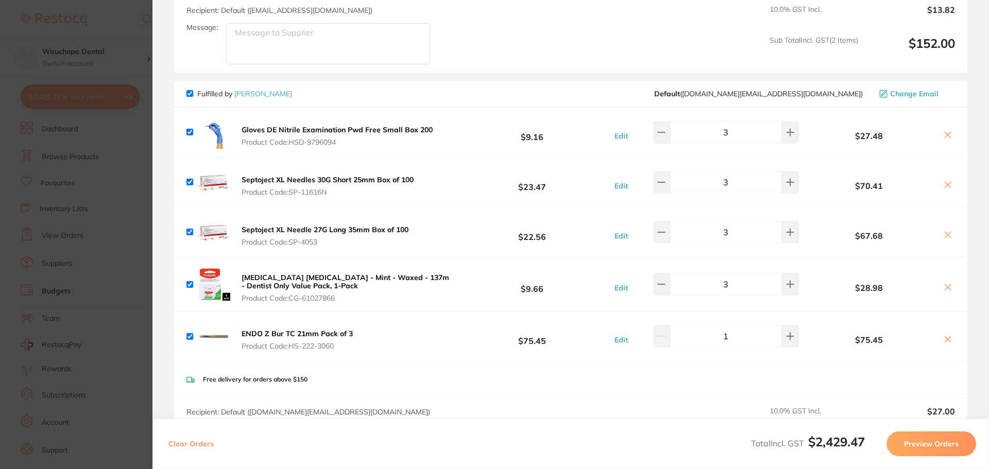
click at [191, 90] on input "checkbox" at bounding box center [190, 93] width 7 height 7
checkbox input "false"
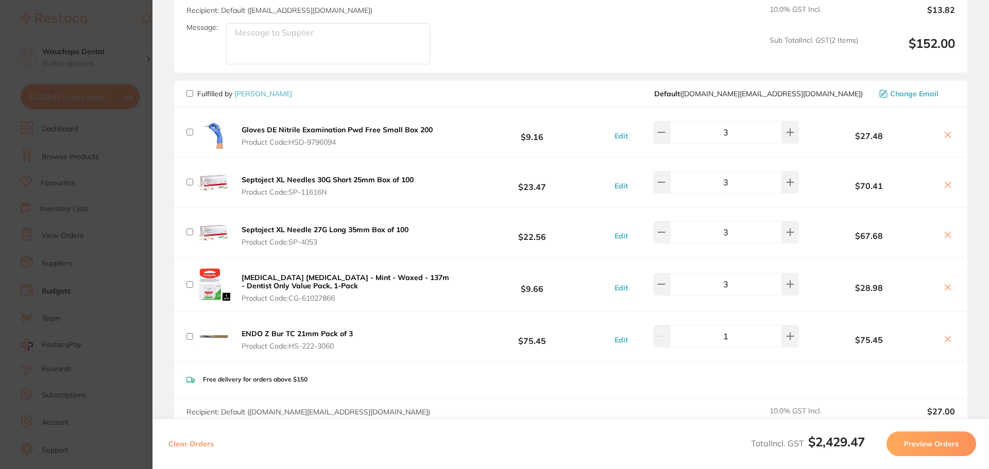
checkbox input "false"
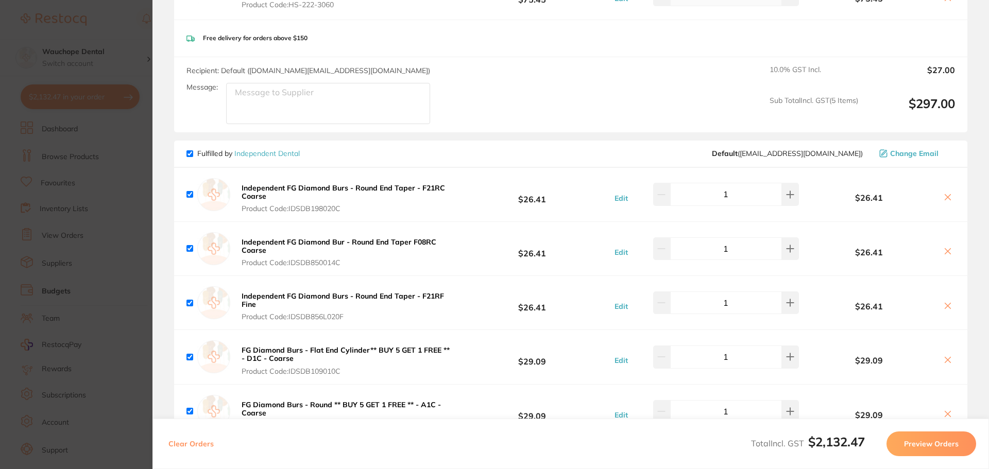
scroll to position [1237, 0]
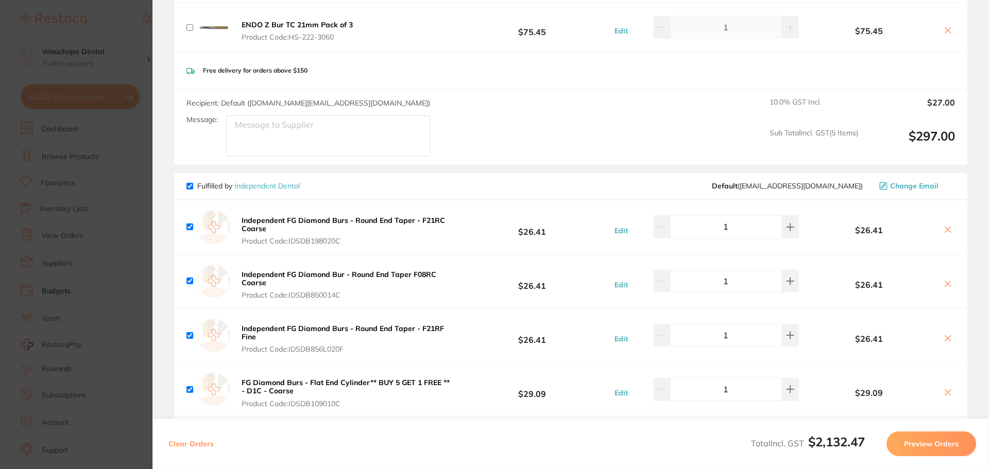
click at [186, 180] on div "Fulfilled by Independent Dental Default ( orders@independentdental.com.au ) Cha…" at bounding box center [570, 186] width 793 height 27
click at [190, 184] on input "checkbox" at bounding box center [190, 186] width 7 height 7
checkbox input "false"
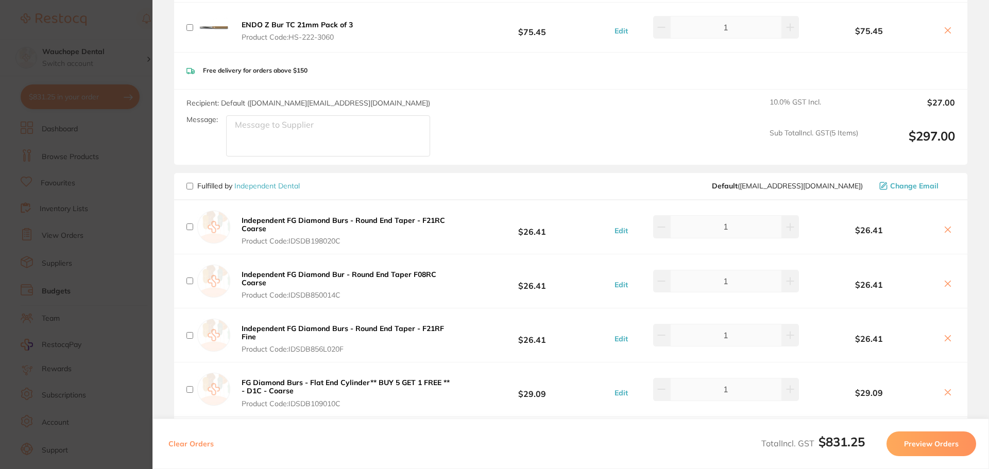
checkbox input "false"
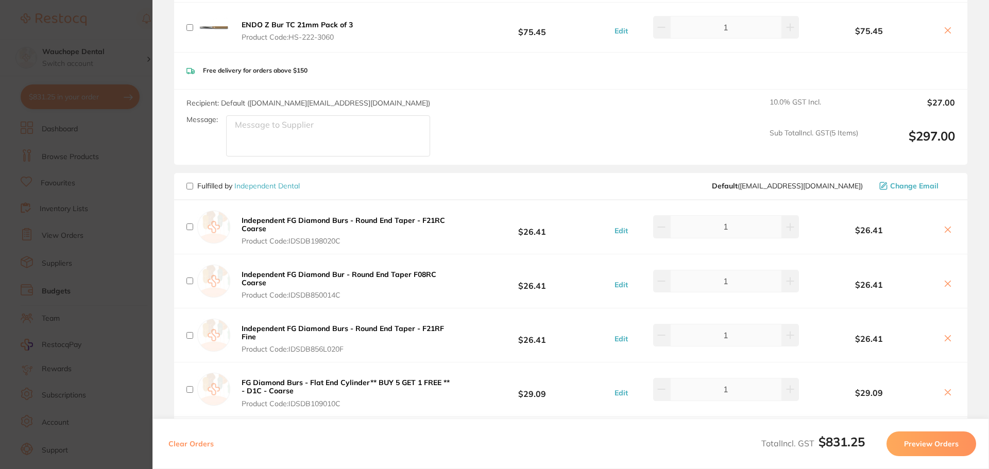
checkbox input "false"
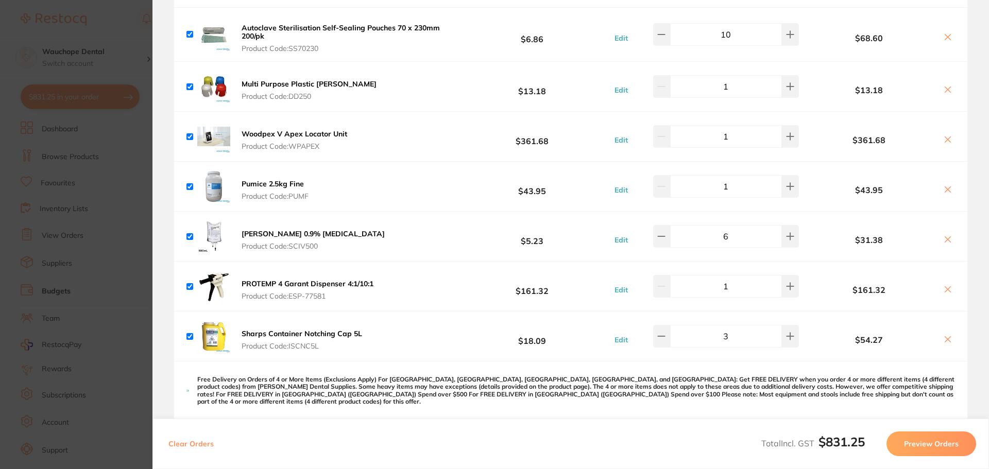
scroll to position [2267, 0]
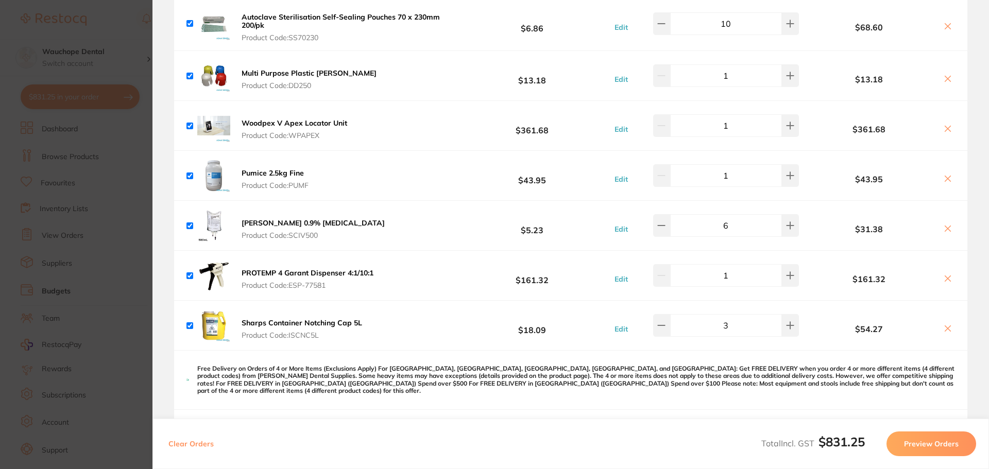
click at [927, 446] on button "Preview Orders" at bounding box center [932, 444] width 90 height 25
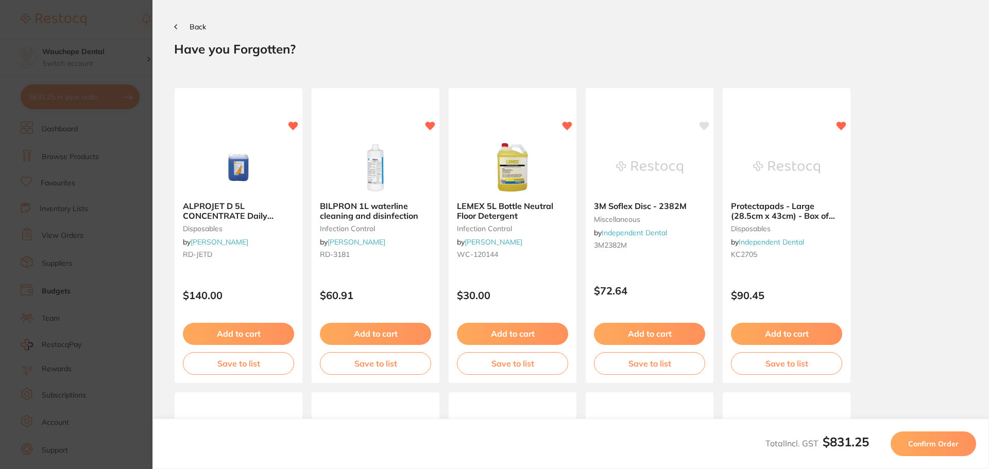
scroll to position [0, 0]
click at [927, 446] on span "Confirm Order" at bounding box center [933, 444] width 50 height 9
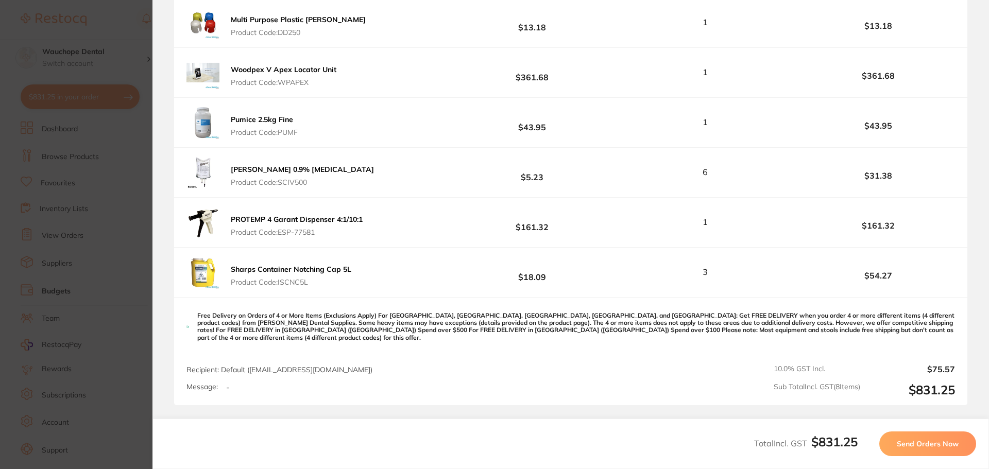
scroll to position [205, 0]
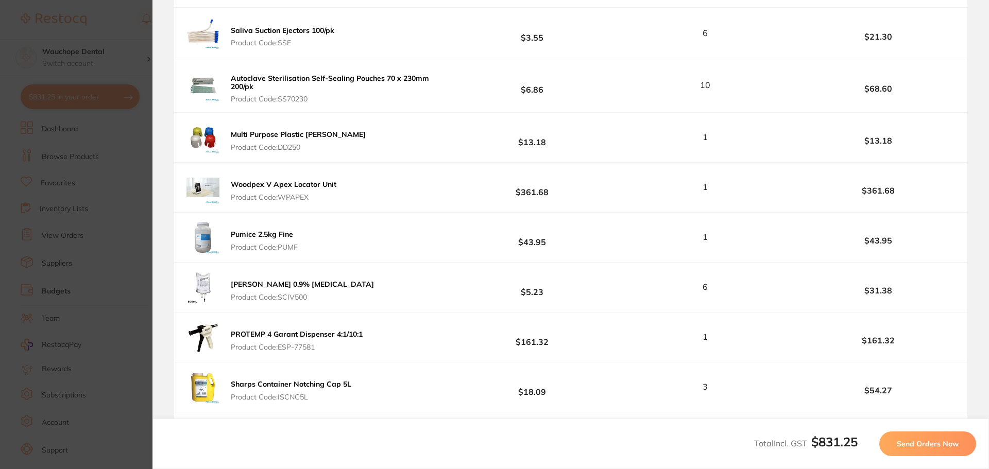
click at [909, 445] on span "Send Orders Now" at bounding box center [928, 444] width 62 height 9
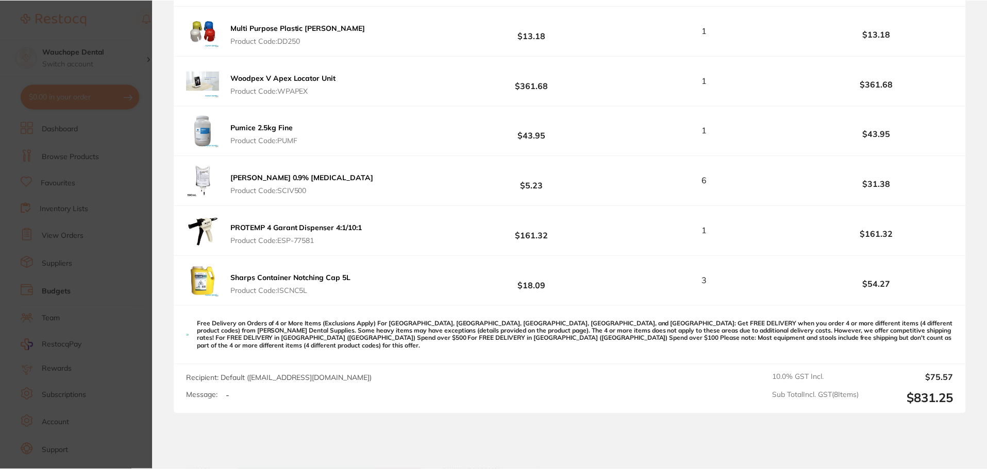
scroll to position [658, 0]
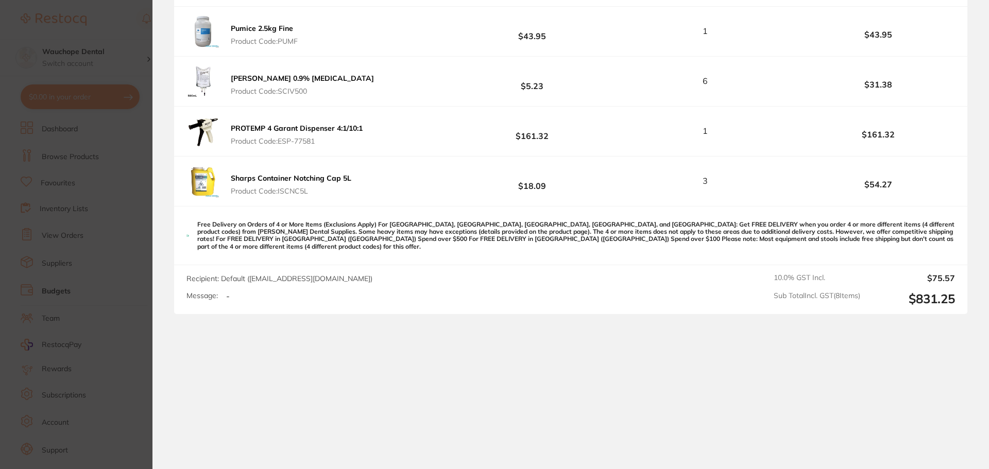
click at [147, 119] on section "Update RRP Set your pre negotiated price for this item. Item Agreed RRP (excl. …" at bounding box center [494, 234] width 989 height 469
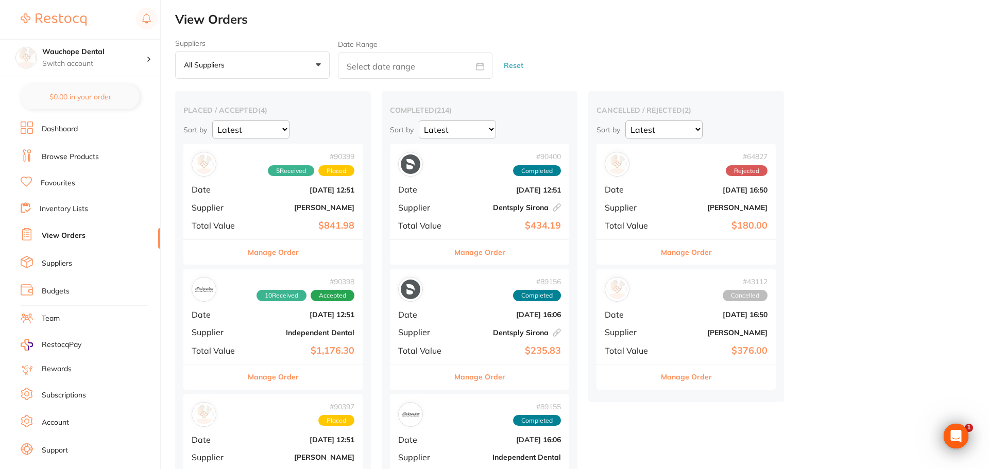
checkbox input "false"
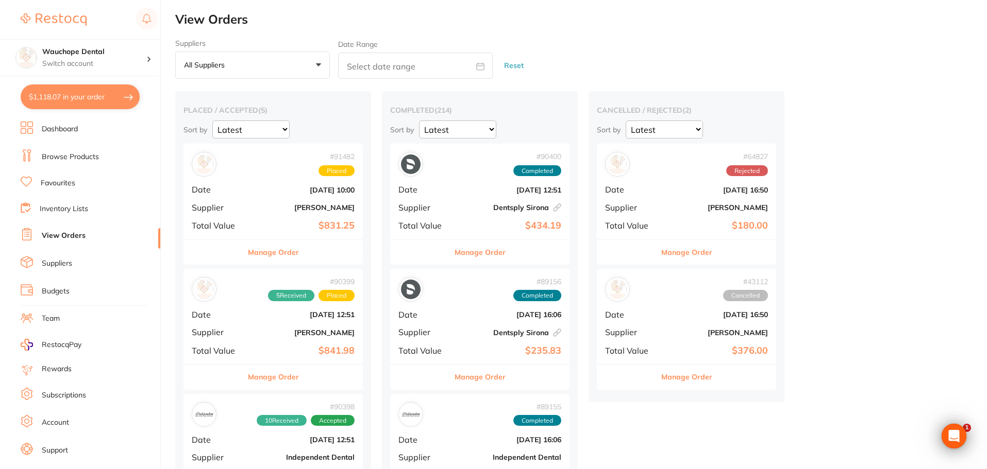
click at [66, 235] on link "View Orders" at bounding box center [64, 236] width 44 height 10
click at [64, 287] on link "Budgets" at bounding box center [56, 291] width 28 height 10
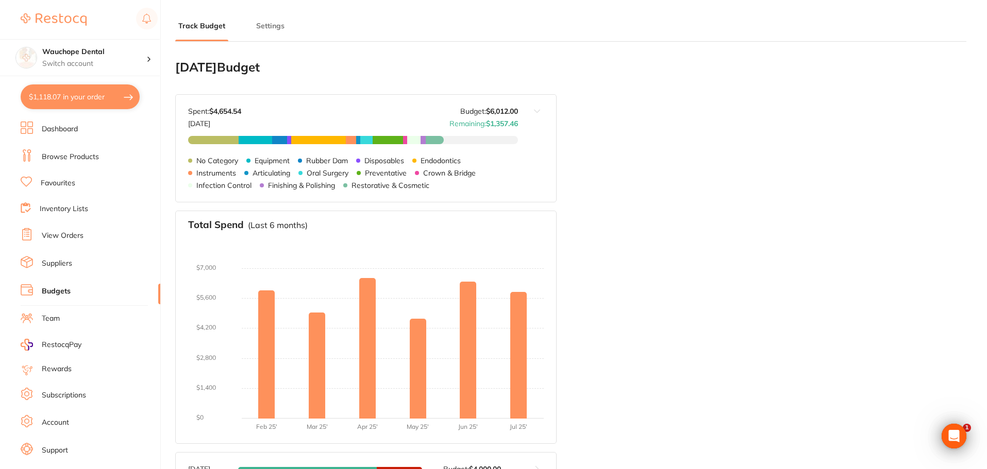
type input "4,000"
type input "6,012"
type input "0.0"
type input "6,012"
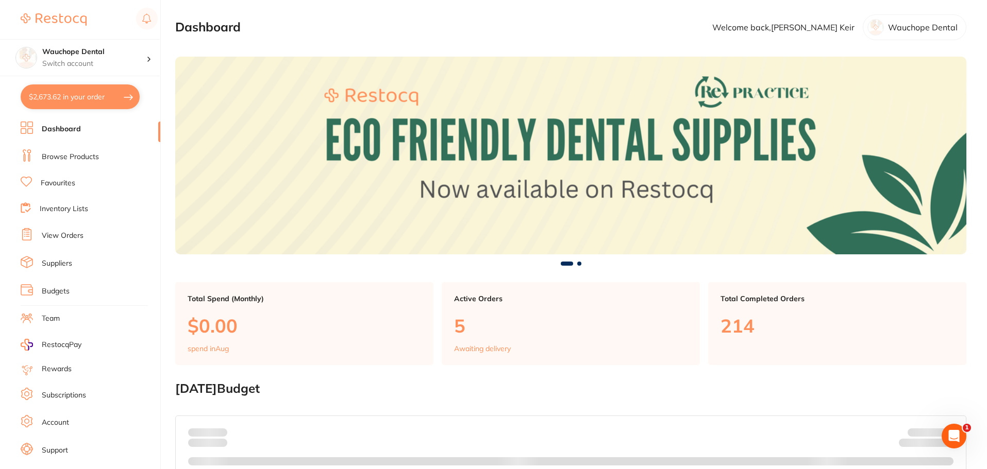
click at [60, 230] on li "View Orders" at bounding box center [91, 235] width 140 height 15
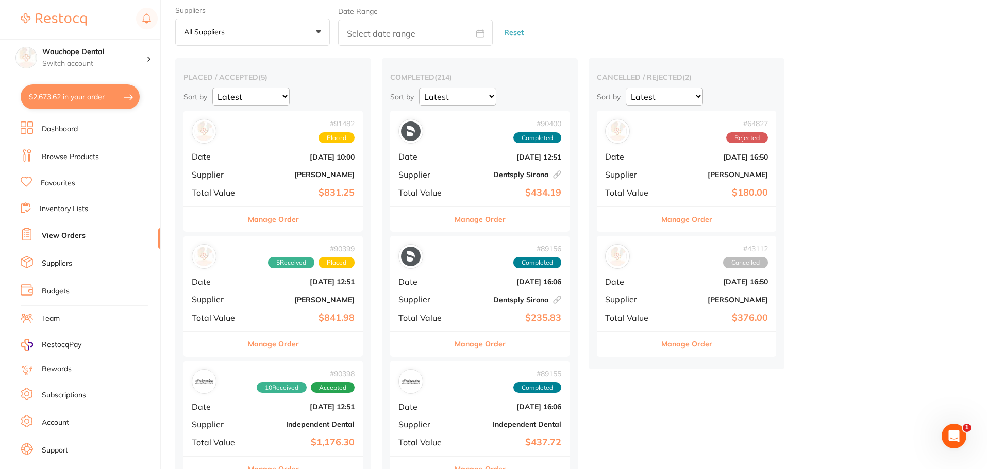
scroll to position [52, 0]
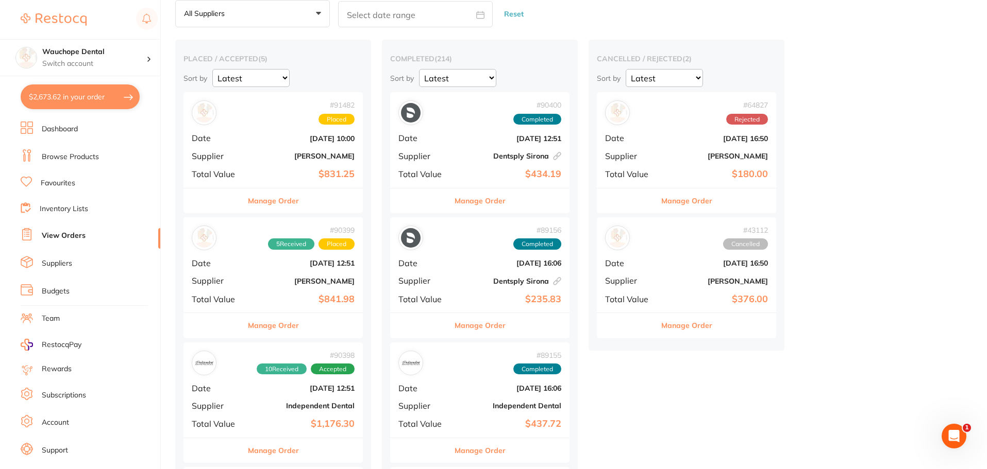
click at [291, 200] on button "Manage Order" at bounding box center [273, 201] width 51 height 25
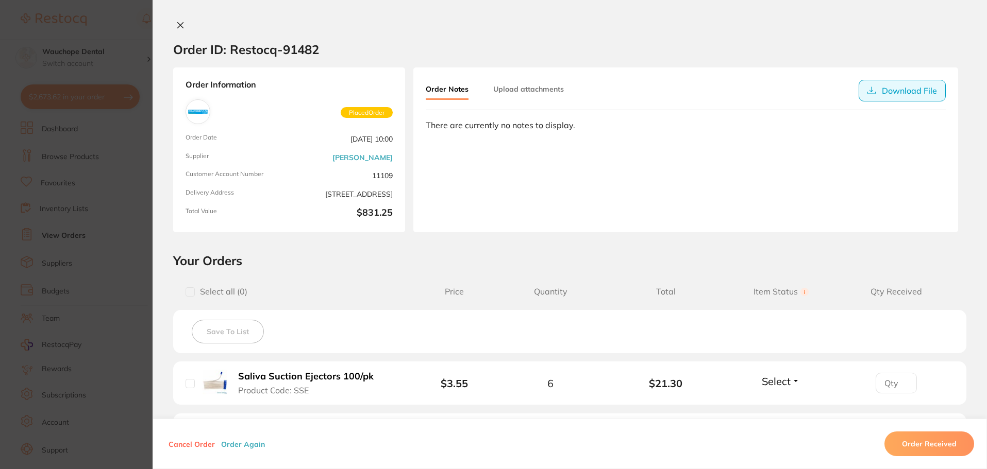
click at [916, 94] on button "Download File" at bounding box center [901, 91] width 87 height 22
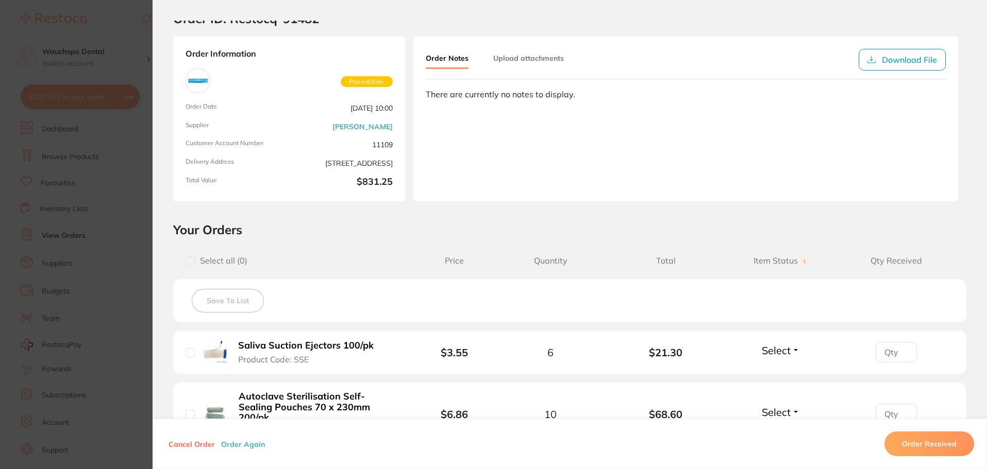
scroll to position [103, 0]
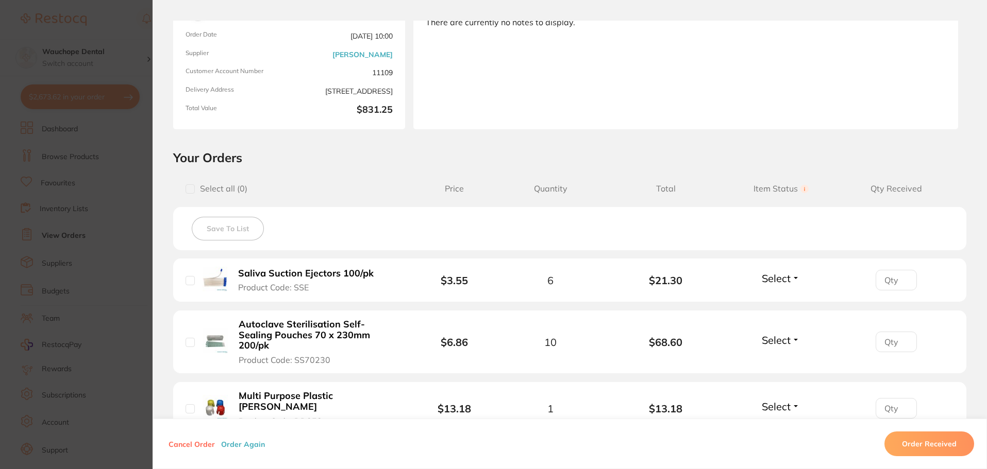
click at [93, 203] on section "Order ID: Restocq- 91482 Order Information Placed Order Order Date Aug 27 2025,…" at bounding box center [493, 234] width 987 height 469
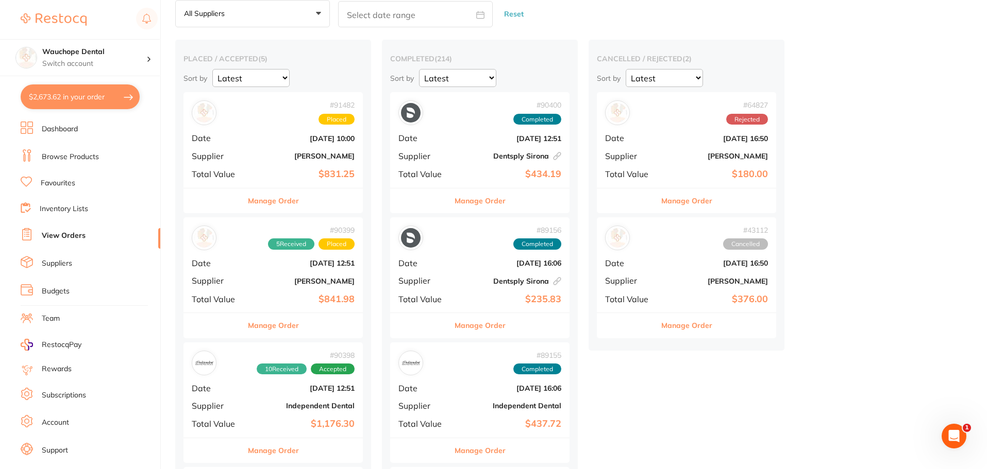
click at [63, 102] on button "$2,673.62 in your order" at bounding box center [80, 97] width 119 height 25
checkbox input "true"
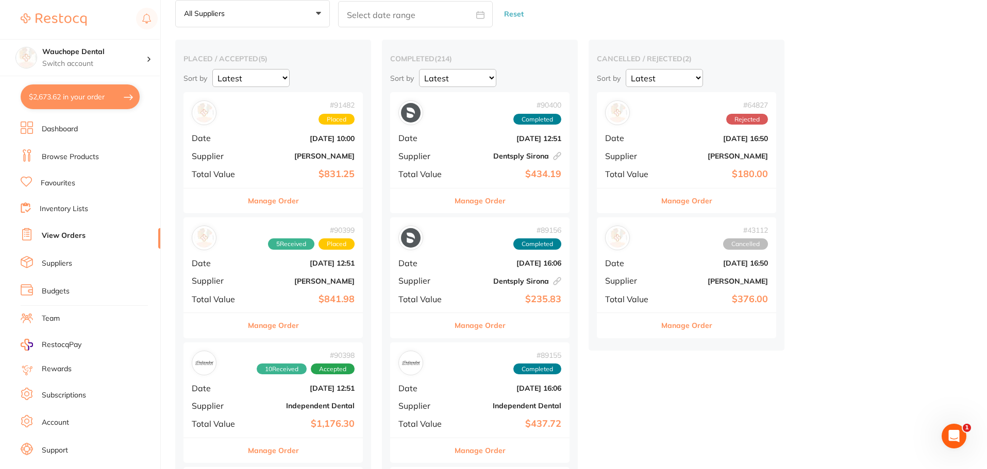
checkbox input "true"
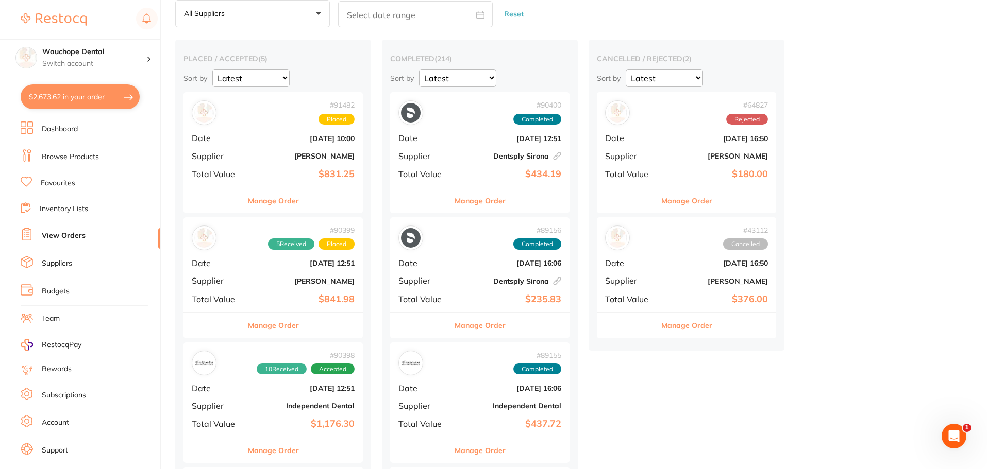
checkbox input "true"
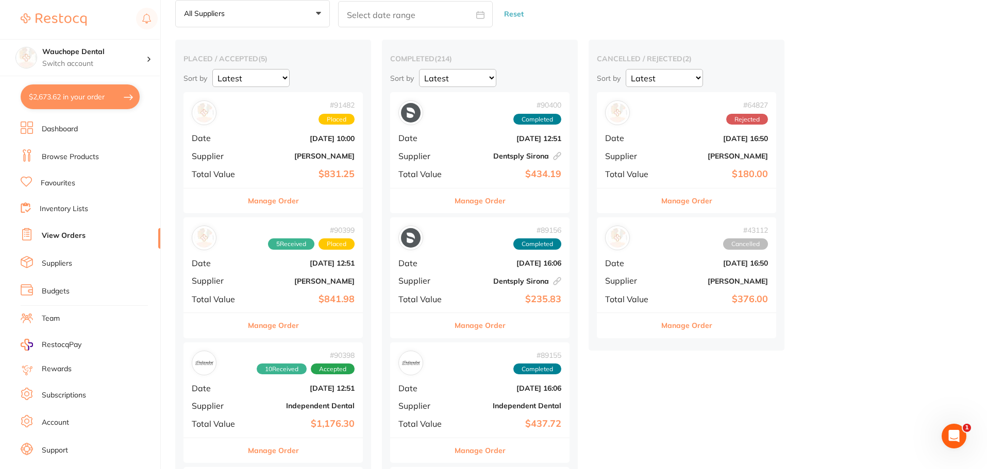
checkbox input "true"
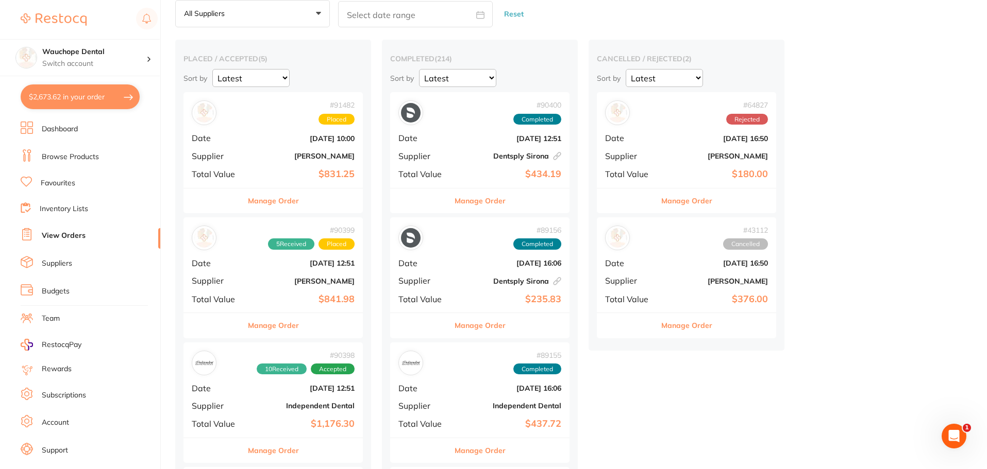
checkbox input "true"
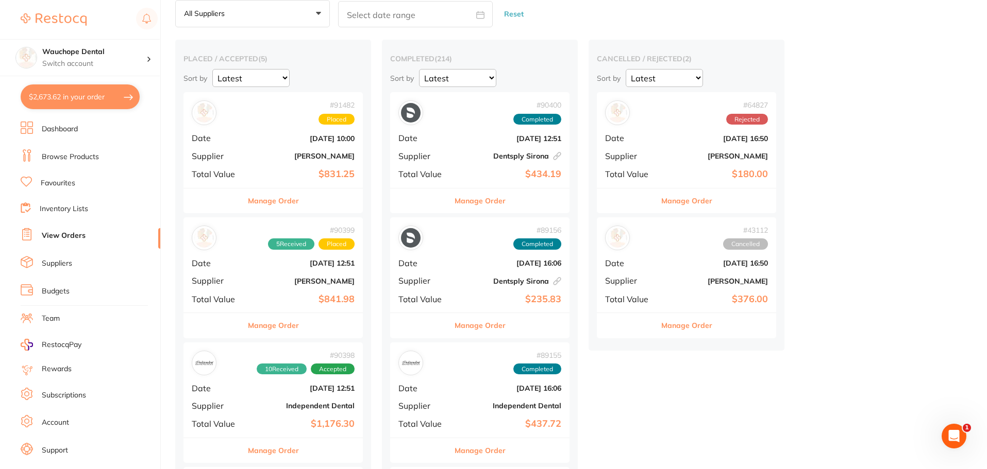
checkbox input "true"
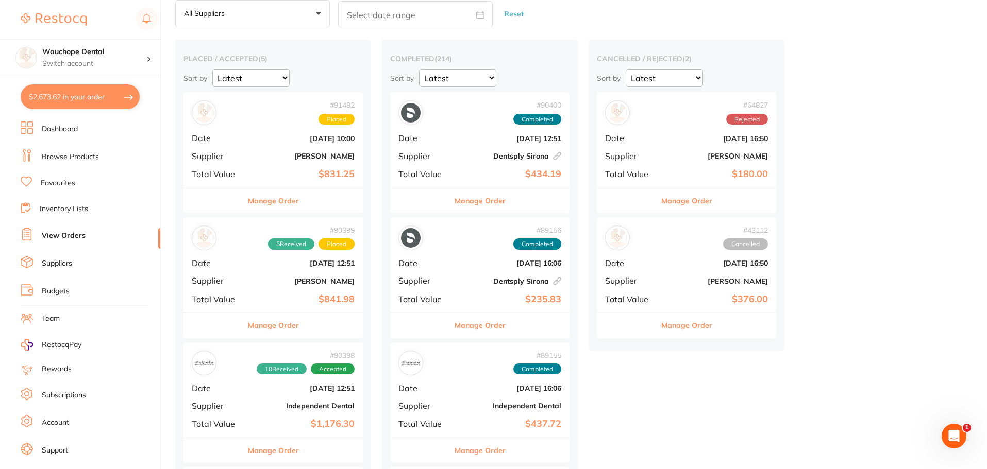
checkbox input "true"
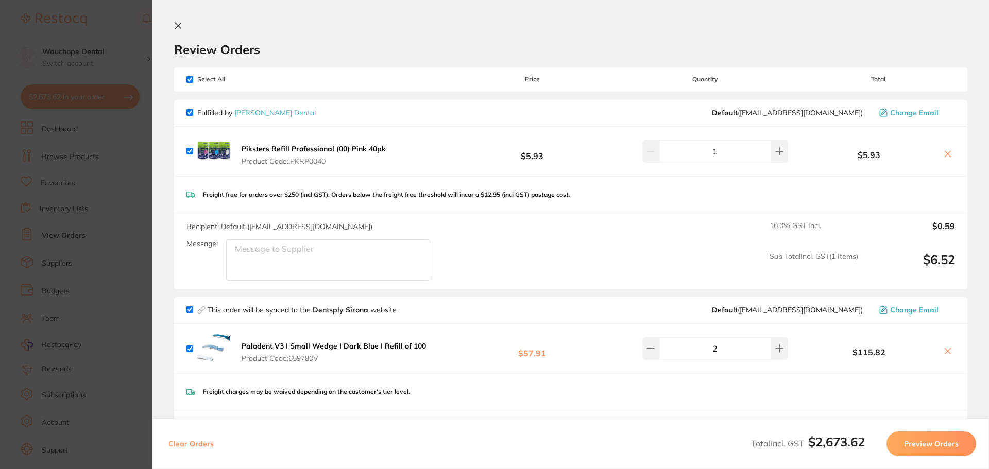
click at [191, 150] on input "checkbox" at bounding box center [190, 151] width 7 height 7
checkbox input "false"
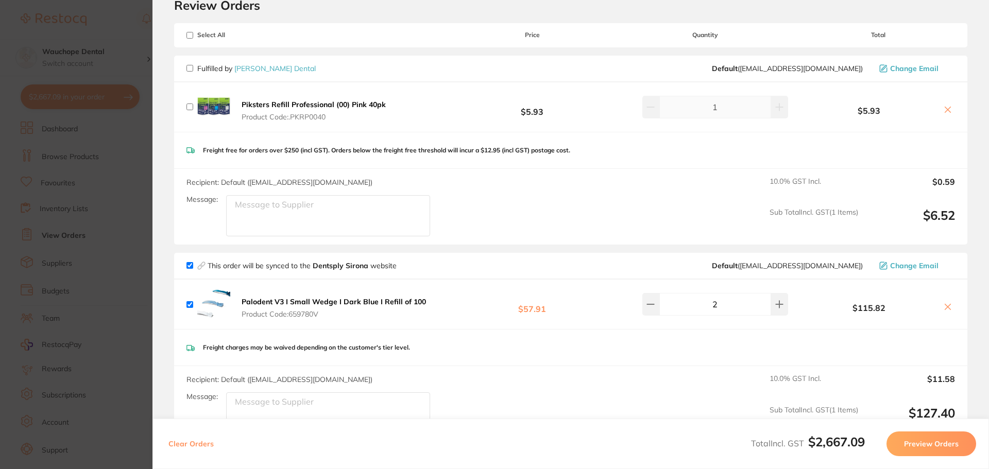
scroll to position [155, 0]
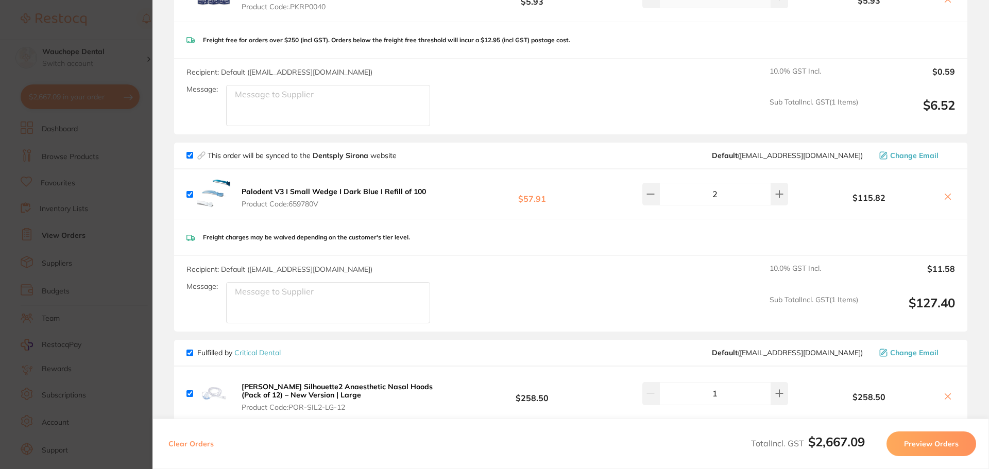
click at [191, 194] on input "checkbox" at bounding box center [190, 194] width 7 height 7
checkbox input "false"
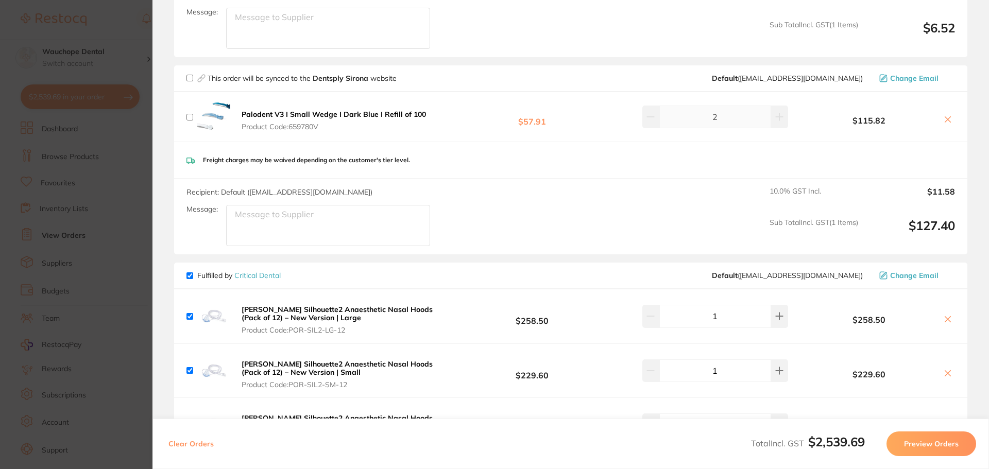
scroll to position [309, 0]
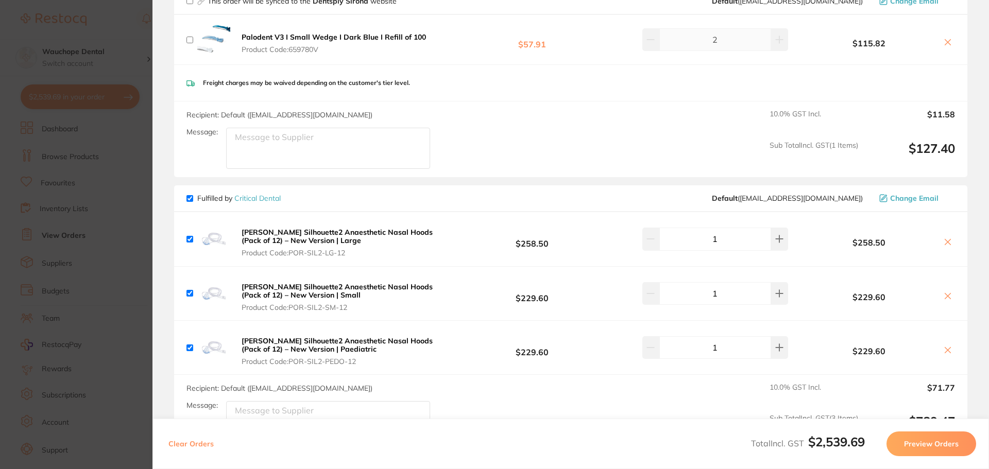
click at [190, 197] on input "checkbox" at bounding box center [190, 198] width 7 height 7
checkbox input "false"
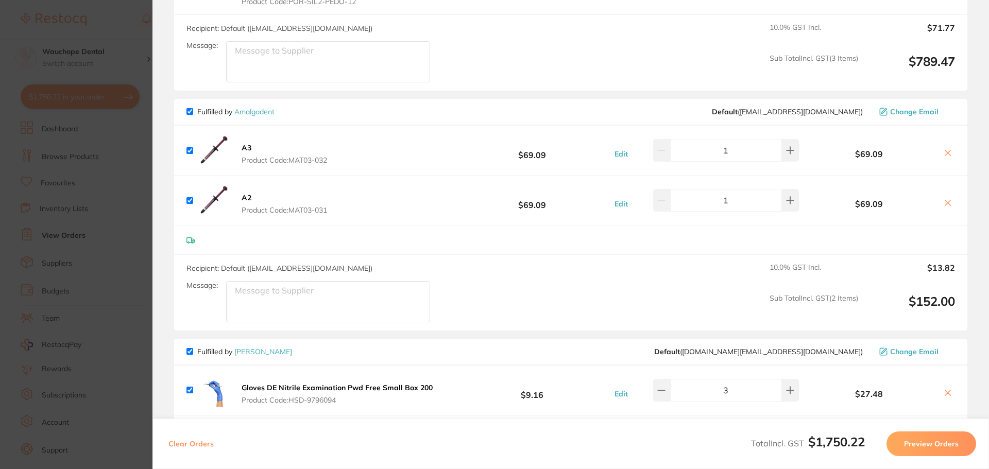
scroll to position [670, 0]
click at [190, 109] on input "checkbox" at bounding box center [190, 111] width 7 height 7
checkbox input "false"
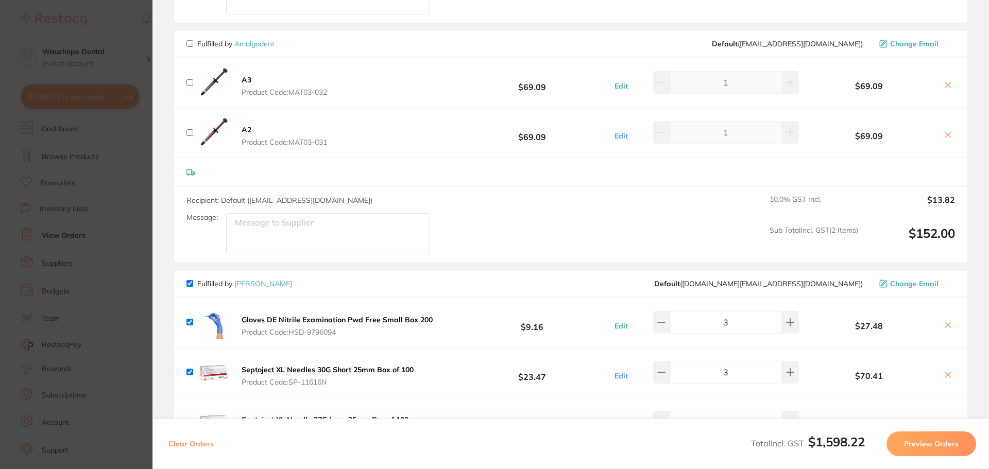
scroll to position [824, 0]
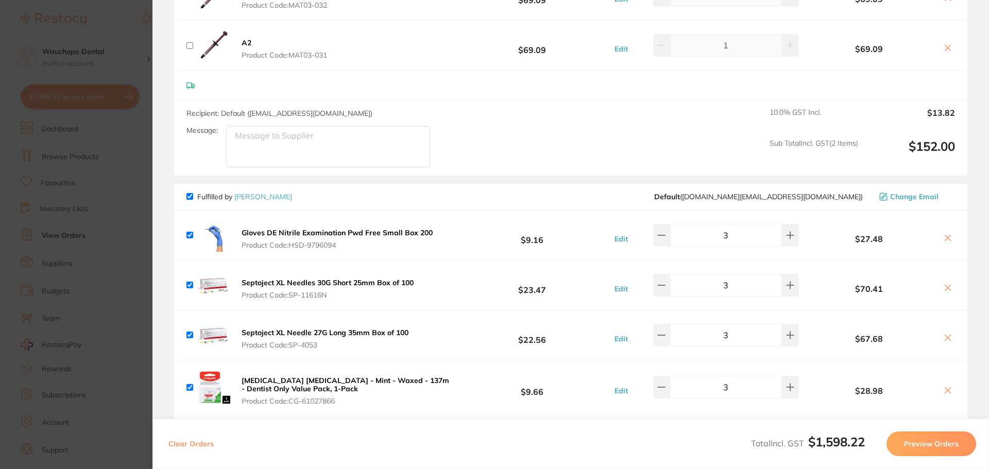
click at [190, 196] on input "checkbox" at bounding box center [190, 196] width 7 height 7
checkbox input "false"
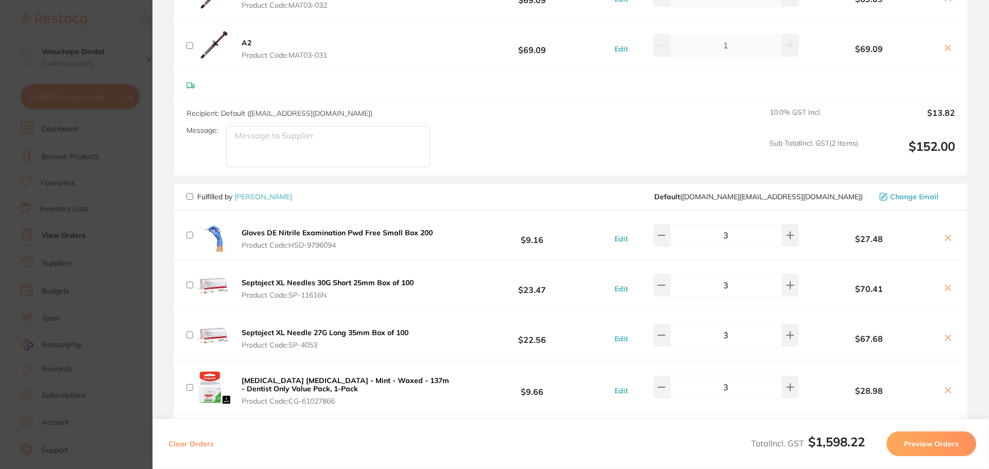
checkbox input "false"
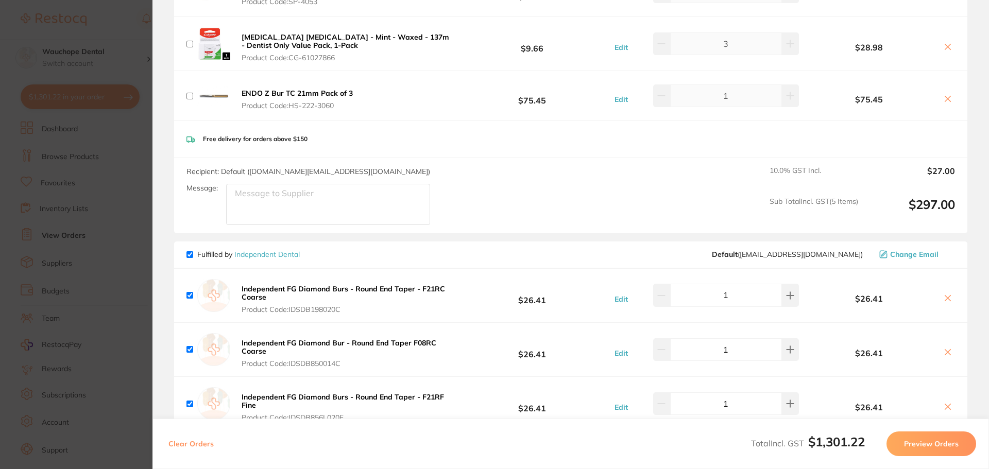
scroll to position [1185, 0]
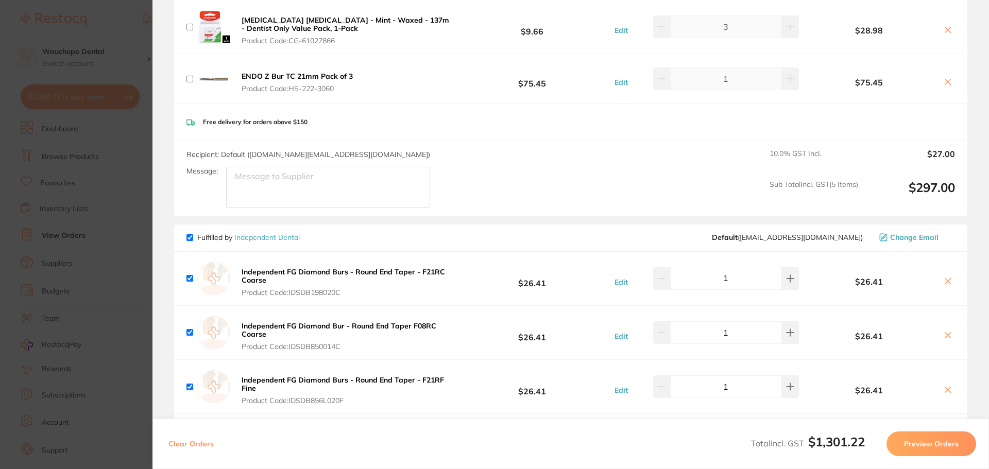
click at [191, 278] on input "checkbox" at bounding box center [190, 278] width 7 height 7
checkbox input "false"
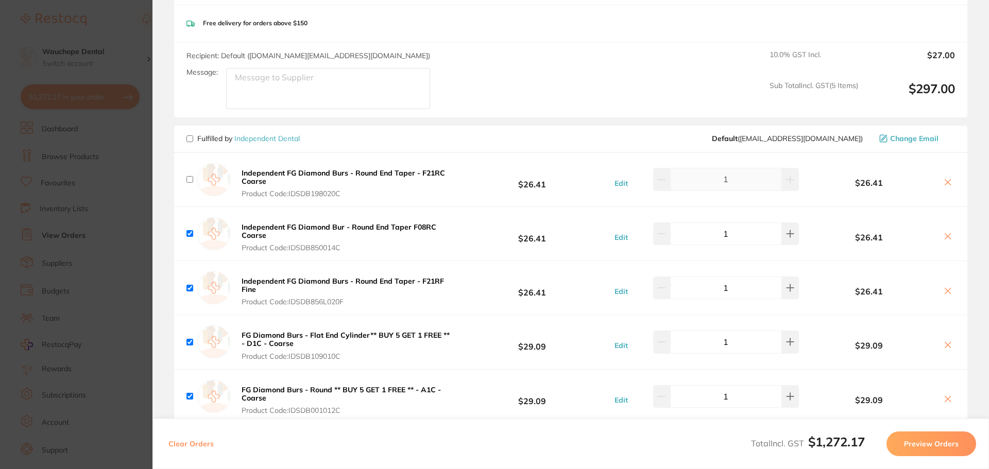
scroll to position [1288, 0]
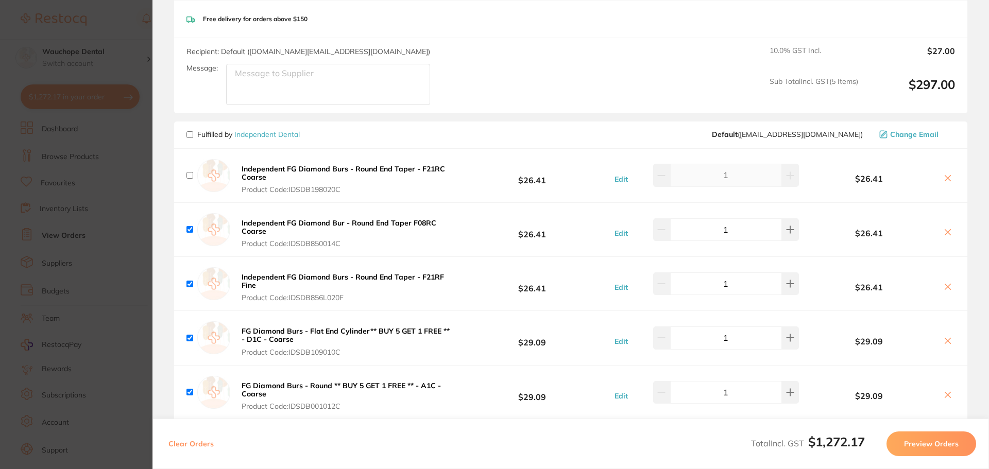
click at [187, 227] on input "checkbox" at bounding box center [190, 229] width 7 height 7
checkbox input "false"
click at [188, 283] on input "checkbox" at bounding box center [190, 284] width 7 height 7
checkbox input "false"
click at [190, 336] on input "checkbox" at bounding box center [190, 338] width 7 height 7
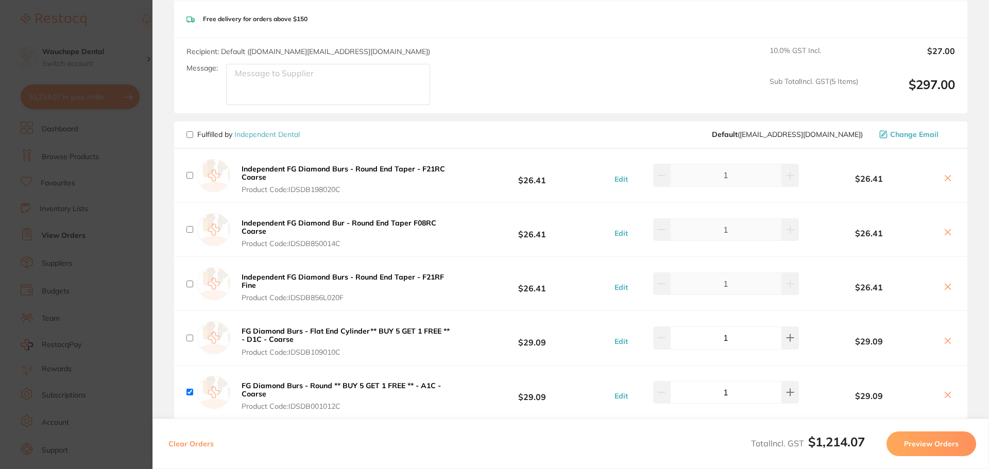
checkbox input "false"
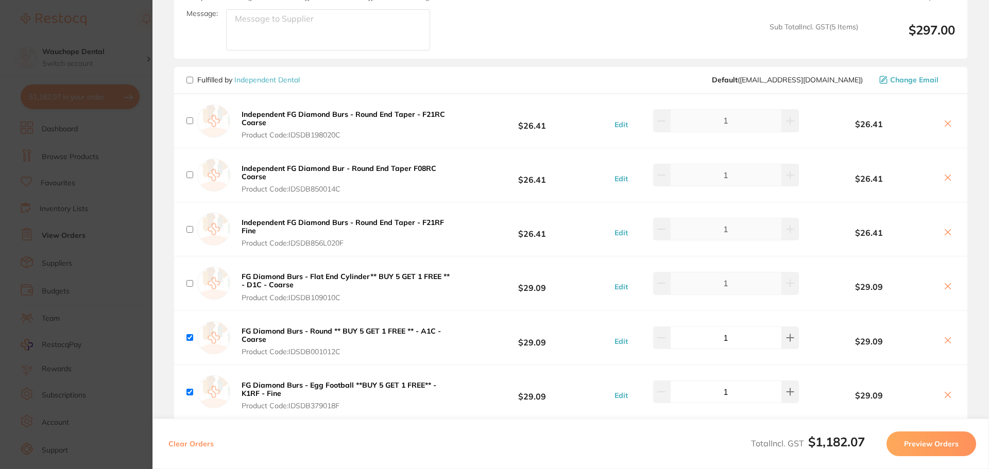
scroll to position [1391, 0]
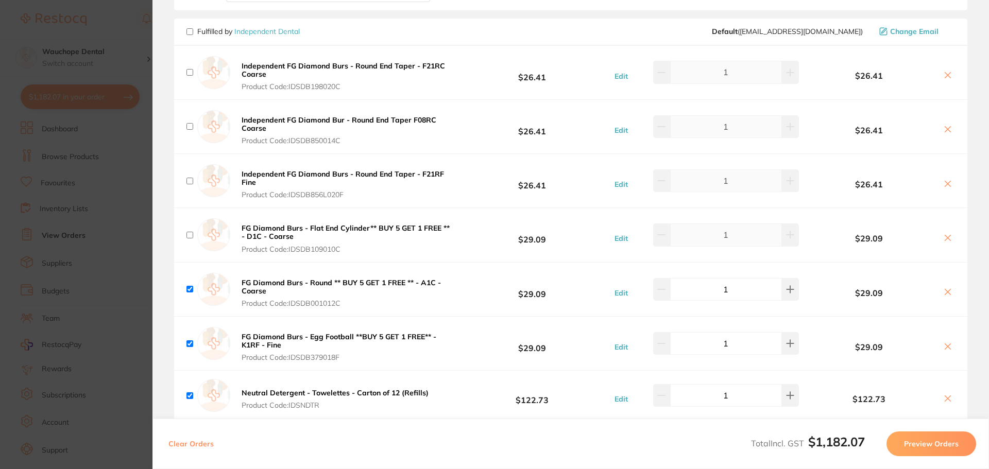
click at [191, 286] on input "checkbox" at bounding box center [190, 289] width 7 height 7
checkbox input "false"
click at [189, 345] on input "checkbox" at bounding box center [190, 344] width 7 height 7
checkbox input "false"
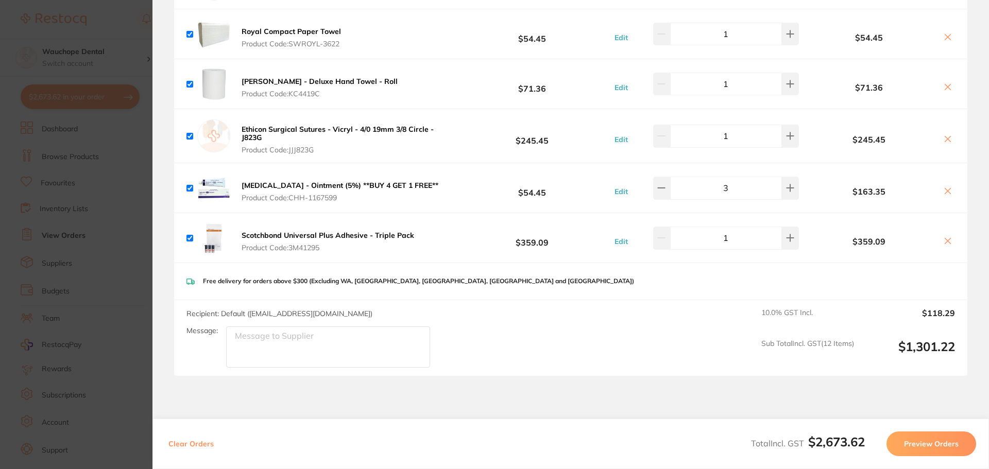
scroll to position [1803, 0]
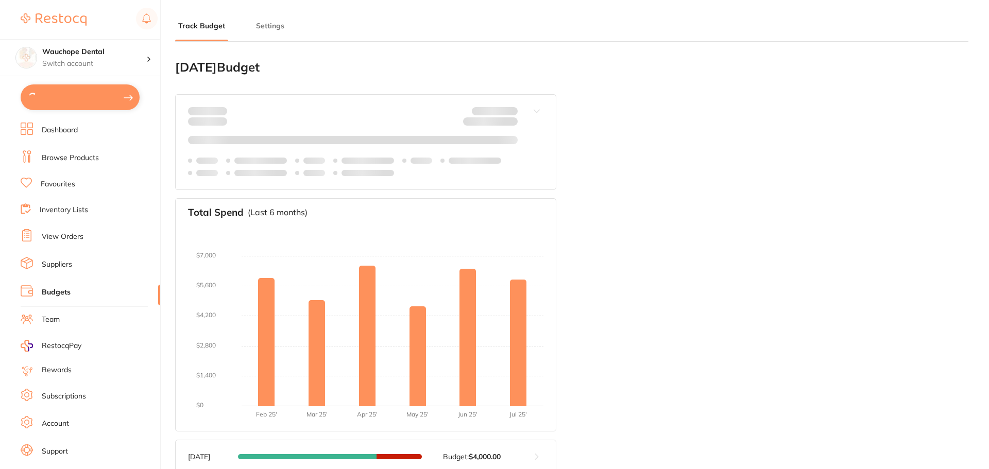
type input "4,000"
type input "6,012"
type input "0.0"
type input "6,012"
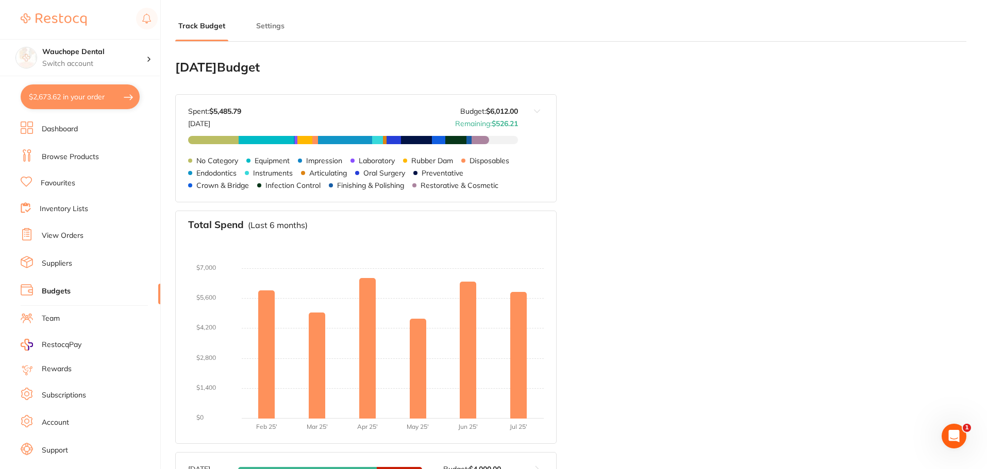
click at [90, 97] on button "$2,673.62 in your order" at bounding box center [80, 97] width 119 height 25
checkbox input "true"
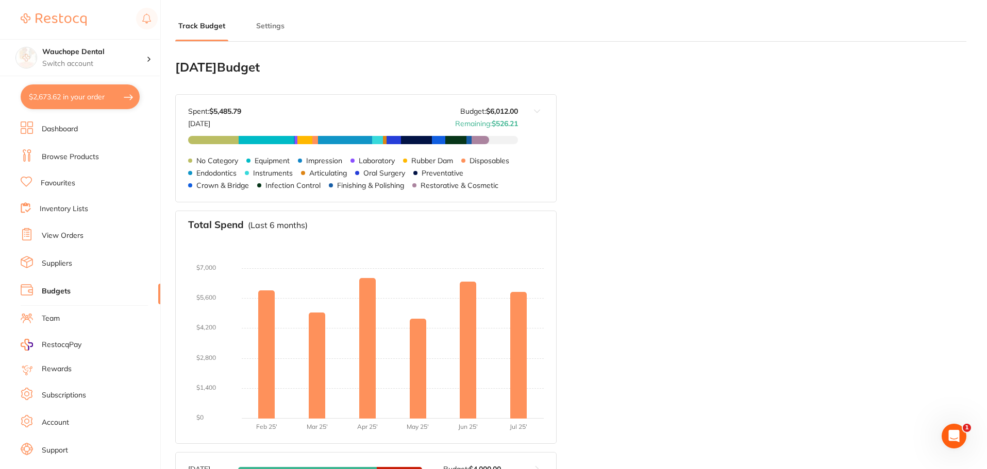
checkbox input "true"
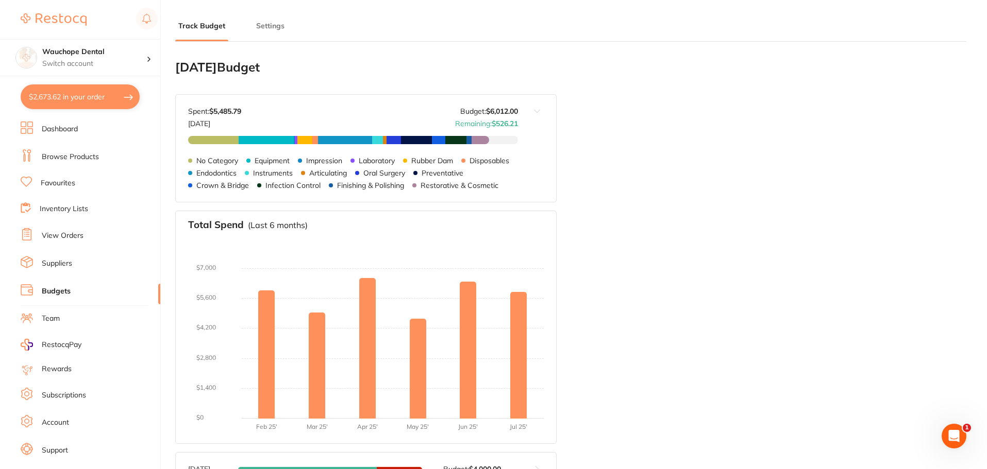
checkbox input "true"
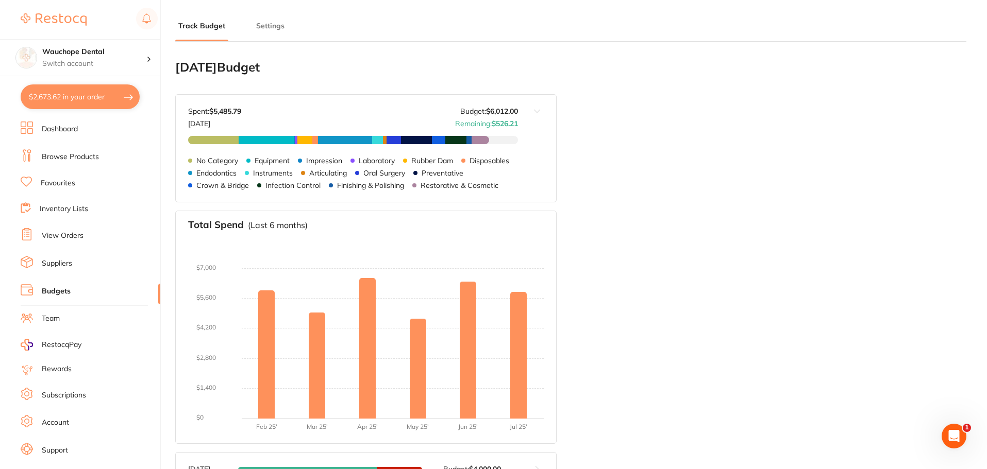
checkbox input "true"
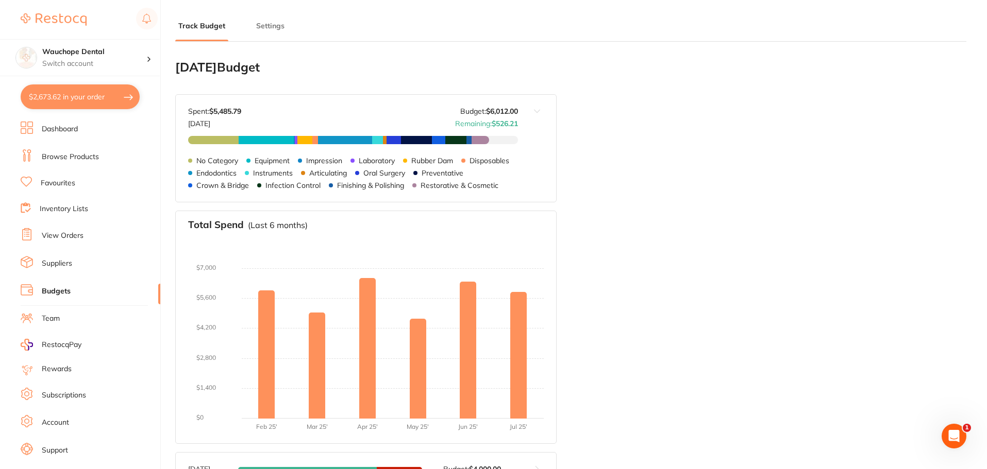
checkbox input "true"
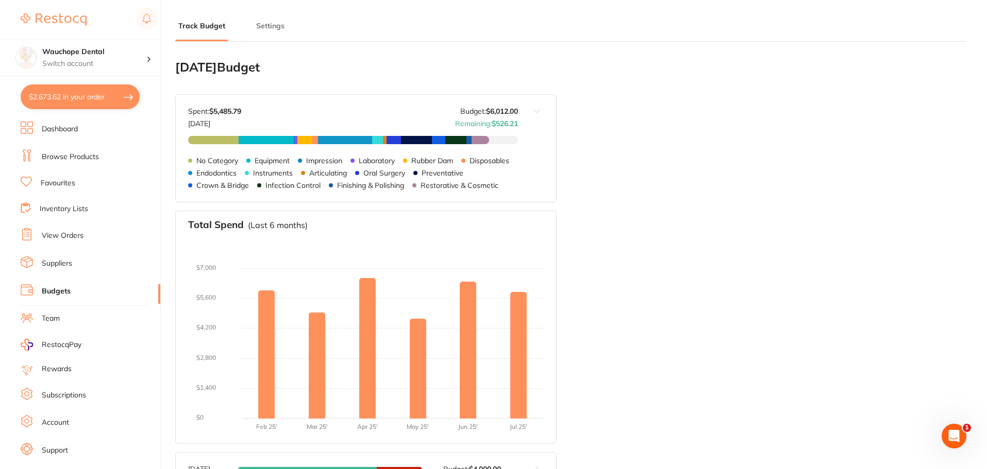
checkbox input "true"
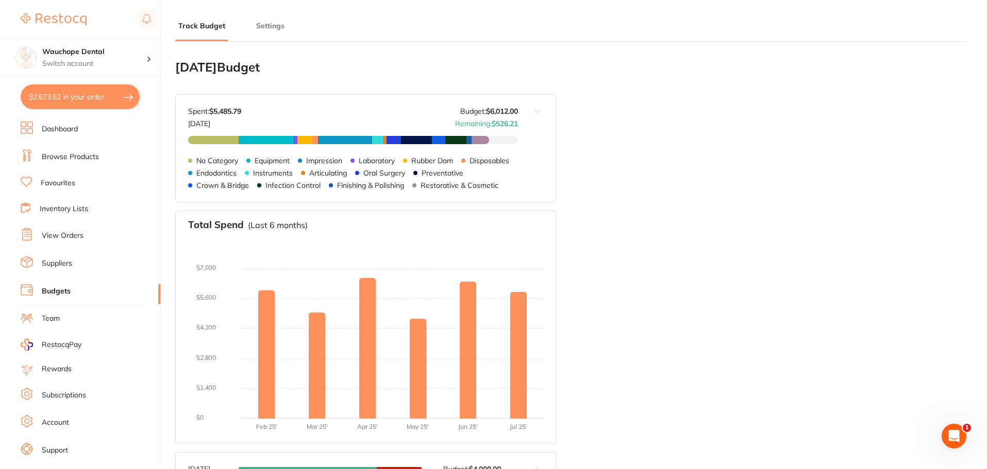
checkbox input "true"
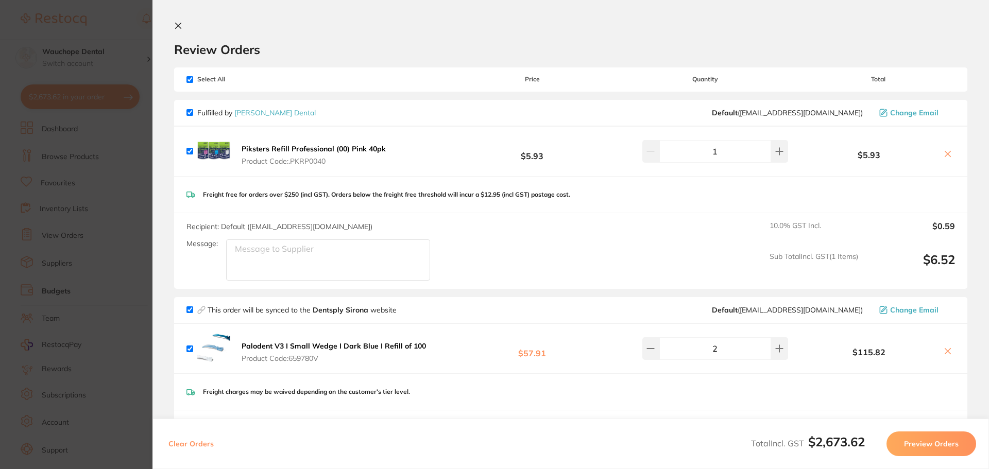
click at [190, 113] on input "checkbox" at bounding box center [190, 112] width 7 height 7
checkbox input "false"
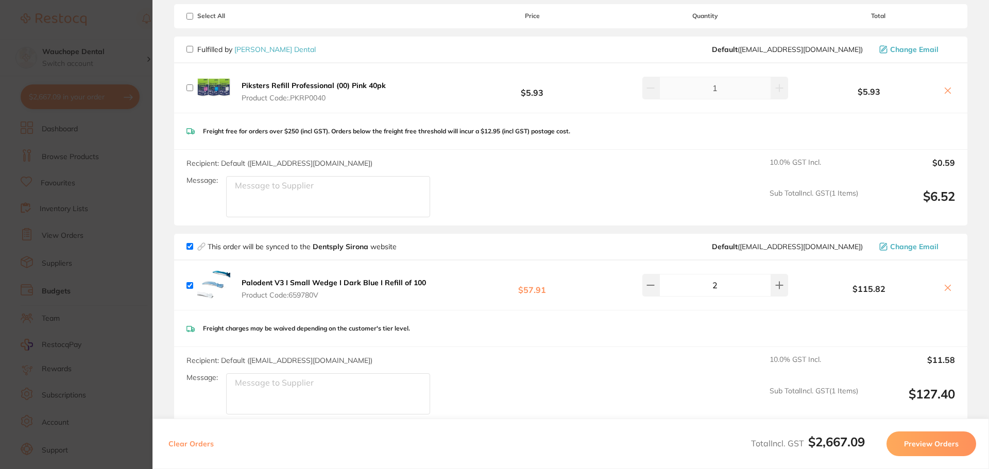
scroll to position [206, 0]
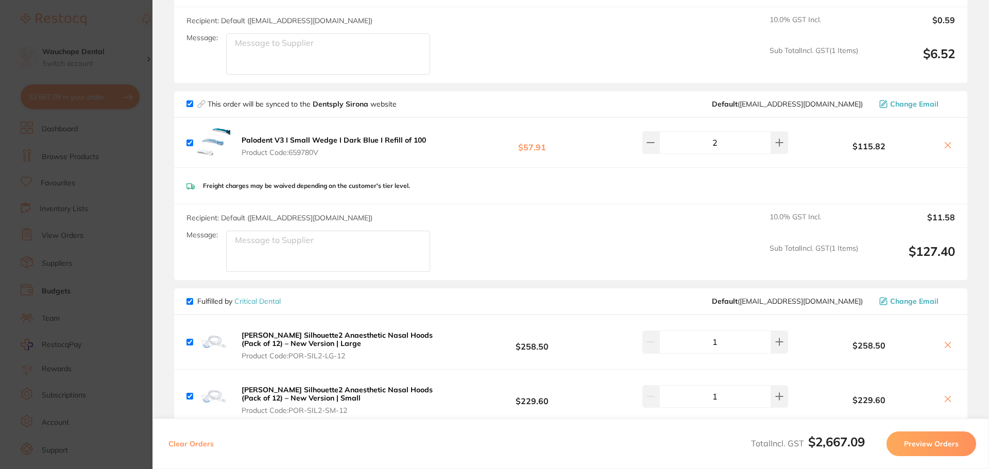
click at [187, 104] on input "checkbox" at bounding box center [190, 103] width 7 height 7
checkbox input "false"
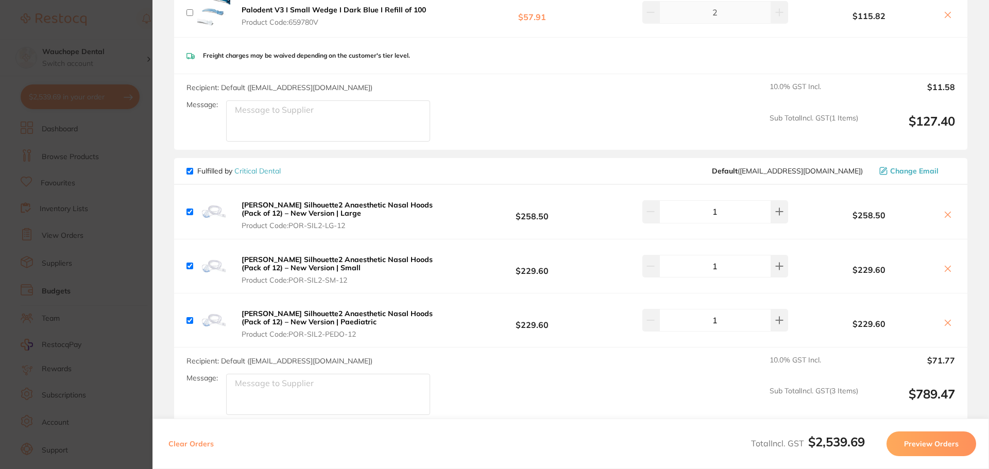
scroll to position [464, 0]
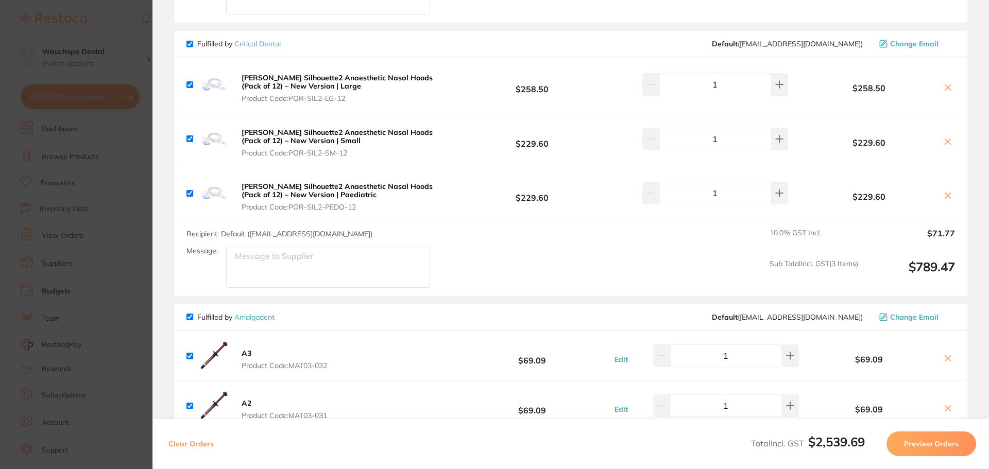
click at [194, 45] on span "Fulfilled by Critical Dental" at bounding box center [234, 43] width 94 height 9
click at [193, 45] on input "checkbox" at bounding box center [190, 44] width 7 height 7
checkbox input "false"
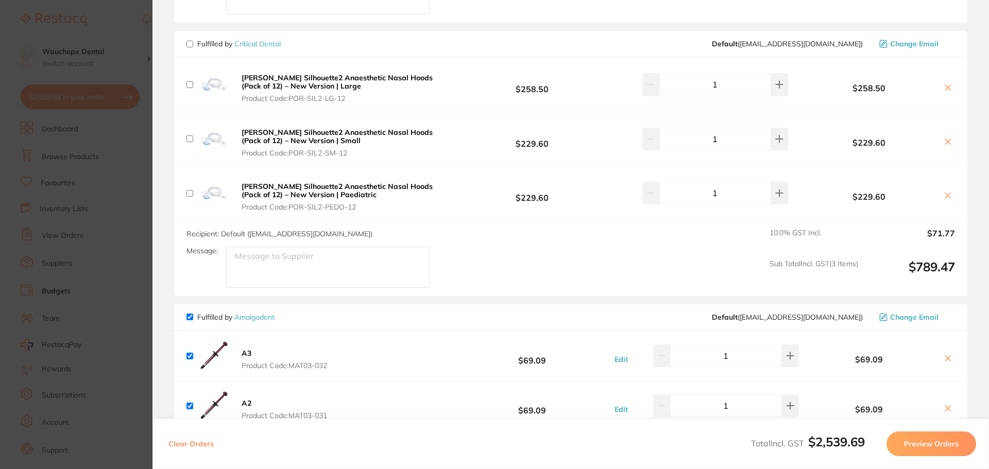
checkbox input "false"
click at [191, 316] on input "checkbox" at bounding box center [190, 317] width 7 height 7
checkbox input "false"
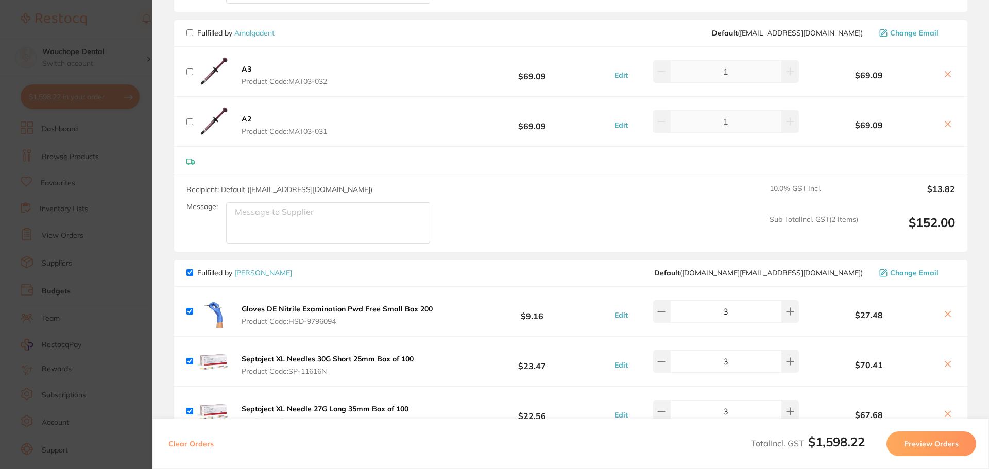
scroll to position [773, 0]
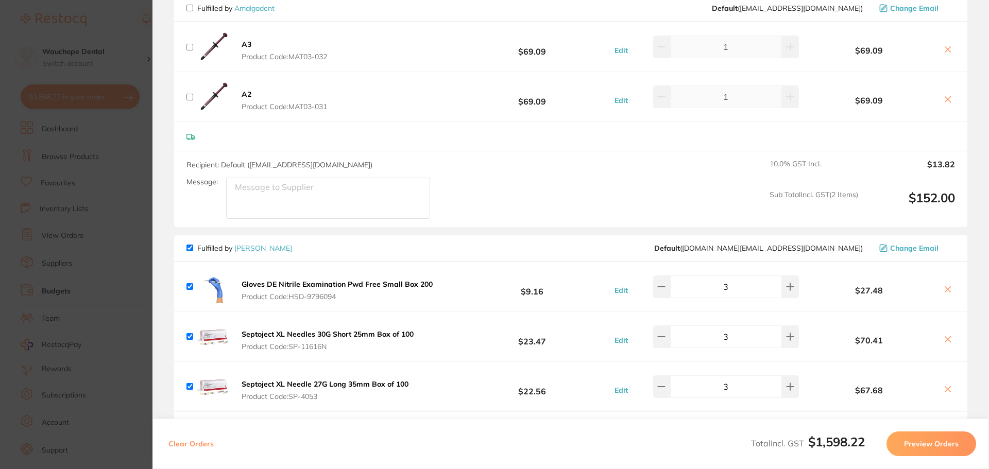
click at [186, 246] on div "Fulfilled by [PERSON_NAME] ( [DOMAIN_NAME][EMAIL_ADDRESS][DOMAIN_NAME] ) Change…" at bounding box center [570, 248] width 793 height 27
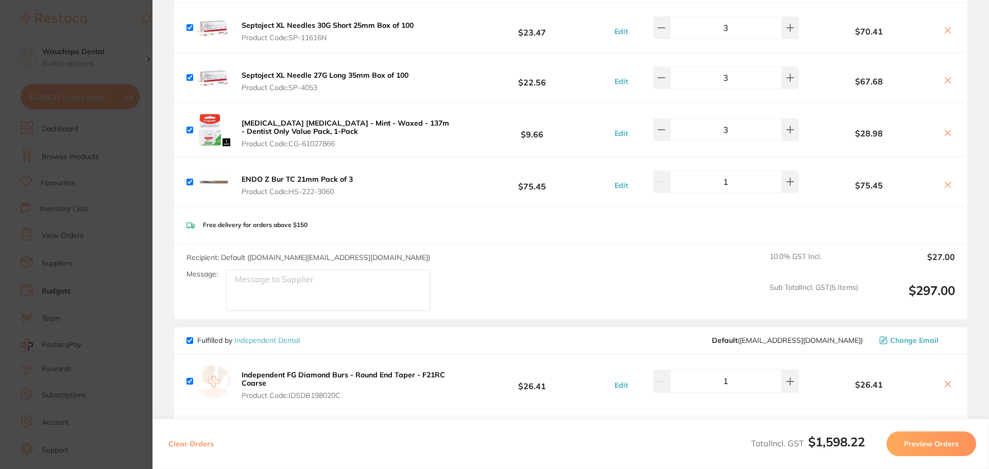
scroll to position [876, 0]
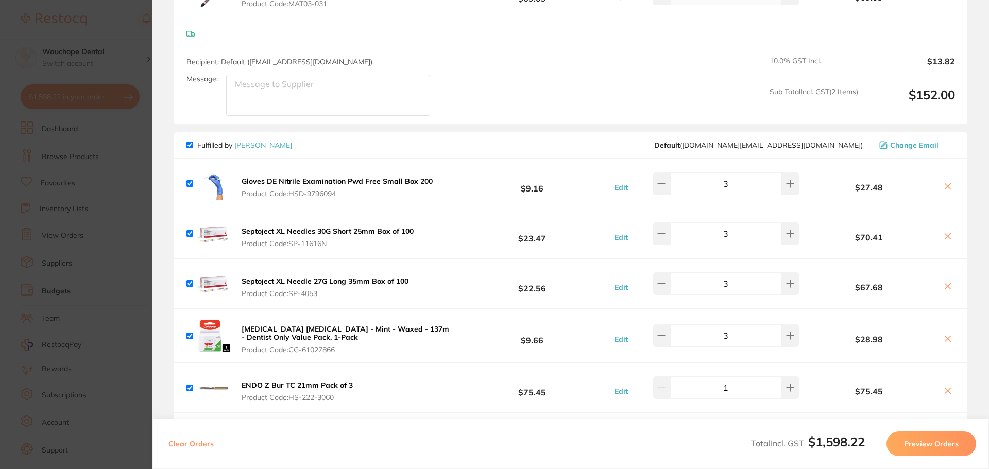
click at [190, 145] on input "checkbox" at bounding box center [190, 145] width 7 height 7
checkbox input "false"
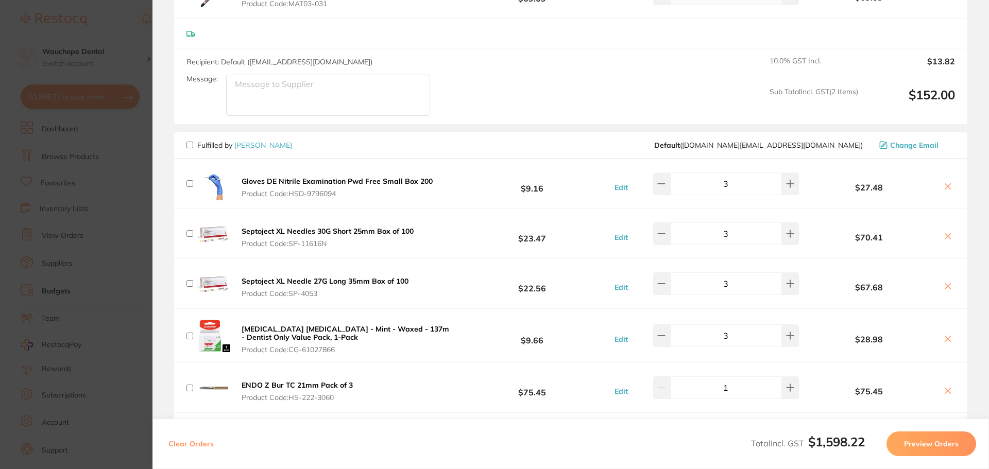
checkbox input "false"
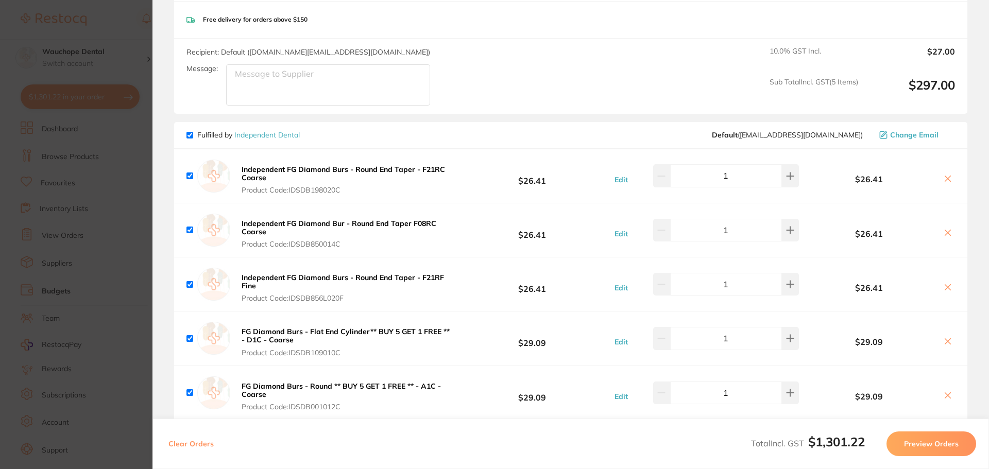
scroll to position [1288, 0]
click at [189, 176] on input "checkbox" at bounding box center [190, 175] width 7 height 7
checkbox input "false"
click at [189, 231] on input "checkbox" at bounding box center [190, 229] width 7 height 7
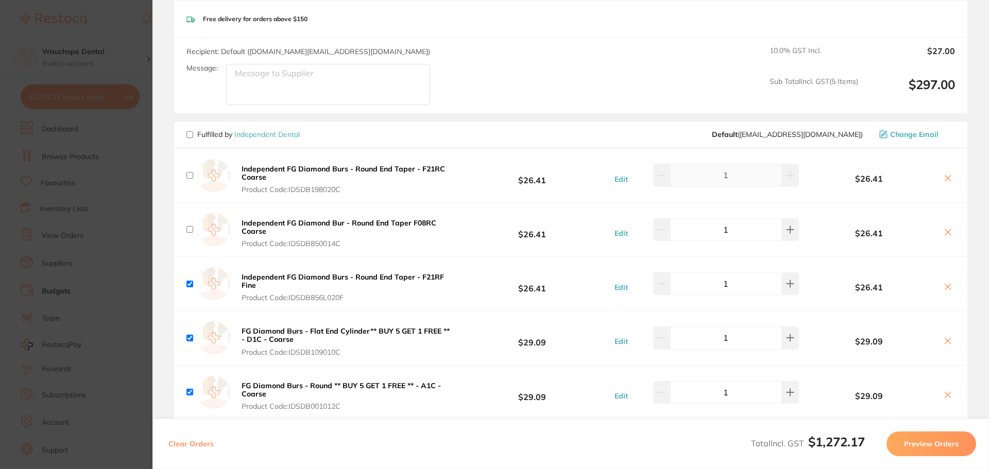
checkbox input "false"
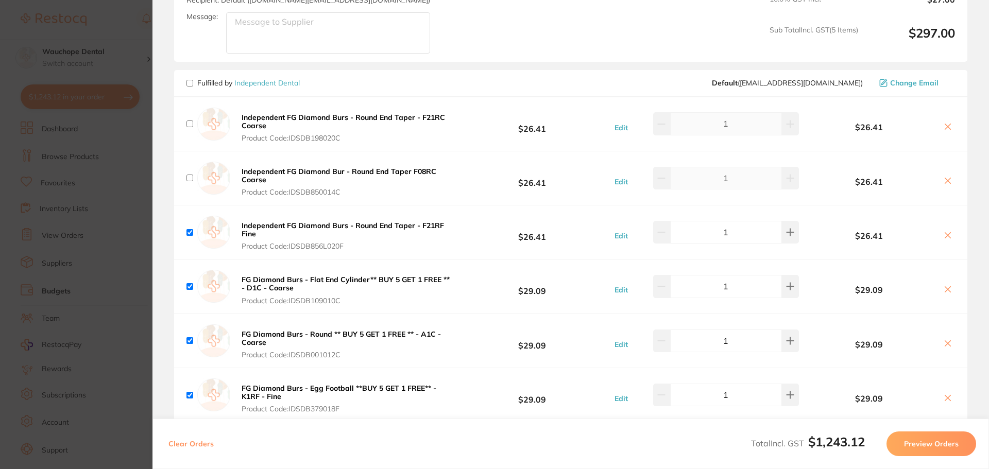
click at [187, 232] on input "checkbox" at bounding box center [190, 232] width 7 height 7
checkbox input "false"
click at [190, 286] on input "checkbox" at bounding box center [190, 286] width 7 height 7
checkbox input "false"
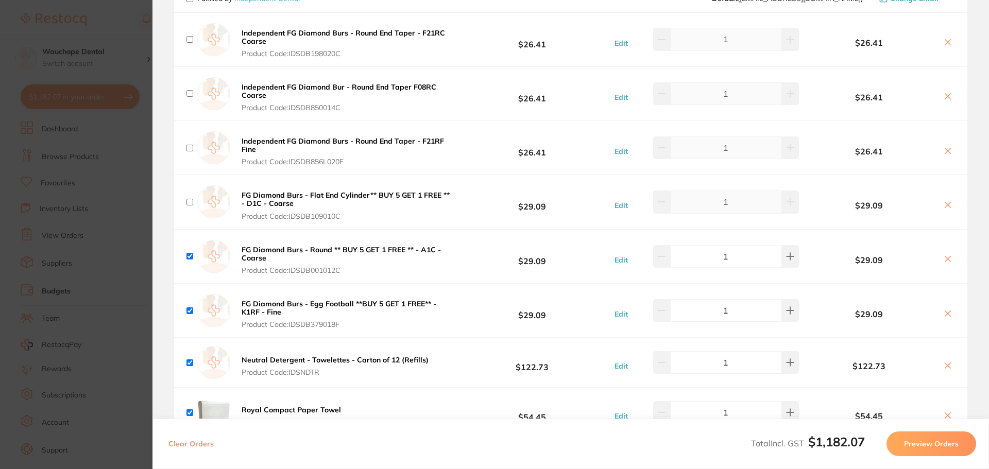
scroll to position [1443, 0]
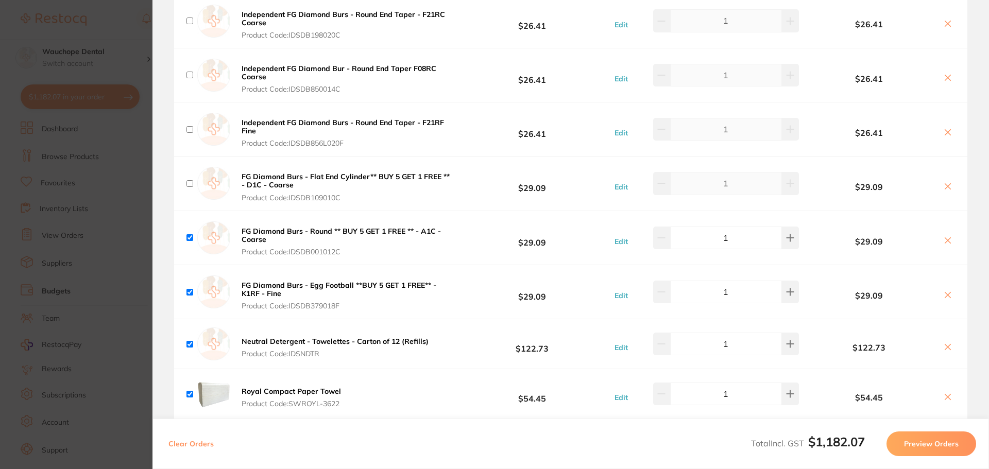
click at [190, 239] on input "checkbox" at bounding box center [190, 237] width 7 height 7
checkbox input "false"
click at [191, 292] on input "checkbox" at bounding box center [190, 292] width 7 height 7
checkbox input "false"
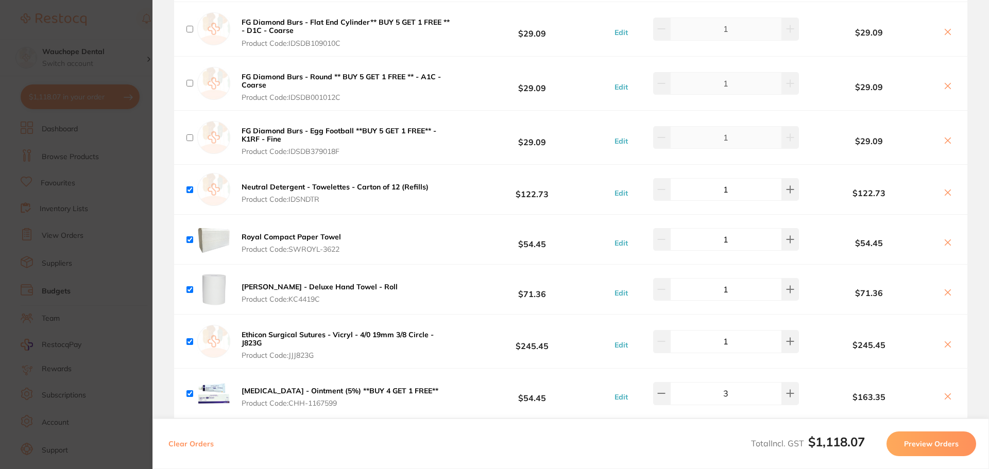
scroll to position [1649, 0]
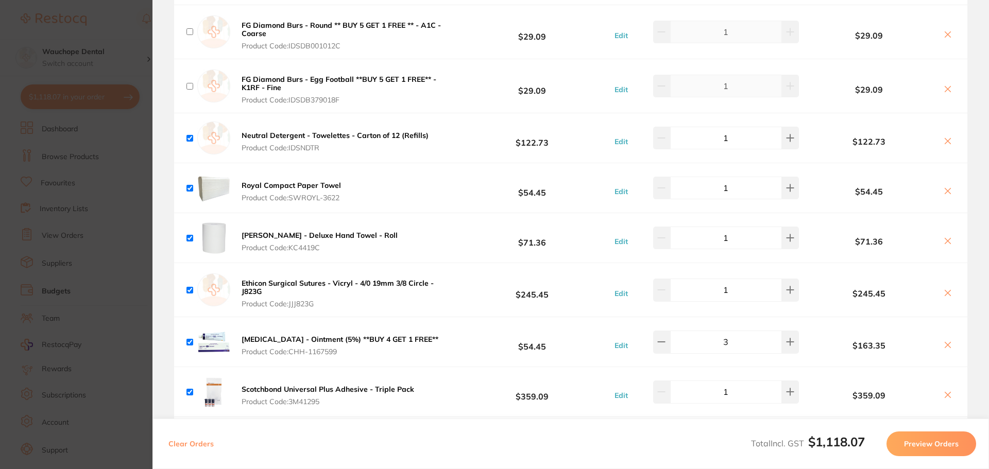
click at [189, 187] on input "checkbox" at bounding box center [190, 188] width 7 height 7
checkbox input "false"
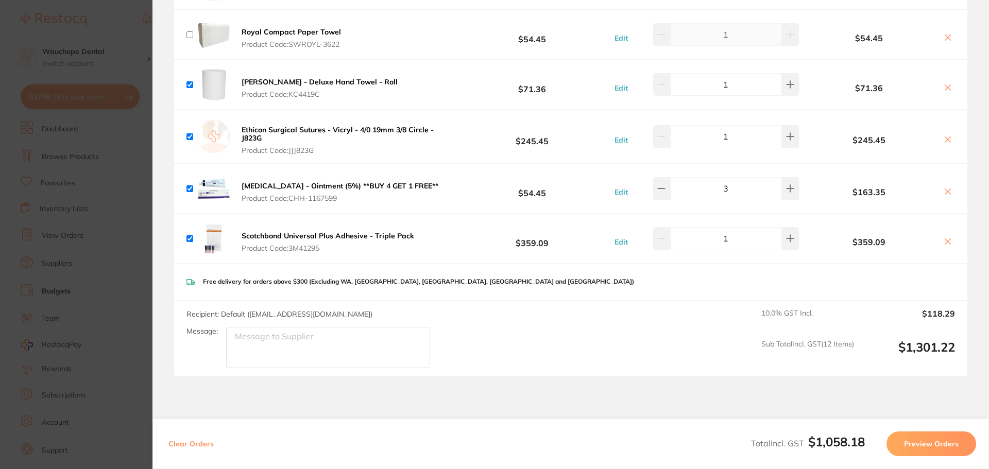
scroll to position [1803, 0]
click at [190, 239] on input "checkbox" at bounding box center [190, 237] width 7 height 7
checkbox input "false"
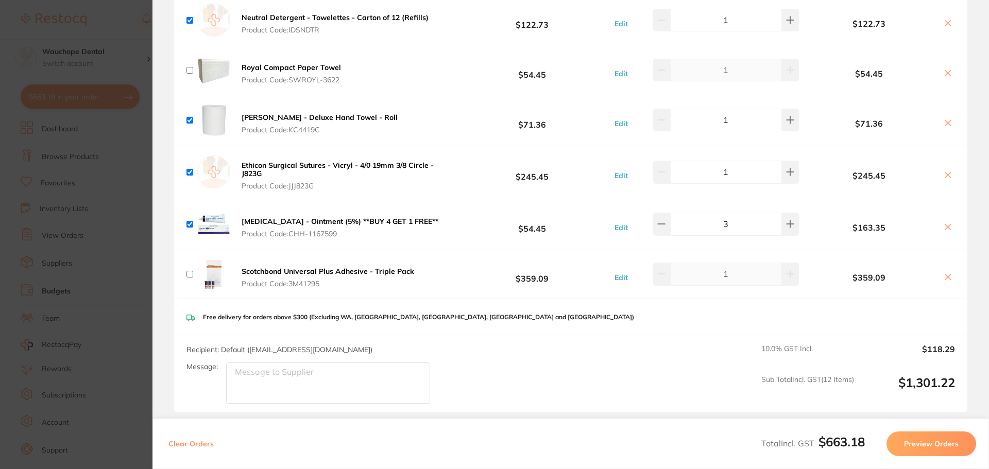
scroll to position [1752, 0]
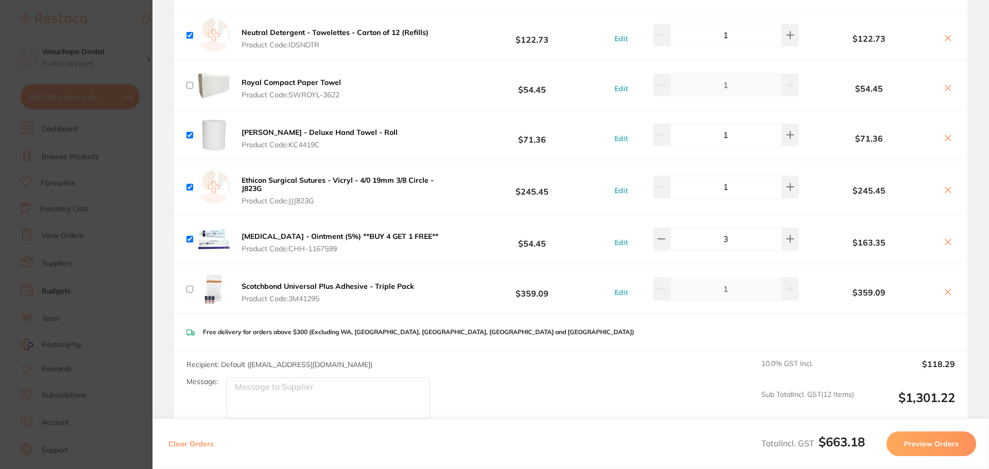
click at [189, 136] on input "checkbox" at bounding box center [190, 135] width 7 height 7
checkbox input "false"
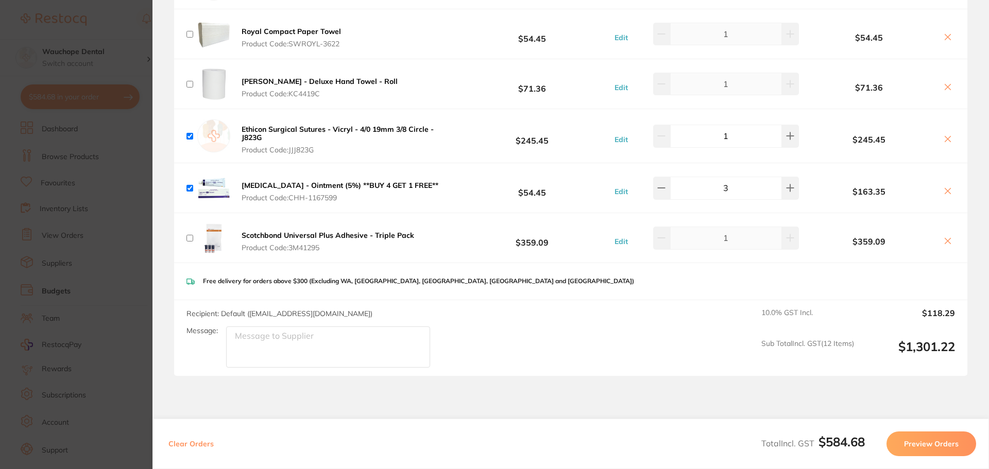
scroll to position [1803, 0]
click at [950, 443] on button "Preview Orders" at bounding box center [932, 444] width 90 height 25
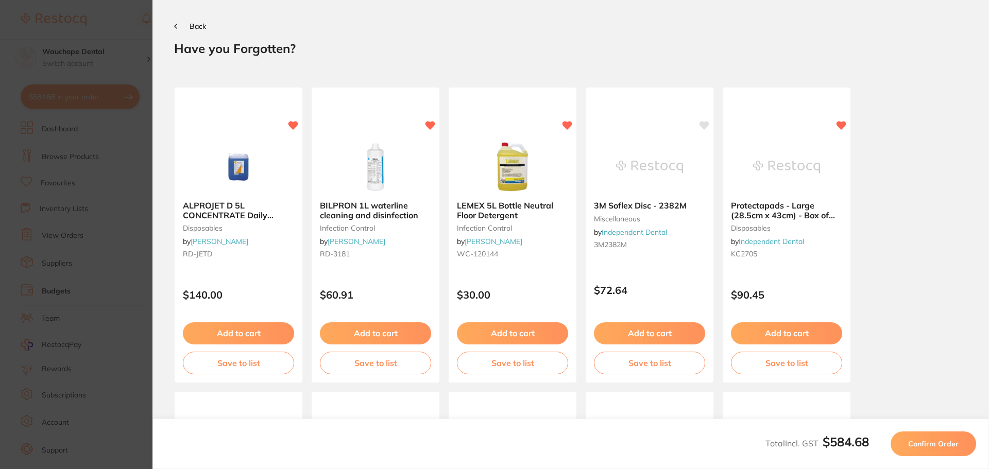
scroll to position [0, 0]
click at [940, 455] on button "Confirm Order" at bounding box center [934, 444] width 86 height 25
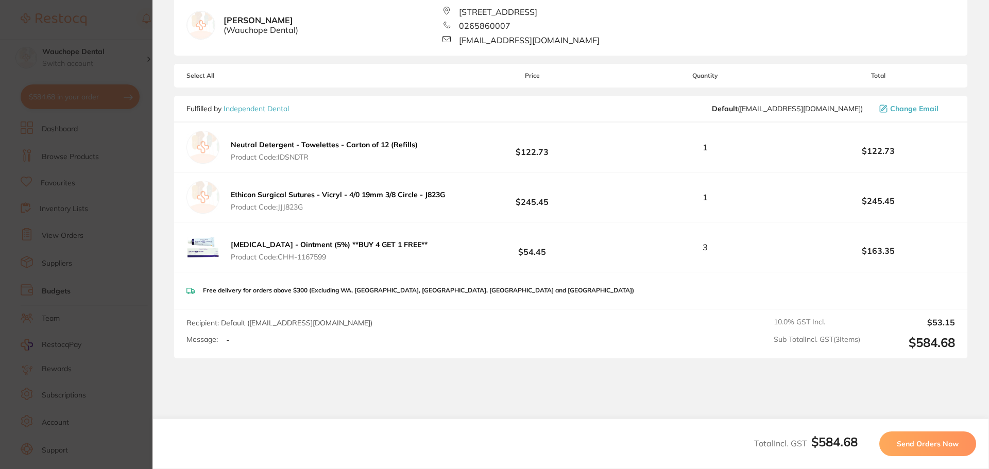
scroll to position [103, 0]
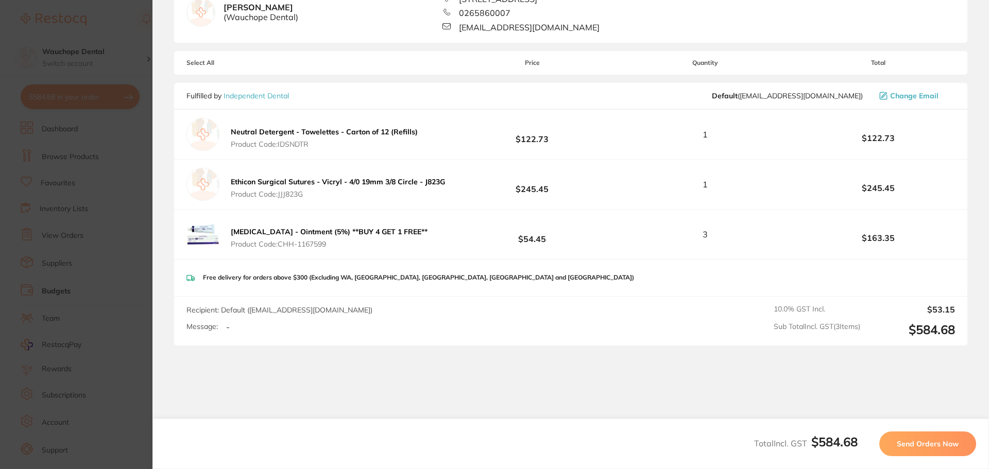
click at [924, 442] on span "Send Orders Now" at bounding box center [928, 444] width 62 height 9
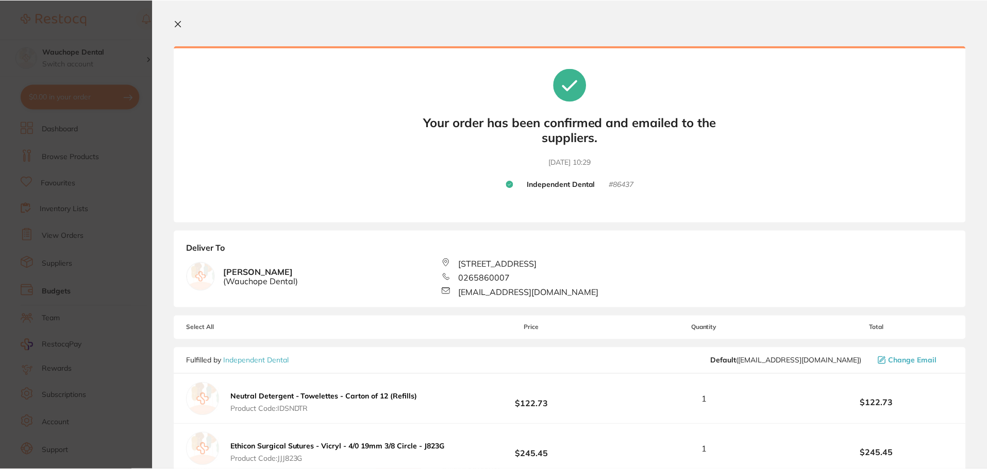
scroll to position [0, 0]
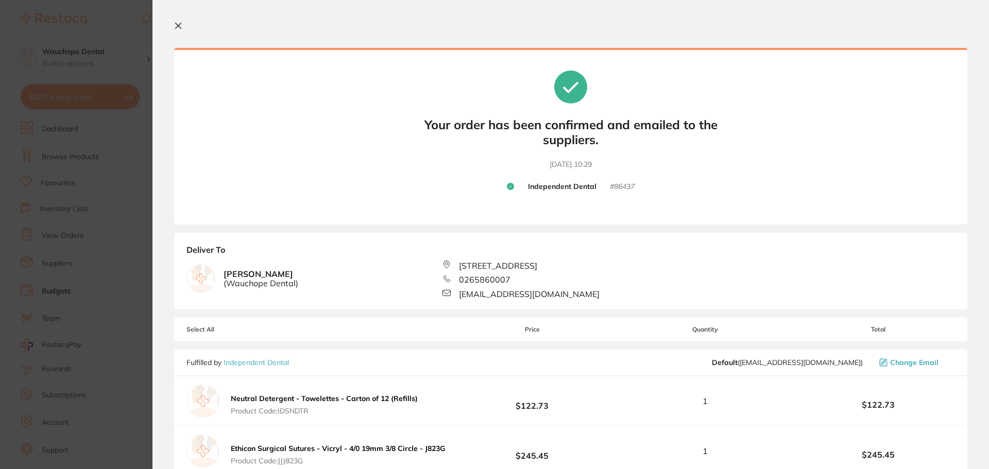
click at [177, 22] on icon at bounding box center [178, 26] width 8 height 8
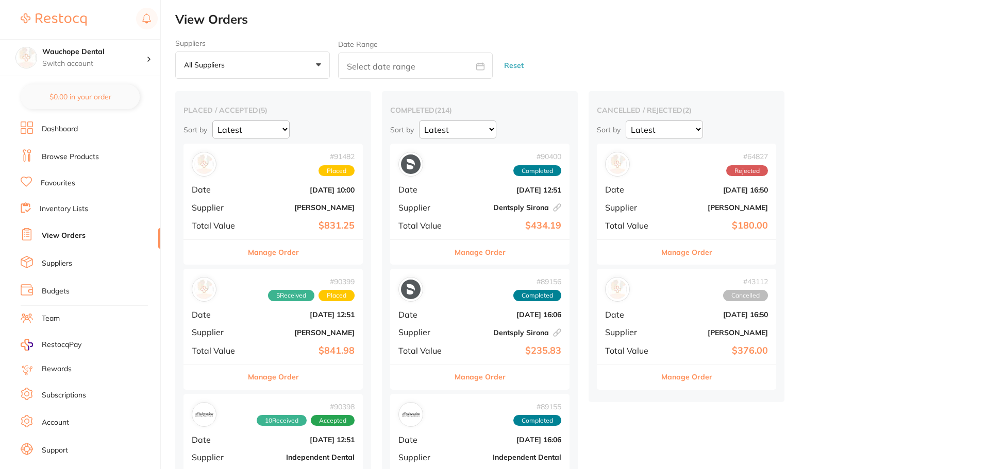
checkbox input "false"
